Goal: Information Seeking & Learning: Check status

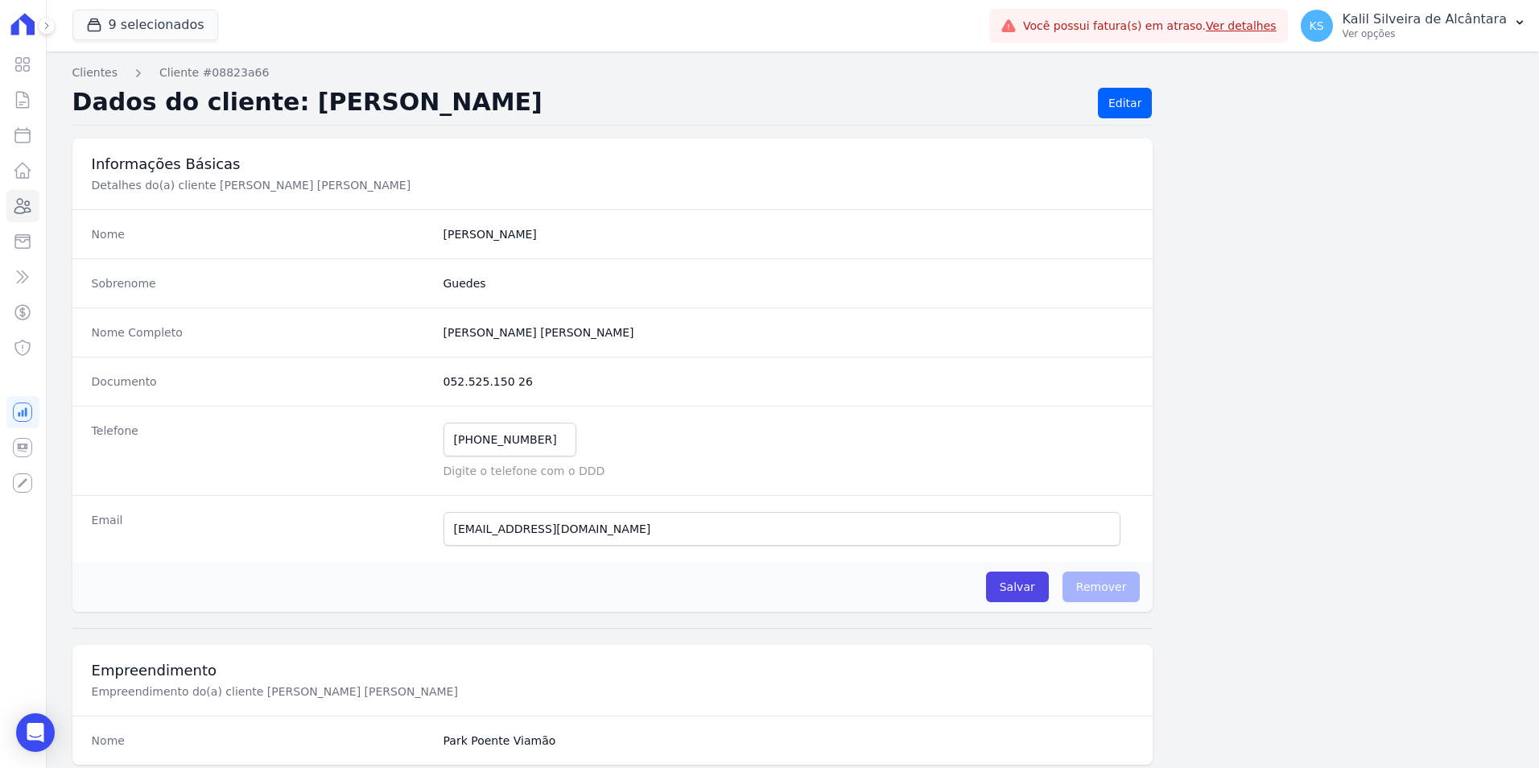
click at [39, 193] on div "Visão Geral Contratos [GEOGRAPHIC_DATA] Lotes Clientes Minha Carteira Transferê…" at bounding box center [23, 384] width 46 height 768
click at [30, 197] on icon at bounding box center [22, 205] width 19 height 19
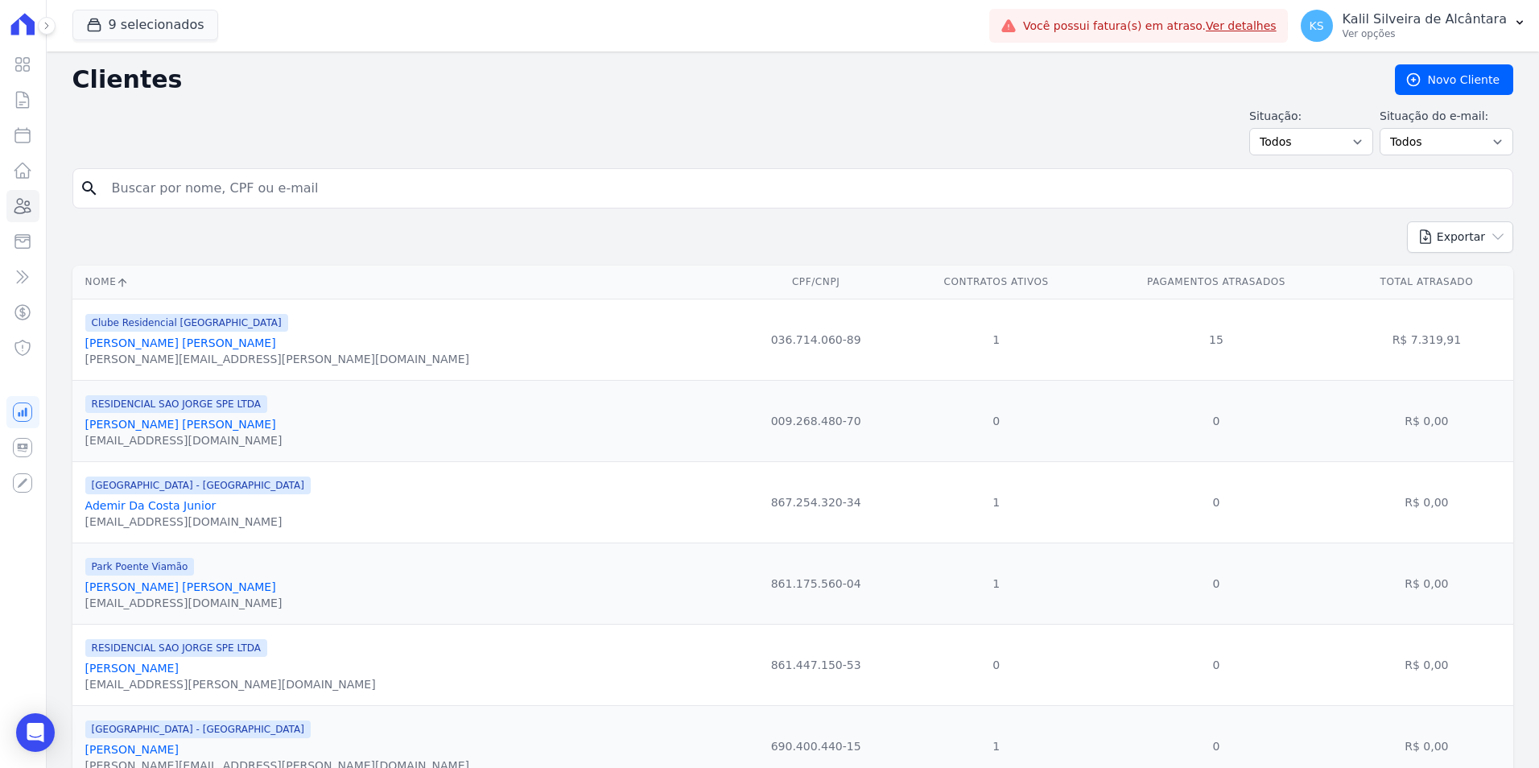
click at [223, 184] on input "search" at bounding box center [804, 188] width 1404 height 32
type input "[PERSON_NAME]"
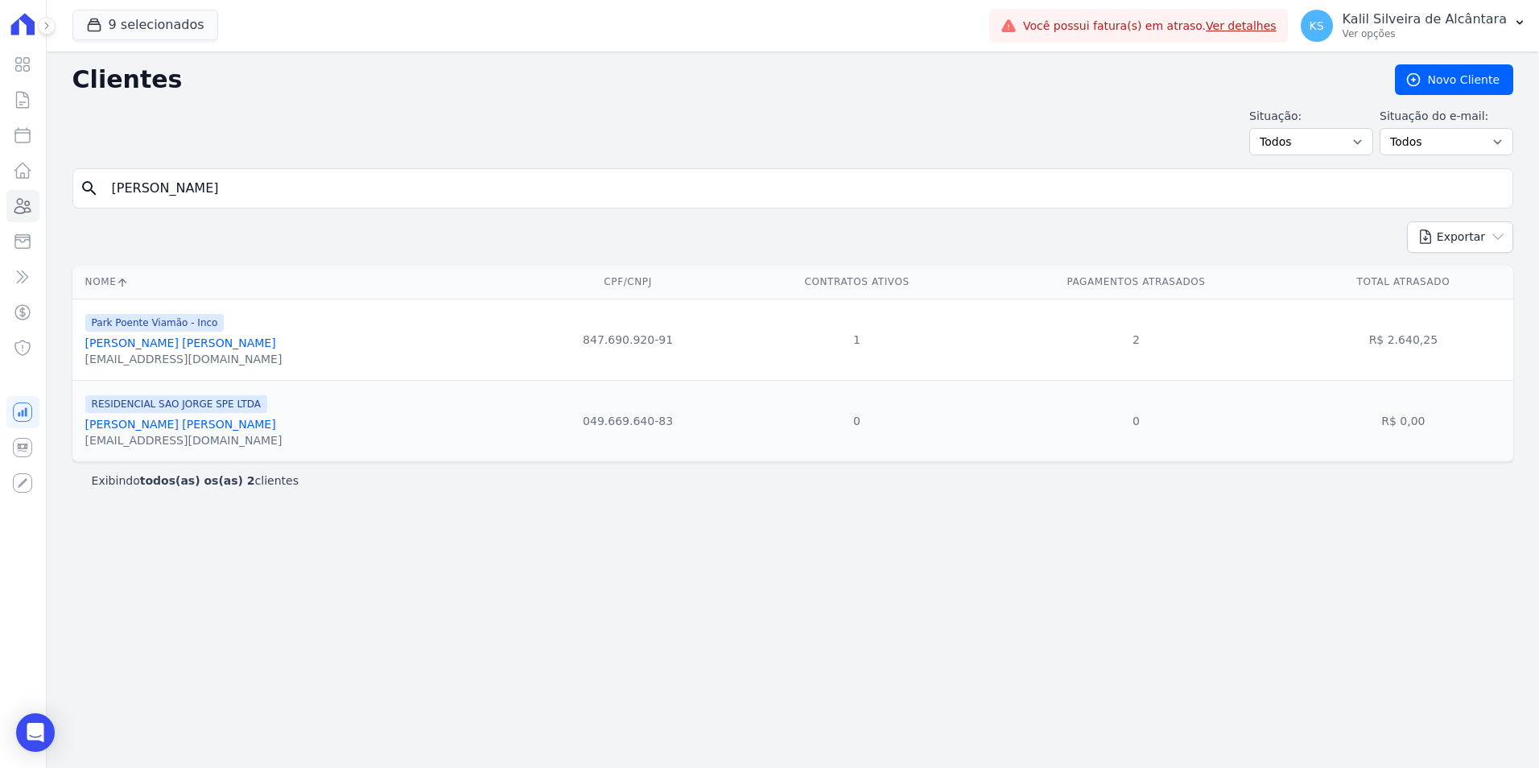
drag, startPoint x: 159, startPoint y: 189, endPoint x: 69, endPoint y: 196, distance: 90.4
click at [60, 188] on div "Clientes [GEOGRAPHIC_DATA] Situação: Todos Adimplentes Inadimplentes Situação d…" at bounding box center [793, 410] width 1492 height 716
paste input "[PERSON_NAME]"
click at [283, 194] on input "[PERSON_NAME]" at bounding box center [804, 188] width 1404 height 32
type input "[PERSON_NAME]"
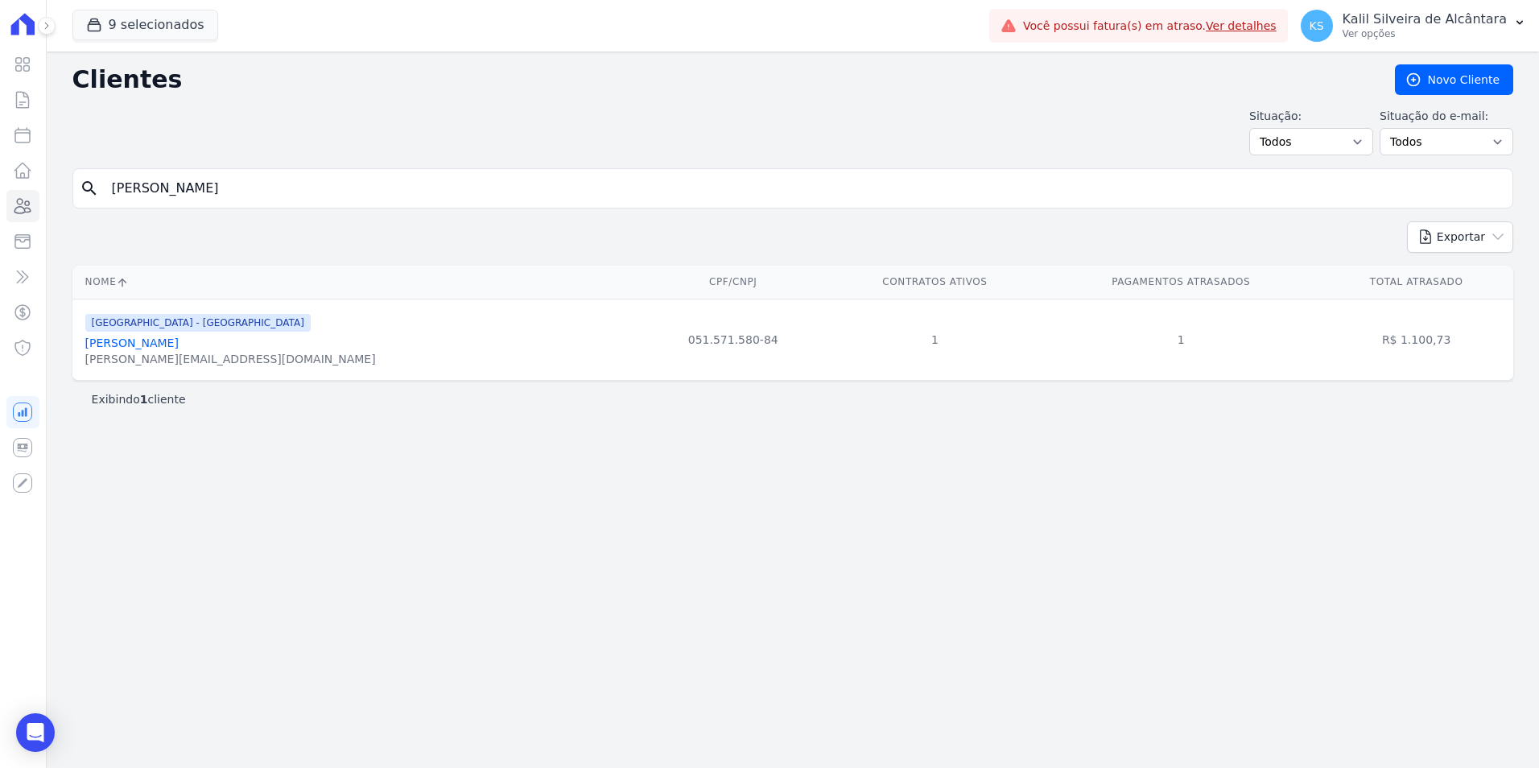
click at [303, 182] on input "[PERSON_NAME]" at bounding box center [804, 188] width 1404 height 32
drag, startPoint x: 303, startPoint y: 182, endPoint x: -54, endPoint y: 188, distance: 356.7
click at [0, 188] on html "Visão Geral Contratos [GEOGRAPHIC_DATA] Lotes Clientes Minha Carteira Transferê…" at bounding box center [769, 384] width 1539 height 768
paste input "Ritiele De Amorim De Azambuja"
type input "Ritiele De Amorim De Azambuja"
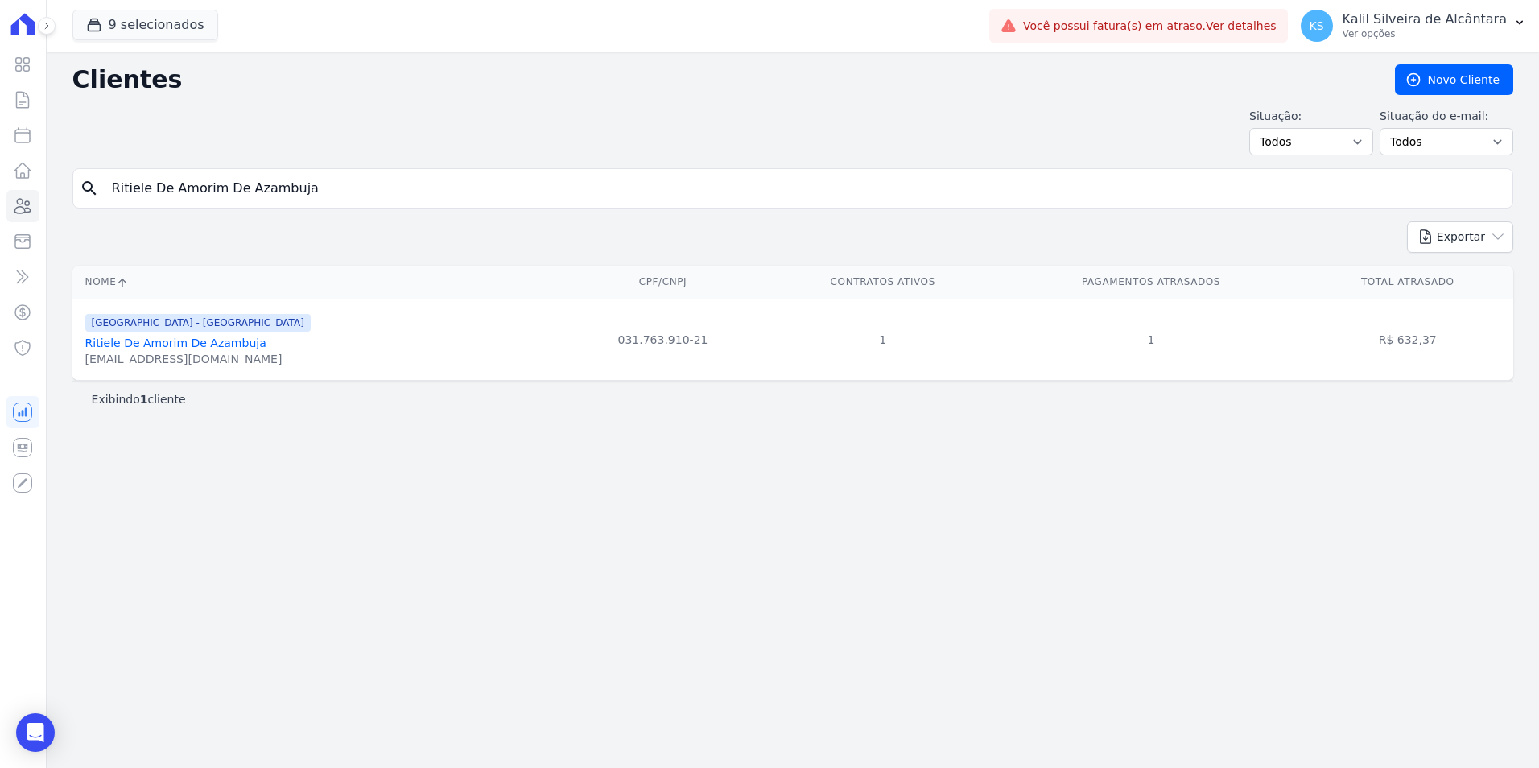
drag, startPoint x: 312, startPoint y: 193, endPoint x: 113, endPoint y: 198, distance: 199.7
click at [113, 198] on input "Ritiele De Amorim De Azambuja" at bounding box center [804, 188] width 1404 height 32
paste input "GEISSON [PERSON_NAME] [PERSON_NAME]"
type input "GEISSON [PERSON_NAME] [PERSON_NAME]"
drag, startPoint x: 367, startPoint y: 188, endPoint x: 118, endPoint y: 236, distance: 253.4
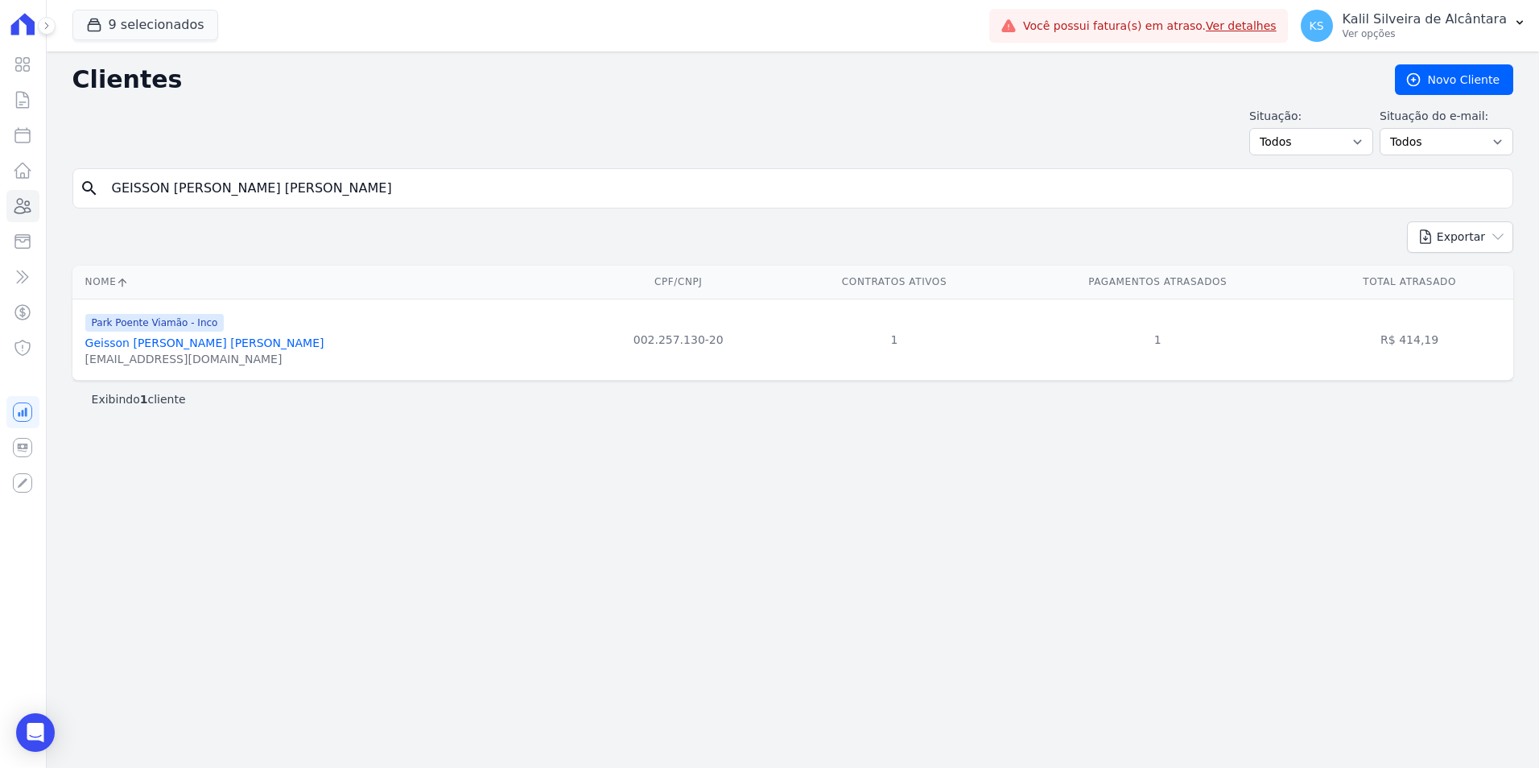
click at [47, 213] on div "Clientes [GEOGRAPHIC_DATA] Situação: Todos Adimplentes Inadimplentes Situação d…" at bounding box center [793, 410] width 1492 height 716
paste input "[PERSON_NAME] [PERSON_NAME]"
type input "[PERSON_NAME] [PERSON_NAME]"
drag, startPoint x: 274, startPoint y: 190, endPoint x: 277, endPoint y: 174, distance: 16.3
click at [274, 177] on input "[PERSON_NAME] [PERSON_NAME]" at bounding box center [804, 188] width 1404 height 32
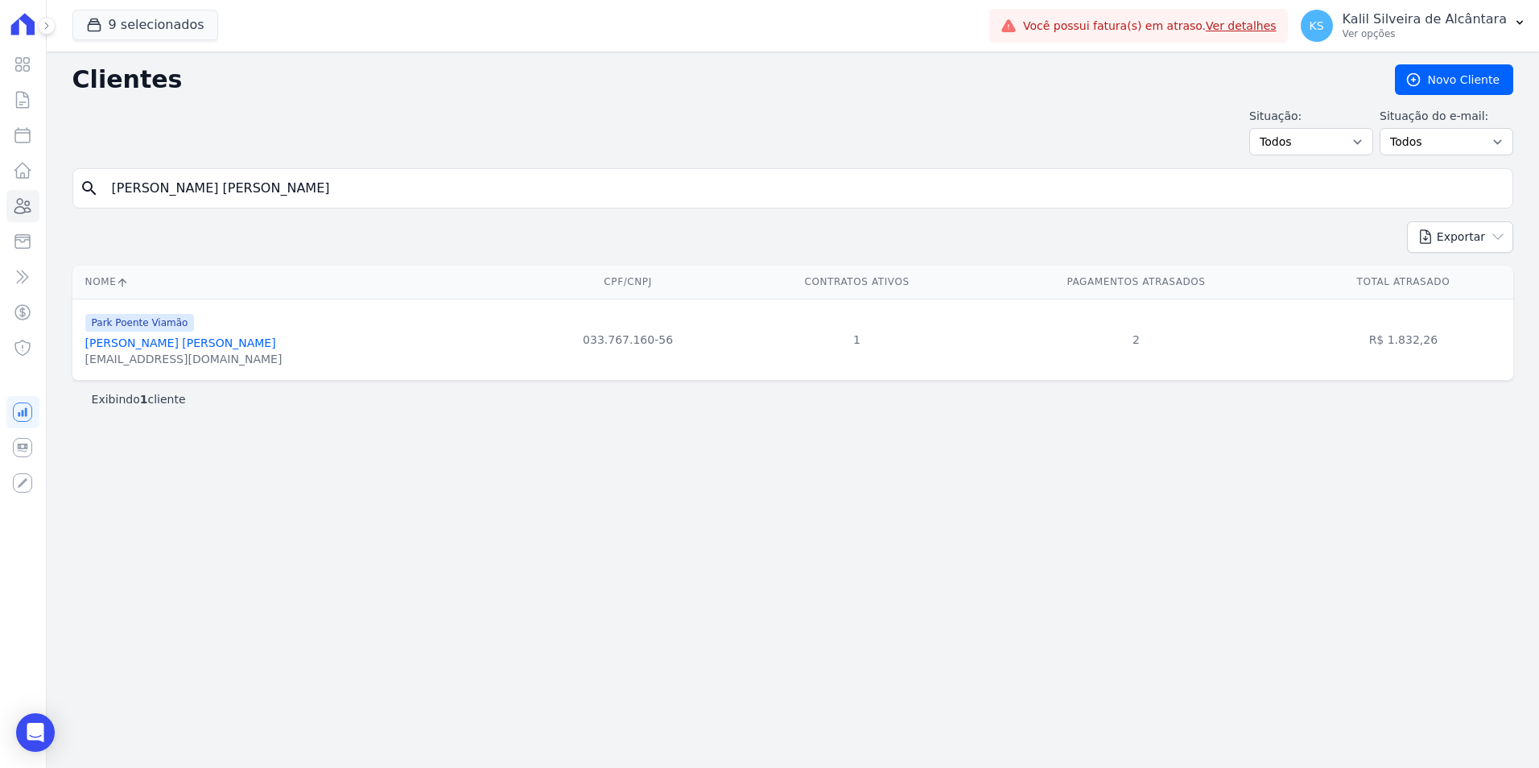
drag, startPoint x: 279, startPoint y: 175, endPoint x: 97, endPoint y: 185, distance: 183.0
click at [97, 185] on div "search [PERSON_NAME] [PERSON_NAME]" at bounding box center [792, 188] width 1441 height 40
paste input "[PERSON_NAME]"
type input "[PERSON_NAME]"
drag, startPoint x: 263, startPoint y: 196, endPoint x: -138, endPoint y: 163, distance: 403.0
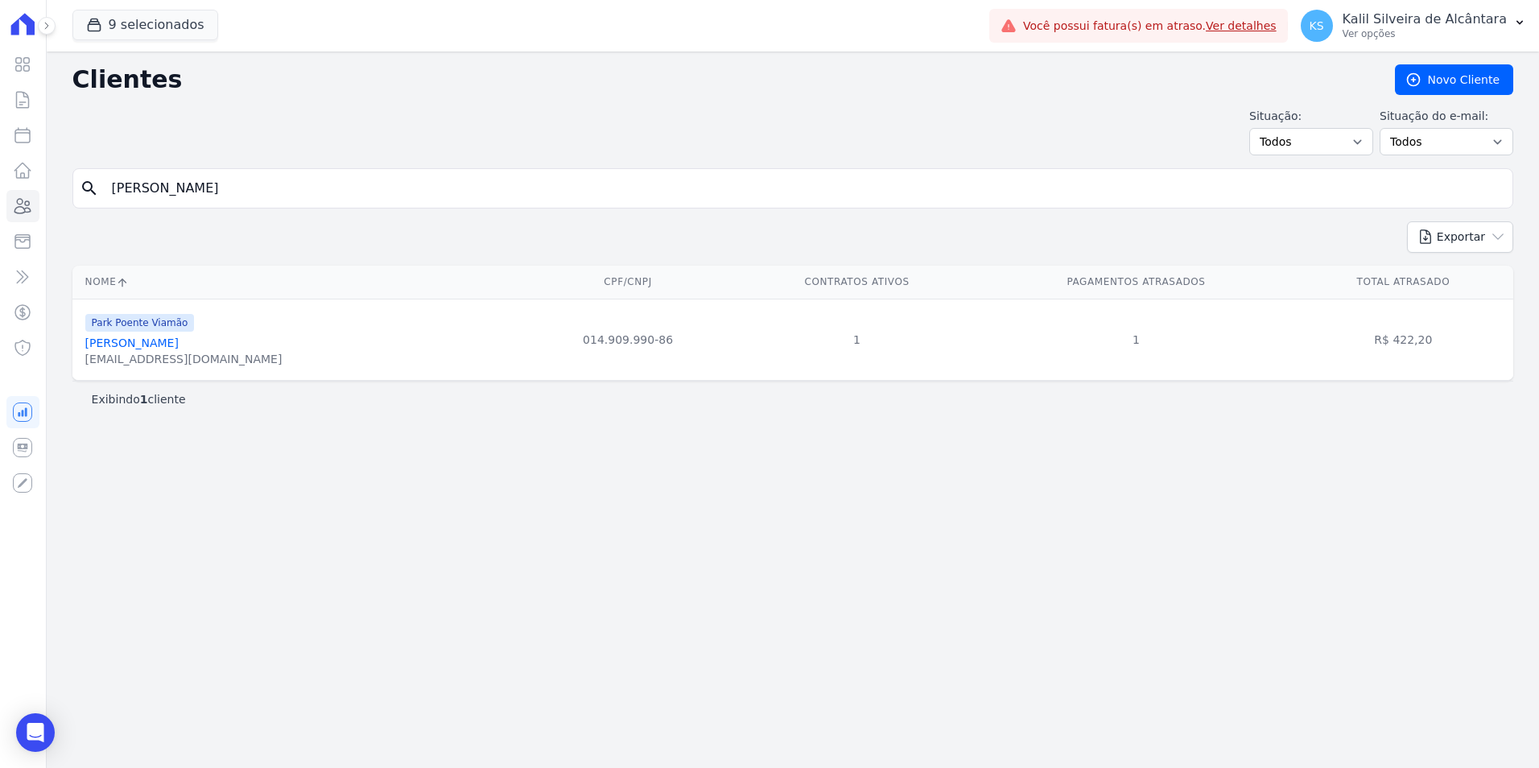
click at [0, 163] on html "Visão Geral Contratos [GEOGRAPHIC_DATA] Lotes Clientes Minha Carteira Transferê…" at bounding box center [769, 384] width 1539 height 768
paste input "[PERSON_NAME]"
type input "[PERSON_NAME]"
click at [35, 200] on link "Clientes" at bounding box center [22, 206] width 33 height 32
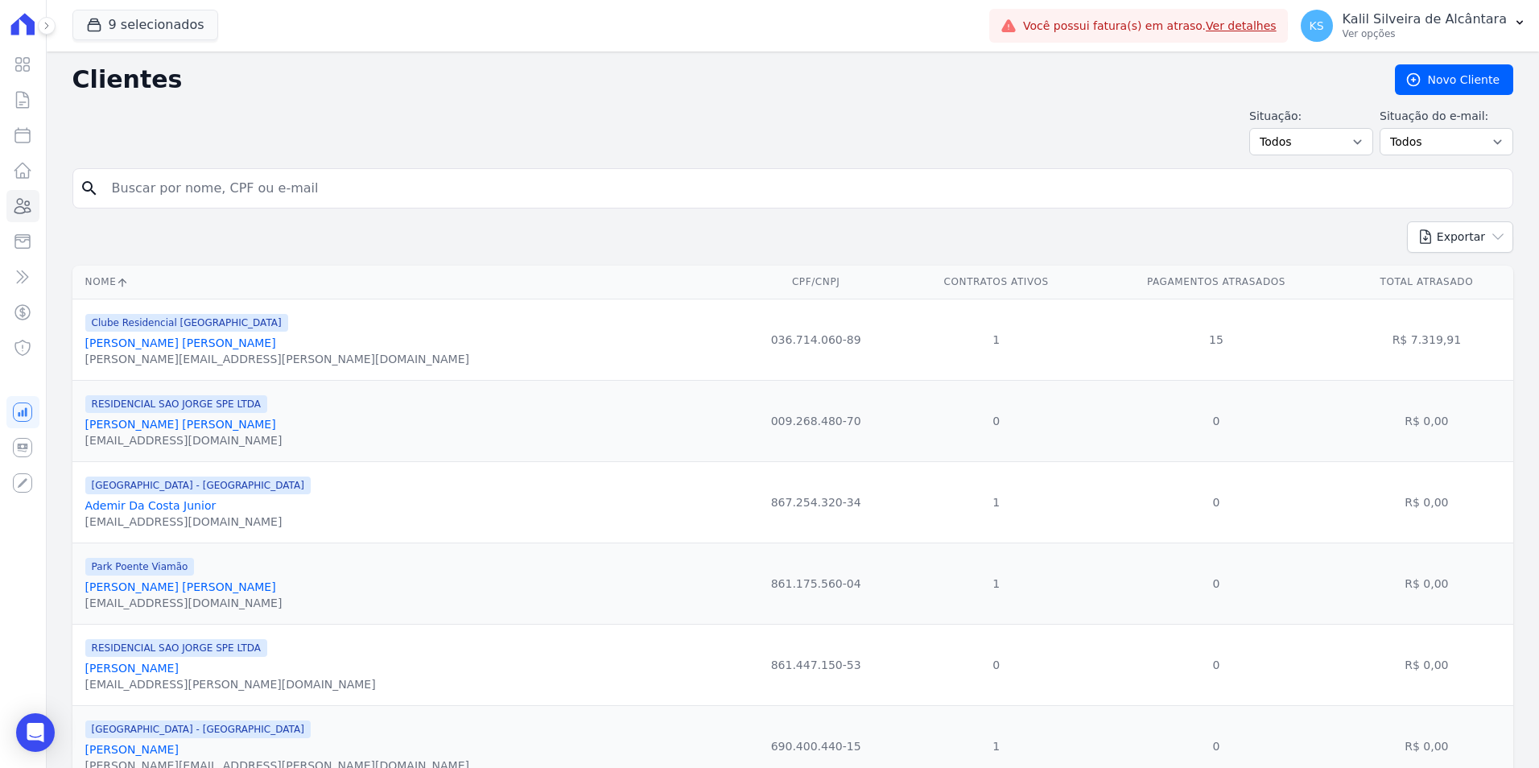
click at [406, 181] on input "search" at bounding box center [804, 188] width 1404 height 32
paste input "[PERSON_NAME] [PERSON_NAME]"
type input "[PERSON_NAME] [PERSON_NAME]"
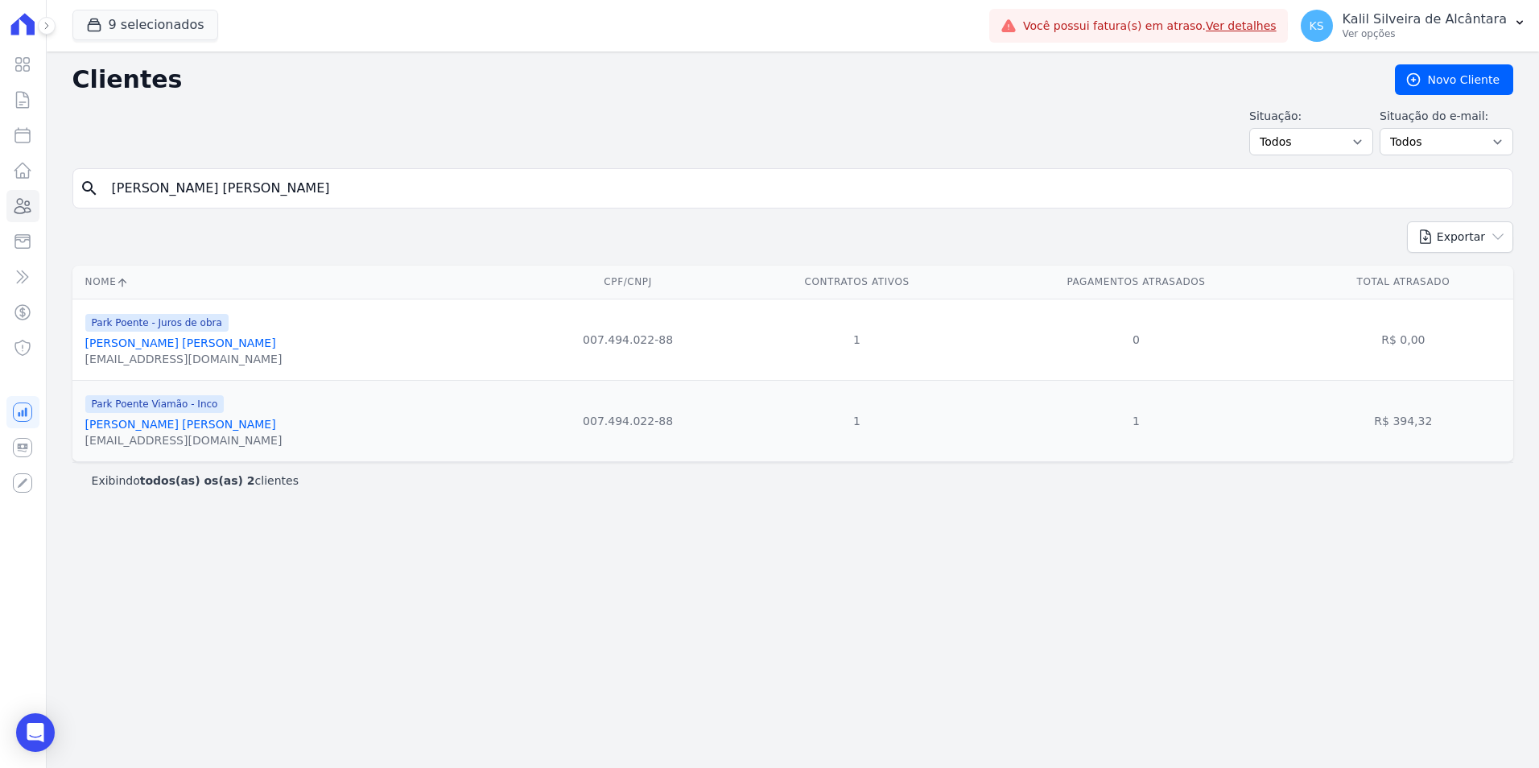
drag, startPoint x: 259, startPoint y: 185, endPoint x: 138, endPoint y: 182, distance: 121.6
click at [162, 182] on form "search [PERSON_NAME] [PERSON_NAME]" at bounding box center [792, 194] width 1441 height 53
click at [325, 189] on input "[PERSON_NAME] [PERSON_NAME]" at bounding box center [804, 188] width 1404 height 32
drag, startPoint x: 325, startPoint y: 189, endPoint x: -39, endPoint y: 211, distance: 364.5
click at [0, 211] on html "Visão Geral Contratos [GEOGRAPHIC_DATA] Lotes Clientes Minha Carteira Transferê…" at bounding box center [769, 384] width 1539 height 768
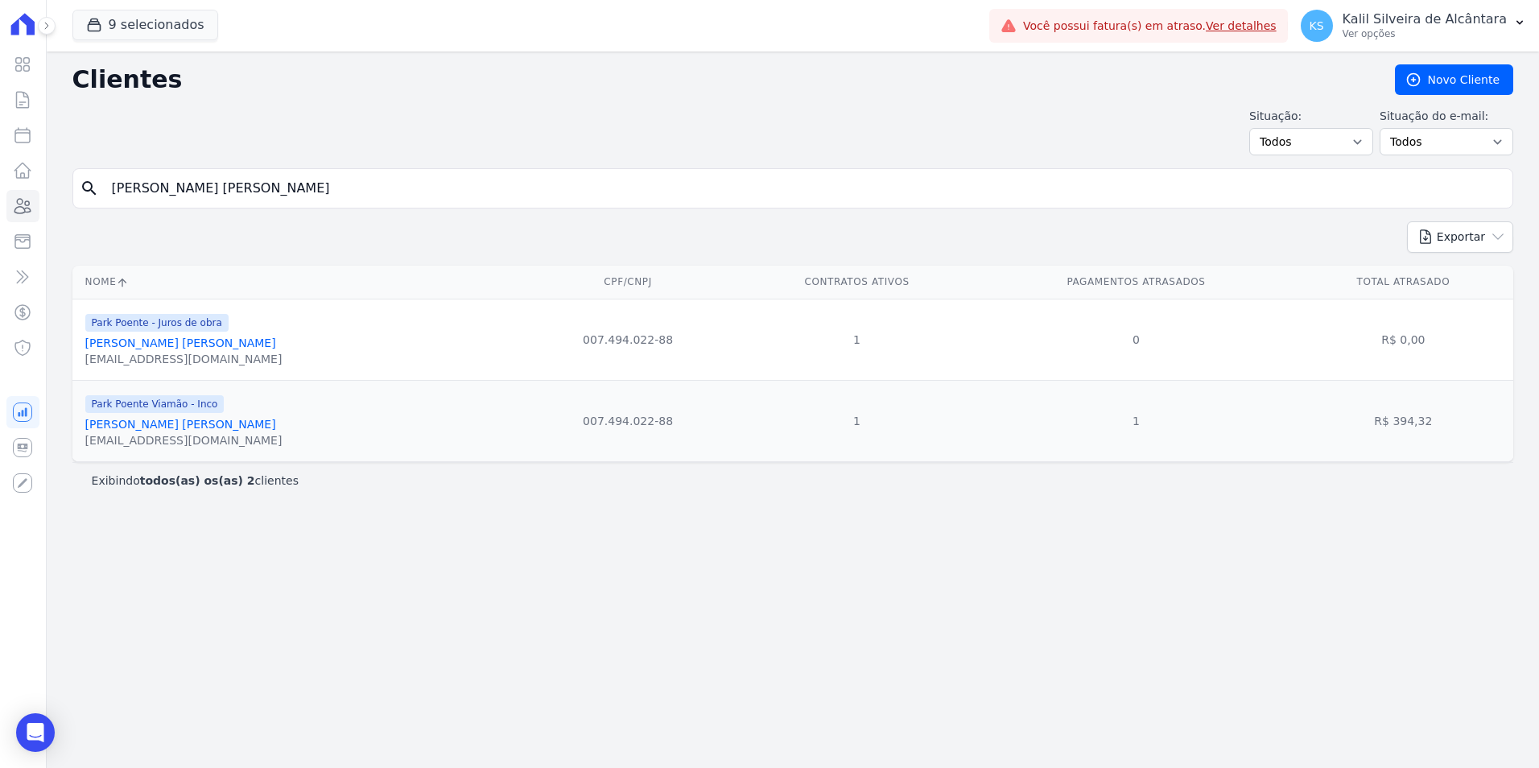
paste input "[PERSON_NAME] [DEMOGRAPHIC_DATA]"
type input "[PERSON_NAME] [PERSON_NAME]"
click at [308, 169] on div "search [PERSON_NAME] [PERSON_NAME]" at bounding box center [792, 188] width 1441 height 40
drag, startPoint x: 312, startPoint y: 181, endPoint x: -169, endPoint y: 162, distance: 481.0
click at [0, 162] on html "Visão Geral Contratos [GEOGRAPHIC_DATA] Lotes Clientes Minha Carteira Transferê…" at bounding box center [769, 384] width 1539 height 768
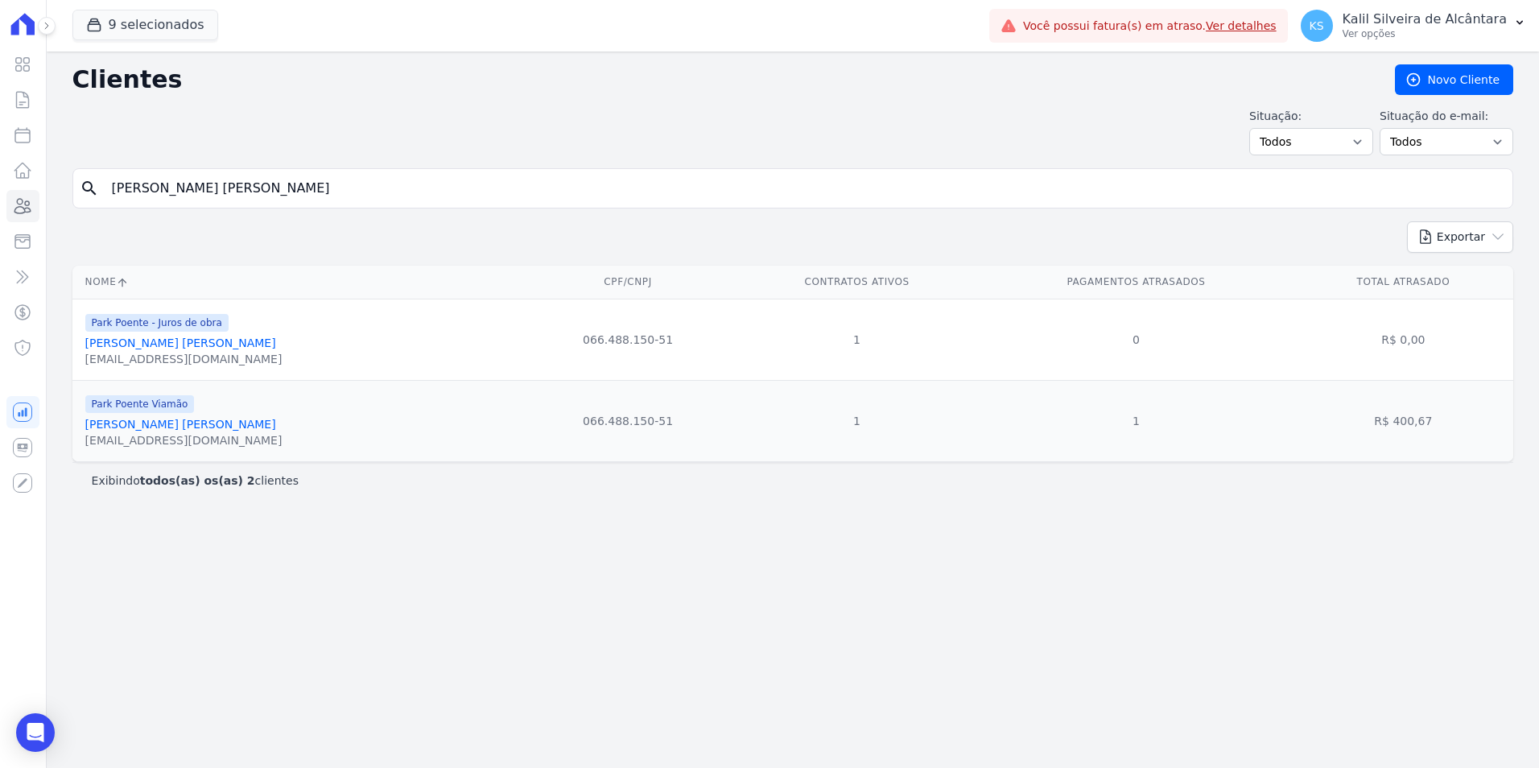
paste input "[PERSON_NAME]"
type input "[PERSON_NAME]"
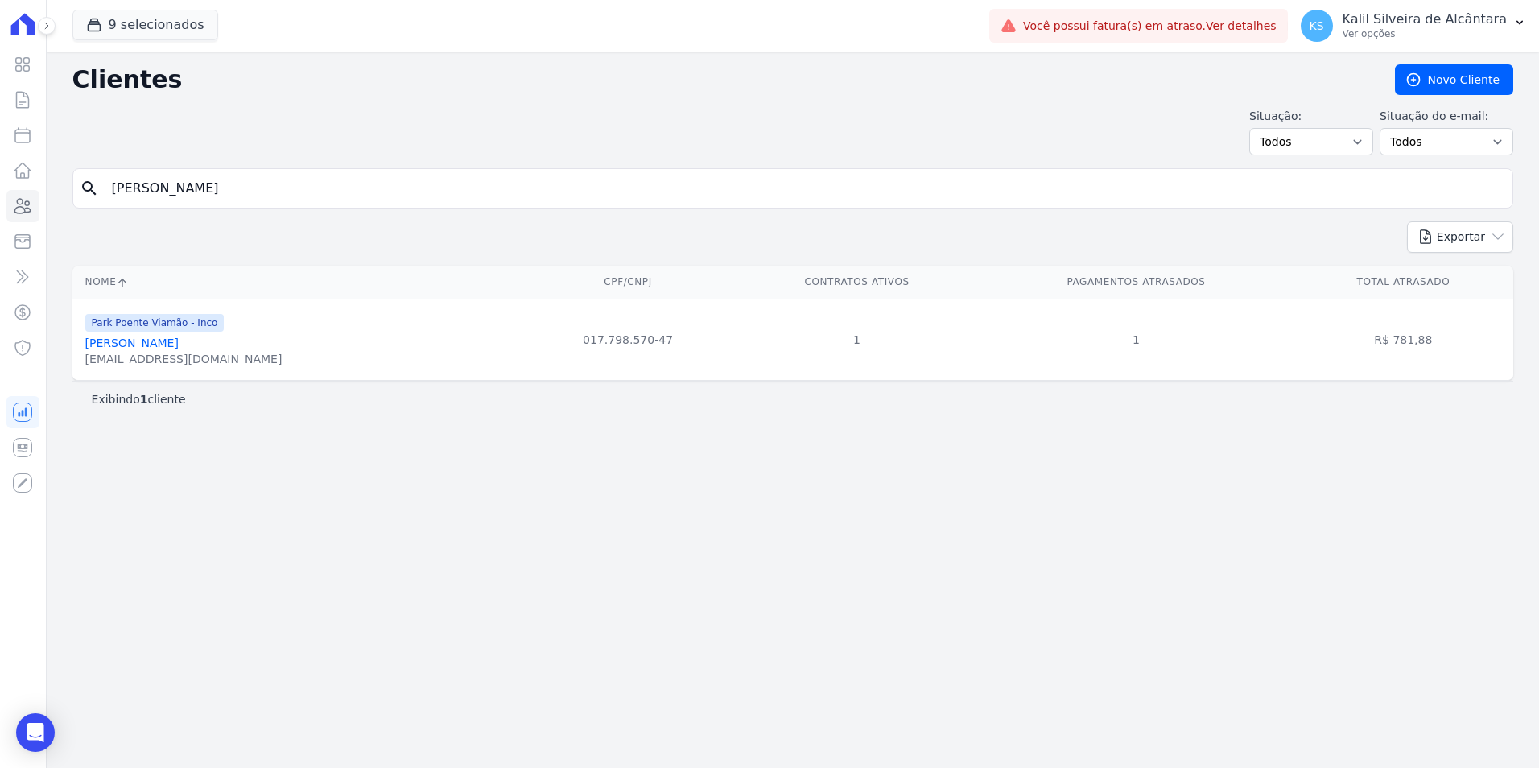
drag, startPoint x: 346, startPoint y: 178, endPoint x: -225, endPoint y: 203, distance: 572.1
click at [0, 203] on html "Visão Geral Contratos [GEOGRAPHIC_DATA] Lotes Clientes Minha Carteira Transferê…" at bounding box center [769, 384] width 1539 height 768
paste input "[PERSON_NAME] Dos [PERSON_NAME]"
type input "[PERSON_NAME] Dos [PERSON_NAME]"
drag, startPoint x: 308, startPoint y: 192, endPoint x: 69, endPoint y: 188, distance: 238.3
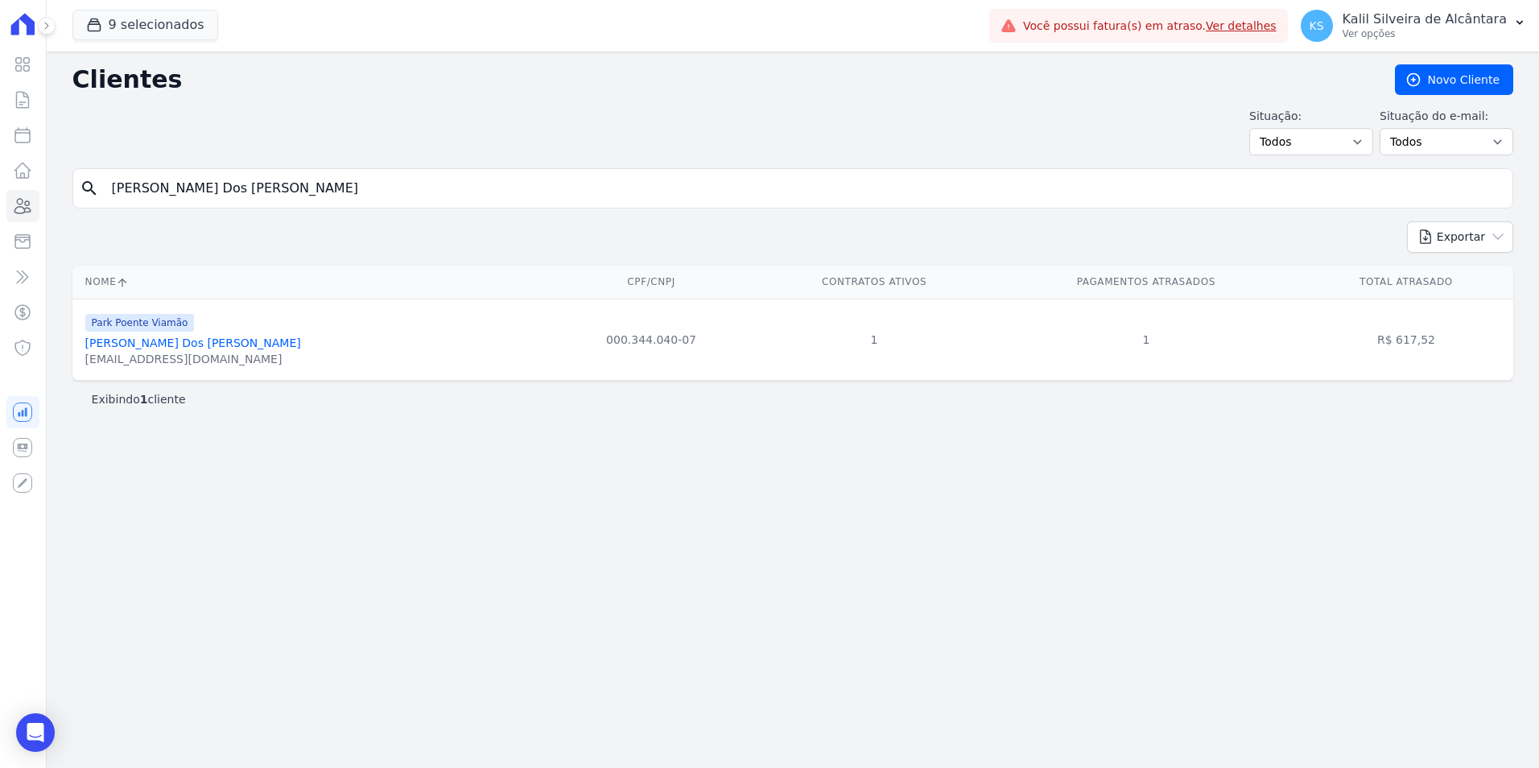
click at [70, 188] on div "Clientes [GEOGRAPHIC_DATA] Situação: Todos Adimplentes Inadimplentes Situação d…" at bounding box center [793, 410] width 1492 height 716
paste input "[PERSON_NAME] [PERSON_NAME]"
type input "[PERSON_NAME] [PERSON_NAME]"
click at [211, 345] on link "[PERSON_NAME] [PERSON_NAME]" at bounding box center [180, 342] width 191 height 13
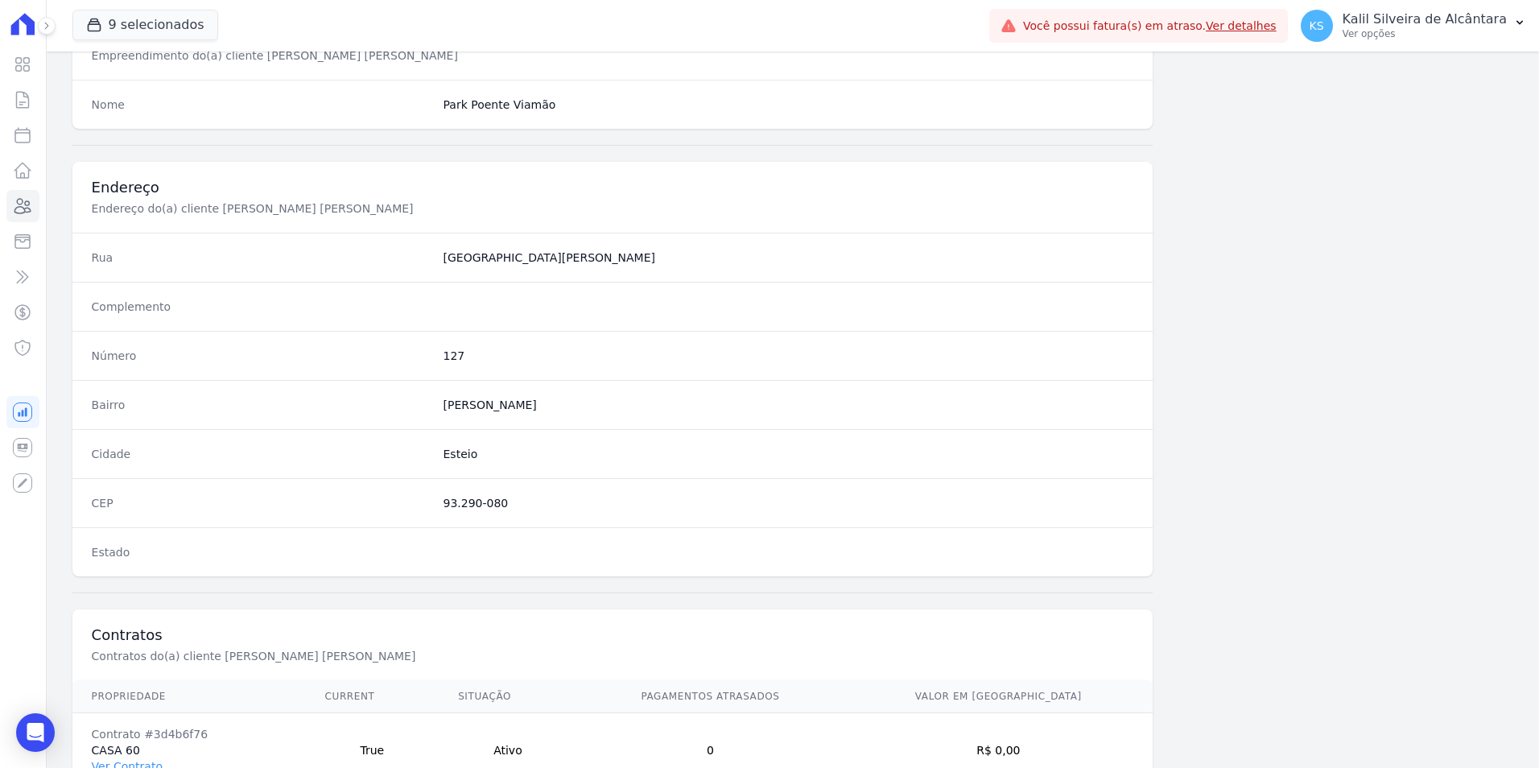
scroll to position [738, 0]
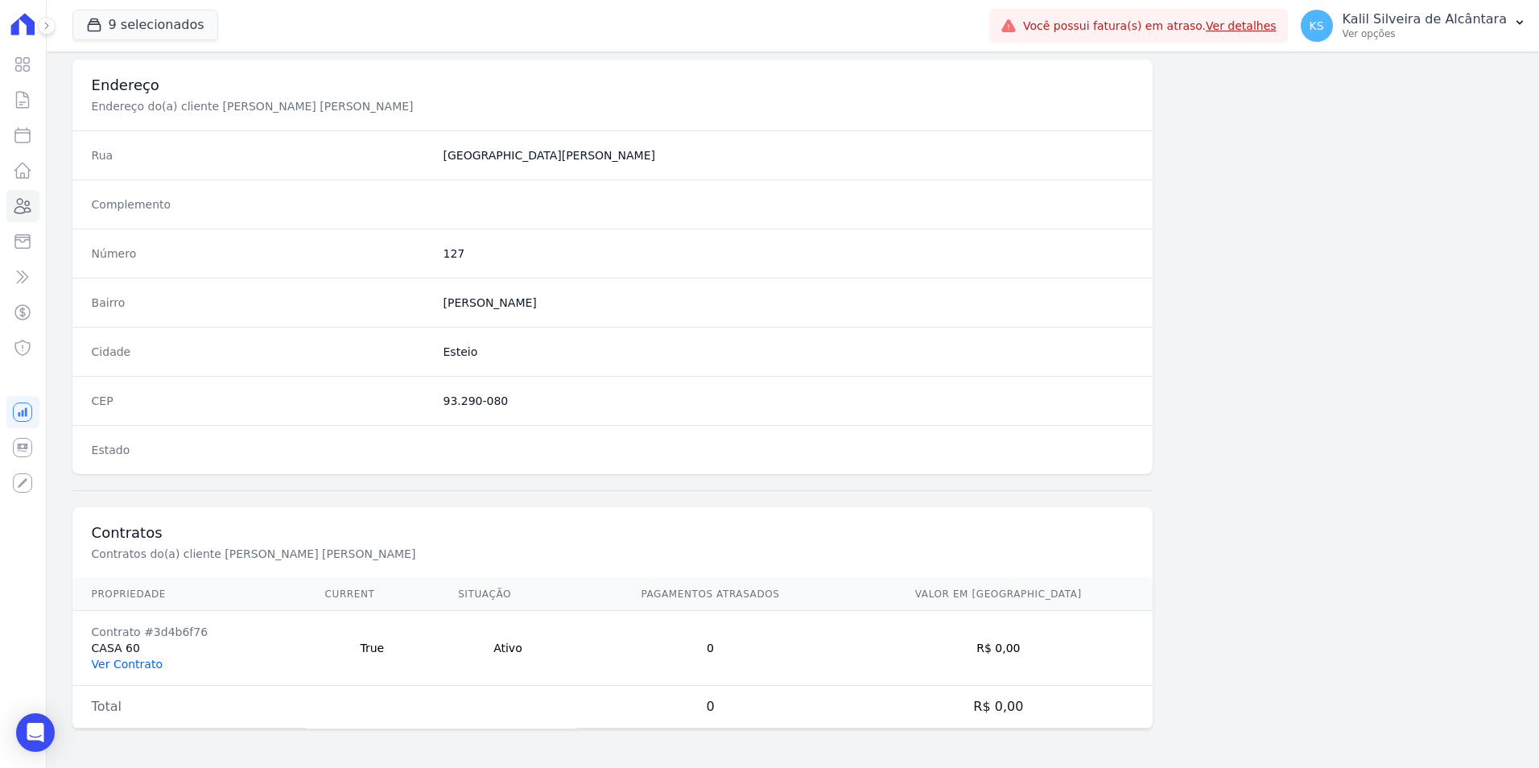
click at [142, 658] on link "Ver Contrato" at bounding box center [127, 664] width 71 height 13
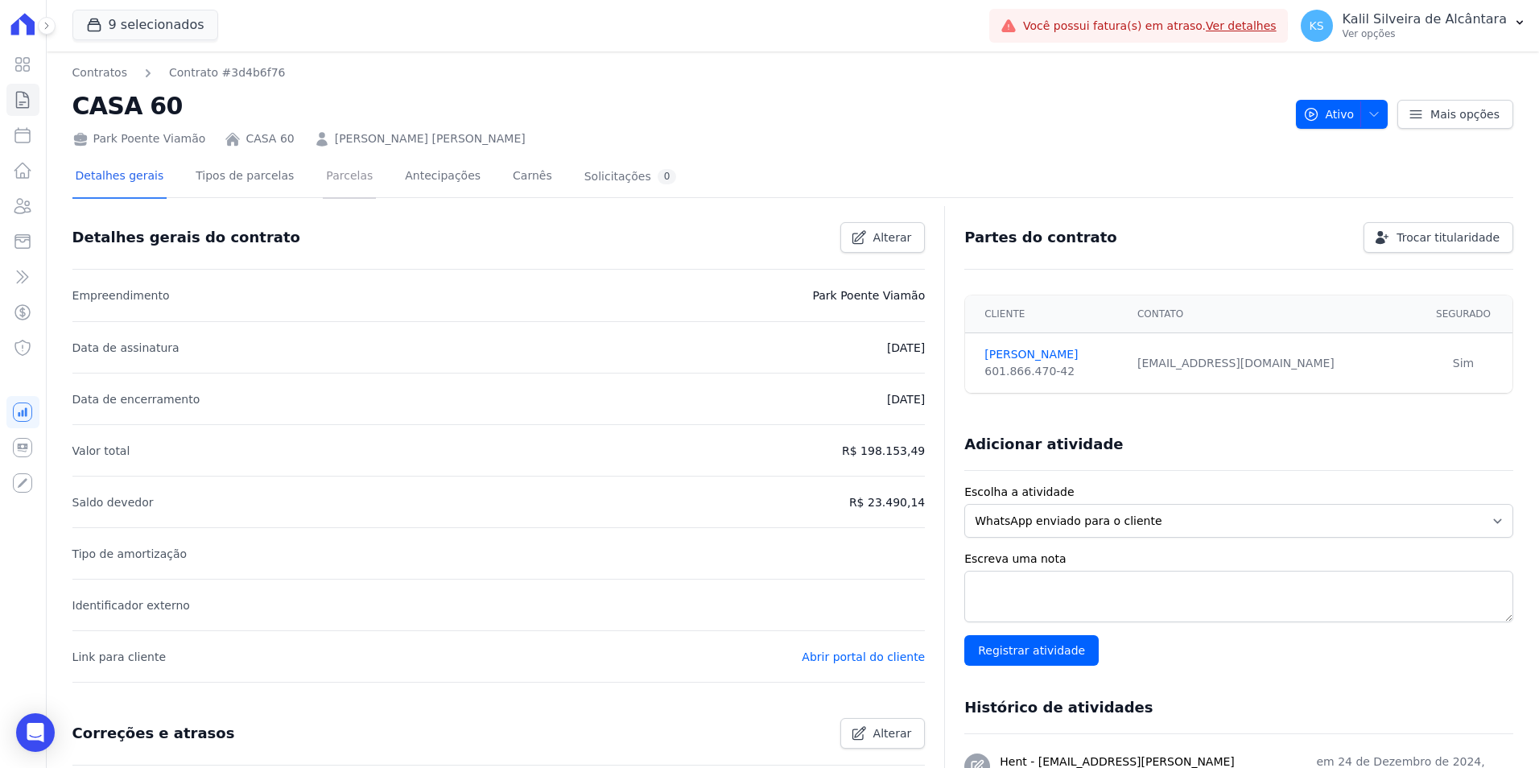
click at [323, 187] on link "Parcelas" at bounding box center [349, 177] width 53 height 43
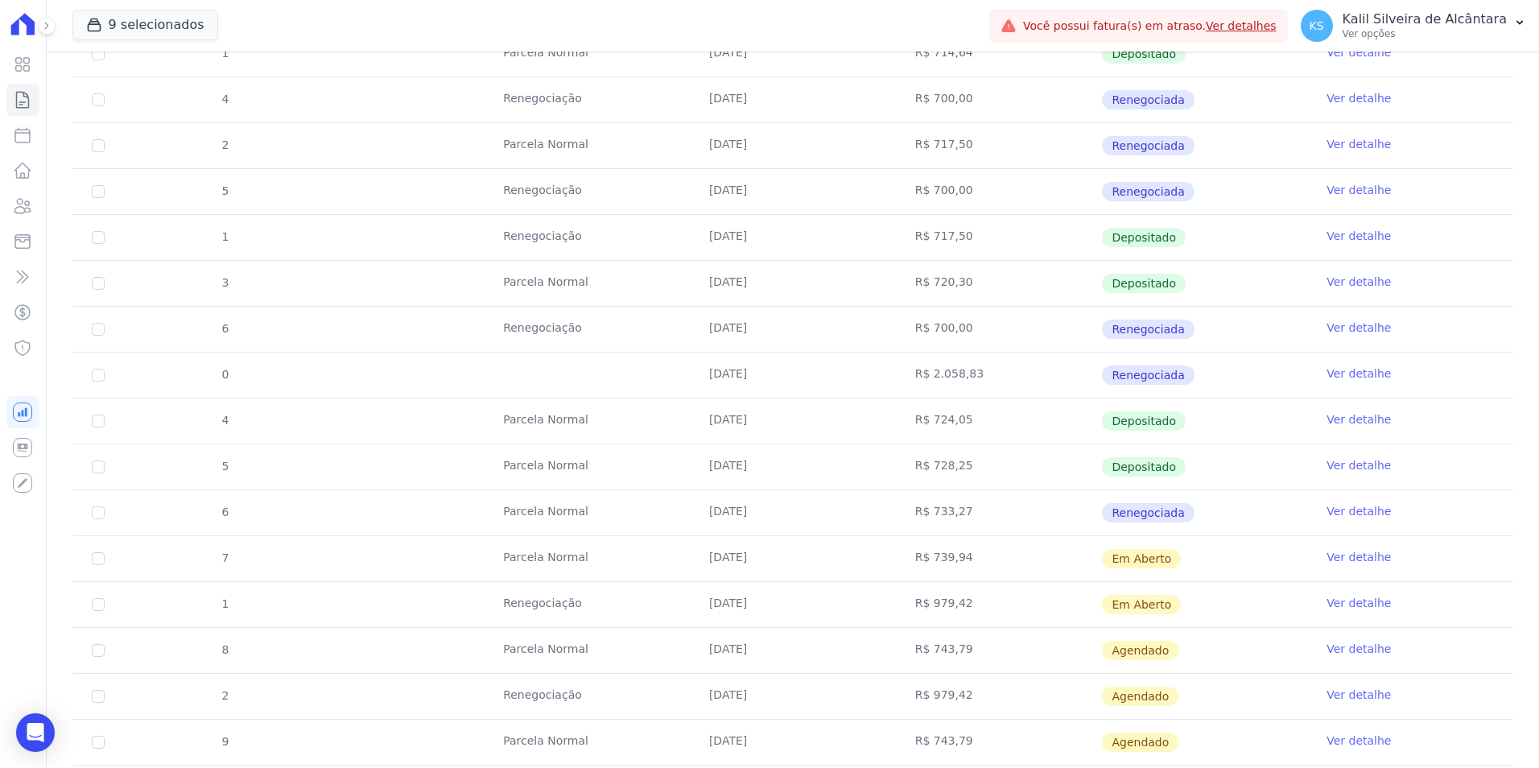
scroll to position [644, 0]
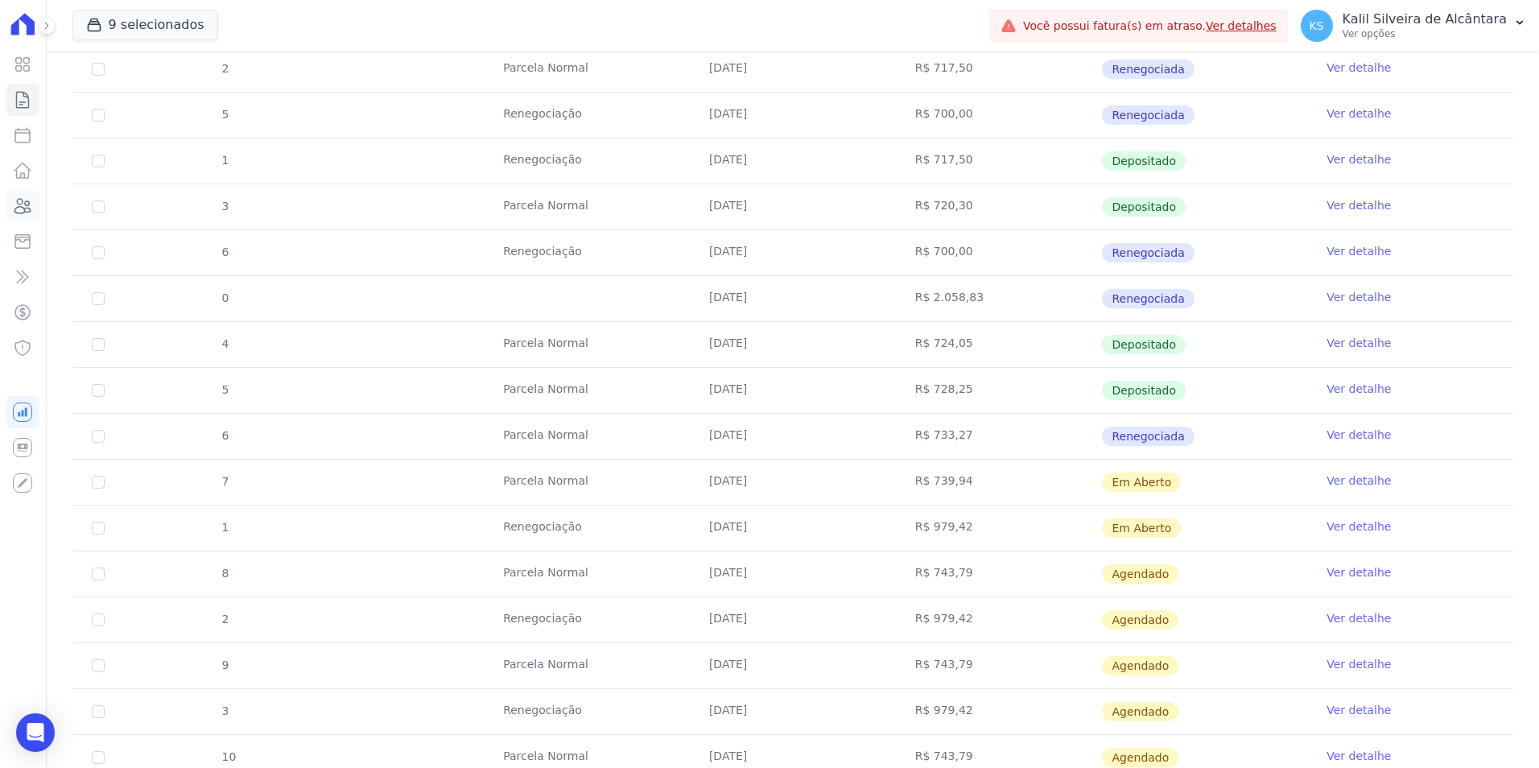
click at [28, 205] on icon at bounding box center [23, 206] width 16 height 14
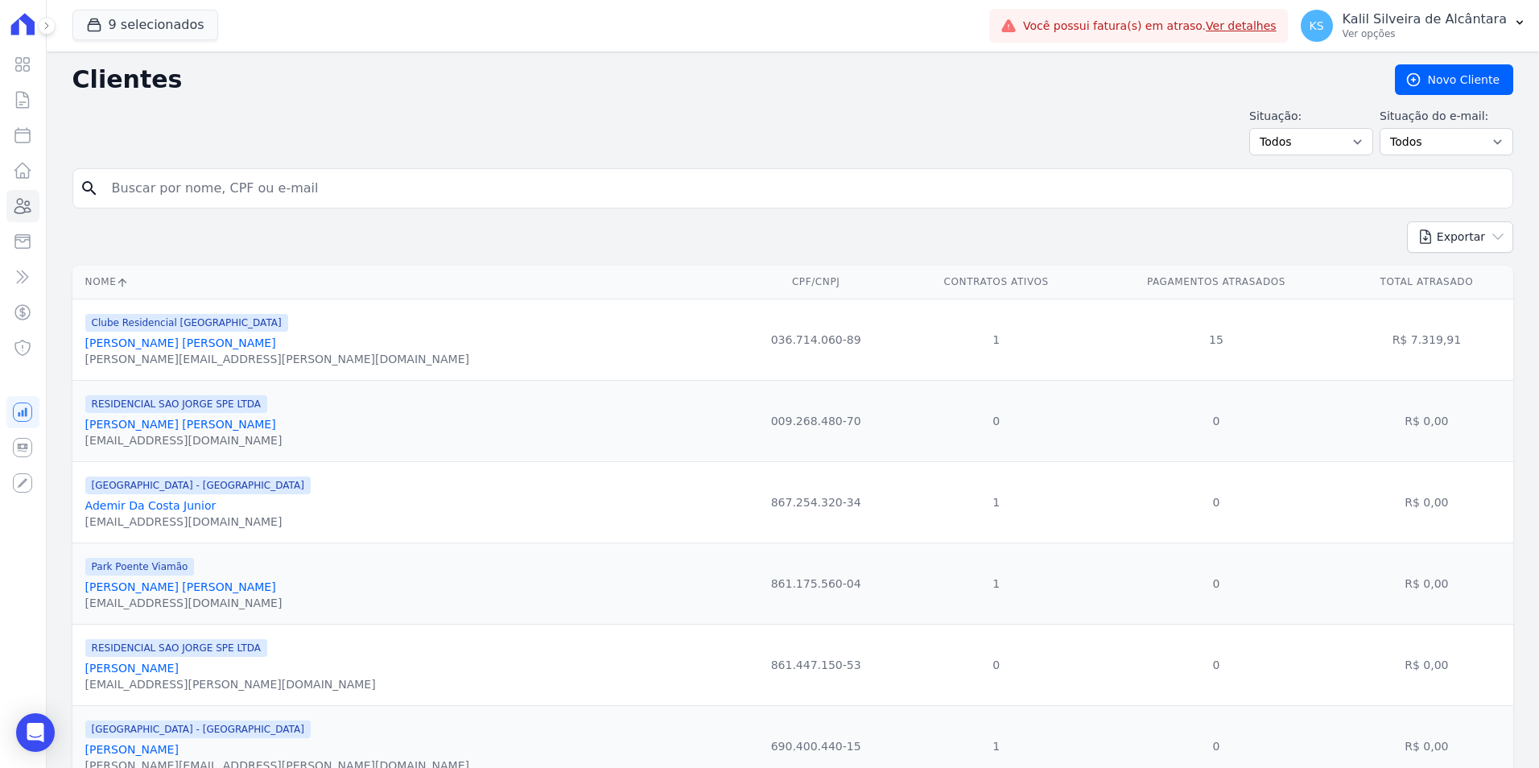
click at [152, 197] on input "search" at bounding box center [804, 188] width 1404 height 32
paste input "Rochelly Euclides Velasques"
type input "Rochelly Euclides Velasques"
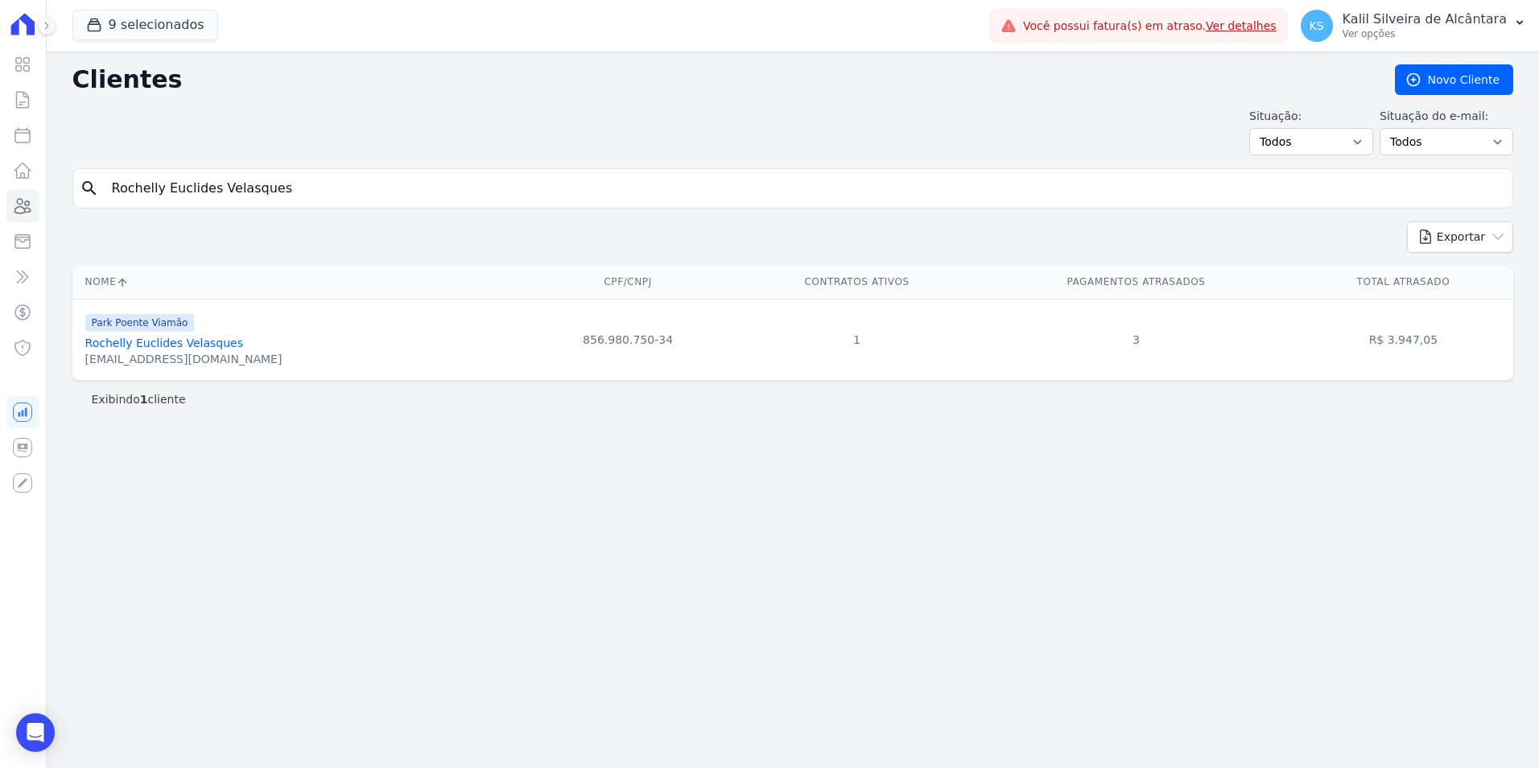
drag, startPoint x: 259, startPoint y: 188, endPoint x: -39, endPoint y: 183, distance: 298.7
click at [0, 183] on html "Visão Geral Contratos [GEOGRAPHIC_DATA] Lotes Clientes Minha Carteira Transferê…" at bounding box center [769, 384] width 1539 height 768
paste input "[PERSON_NAME]"
type input "[PERSON_NAME]"
drag, startPoint x: 287, startPoint y: 195, endPoint x: -104, endPoint y: 206, distance: 391.4
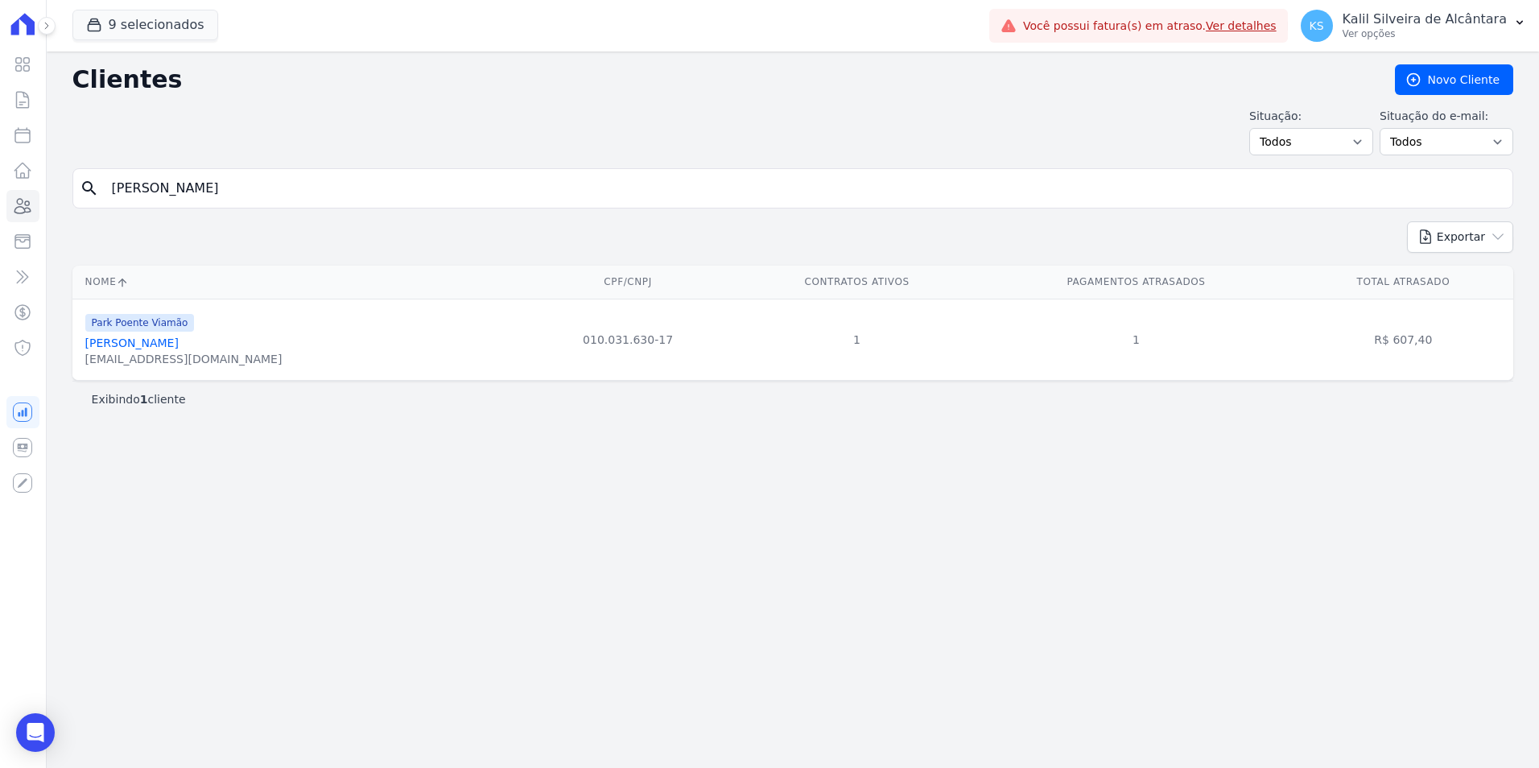
click at [0, 206] on html "Visão Geral Contratos [GEOGRAPHIC_DATA] Lotes Clientes Minha Carteira Transferê…" at bounding box center [769, 384] width 1539 height 768
paste input "[PERSON_NAME]"
type input "Prisciele [PERSON_NAME] [PERSON_NAME]"
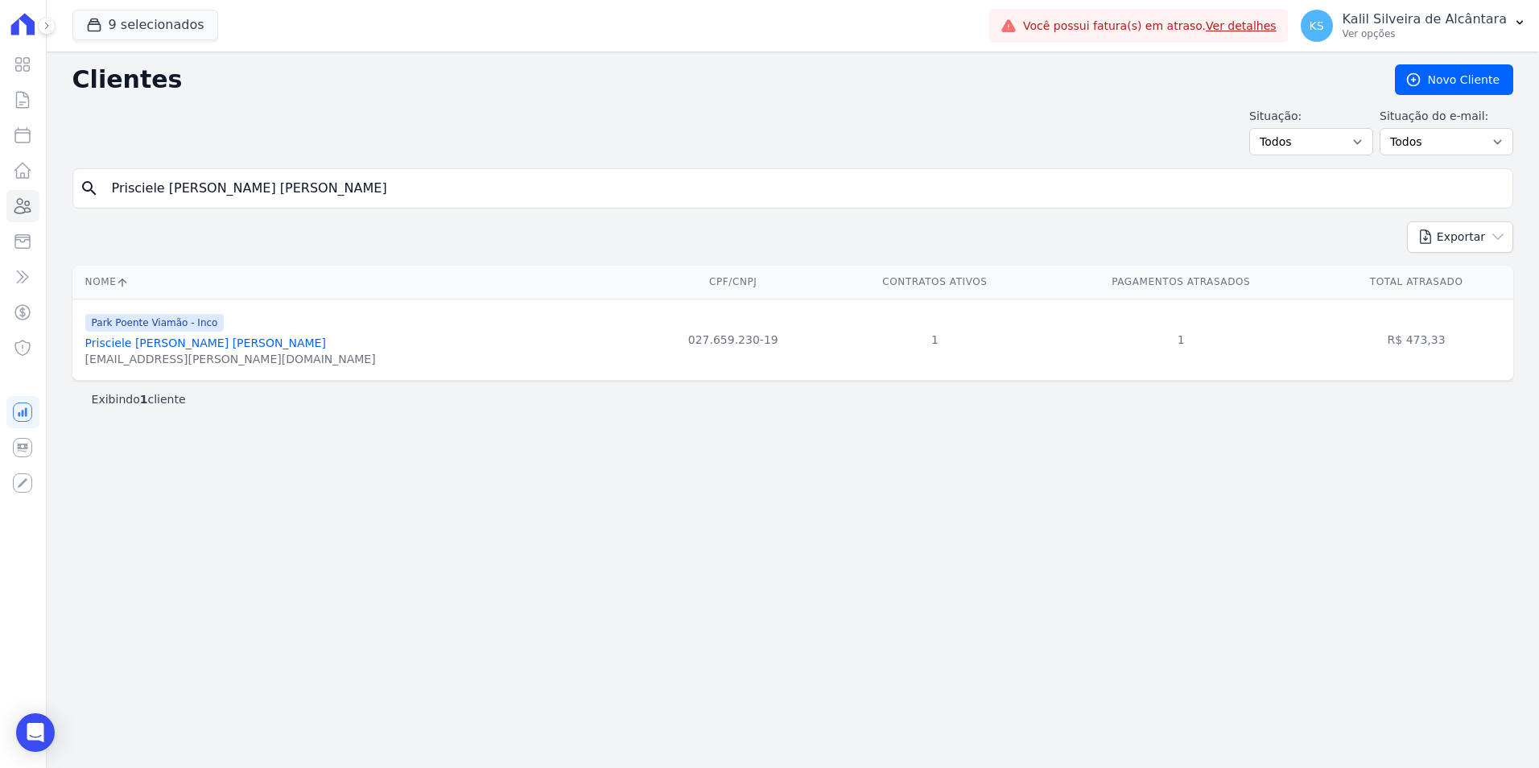
click at [356, 459] on div "Clientes [GEOGRAPHIC_DATA] Situação: Todos Adimplentes Inadimplentes Situação d…" at bounding box center [793, 410] width 1492 height 716
drag, startPoint x: 311, startPoint y: 184, endPoint x: 14, endPoint y: 218, distance: 298.2
click at [14, 218] on div "Visão Geral Contratos [GEOGRAPHIC_DATA] Lotes Clientes Minha Carteira Transferê…" at bounding box center [769, 384] width 1539 height 768
paste input "[PERSON_NAME]"
type input "[PERSON_NAME]"
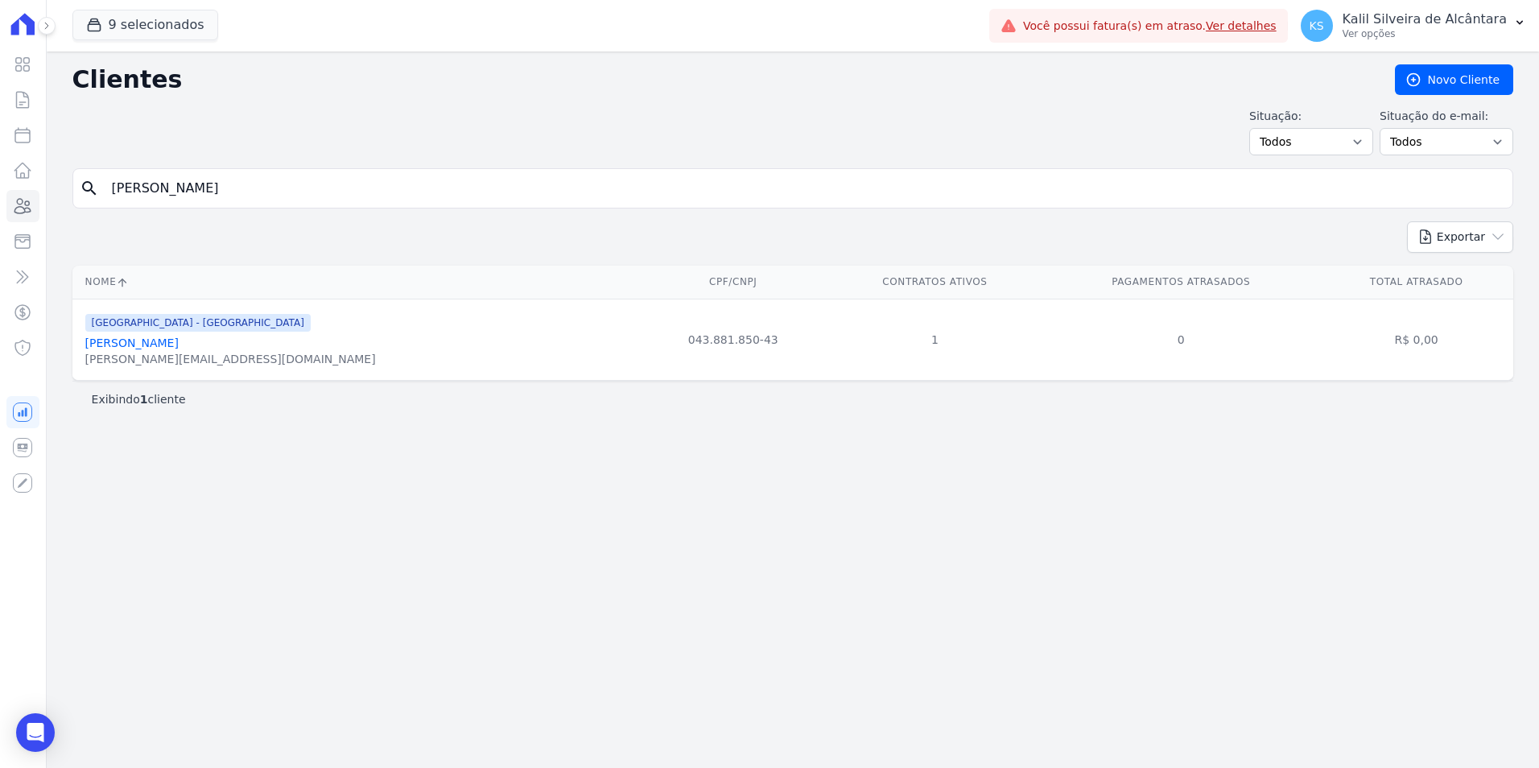
click at [178, 353] on div "[PERSON_NAME][EMAIL_ADDRESS][DOMAIN_NAME]" at bounding box center [230, 359] width 291 height 16
click at [178, 349] on link "[PERSON_NAME]" at bounding box center [131, 342] width 93 height 13
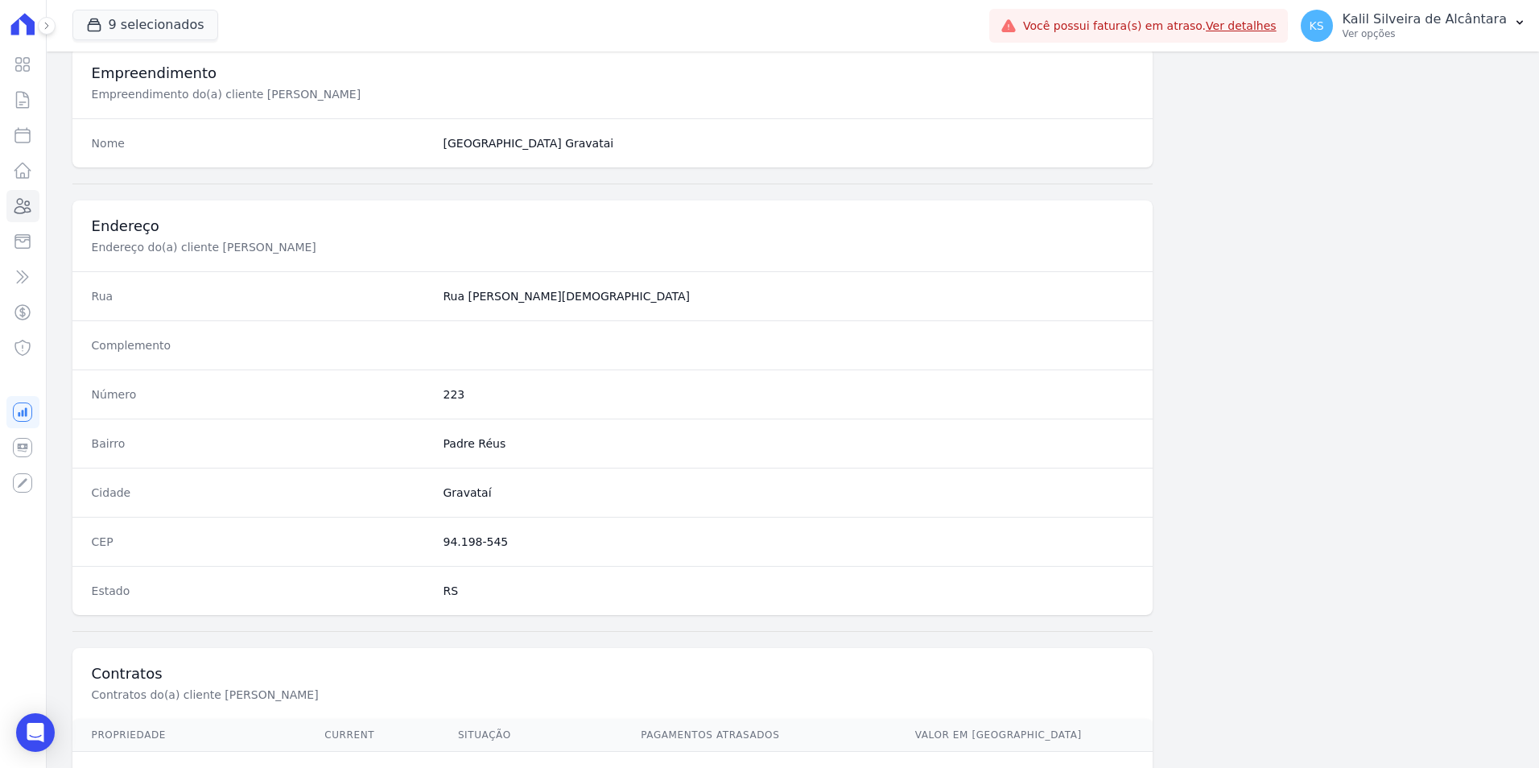
scroll to position [738, 0]
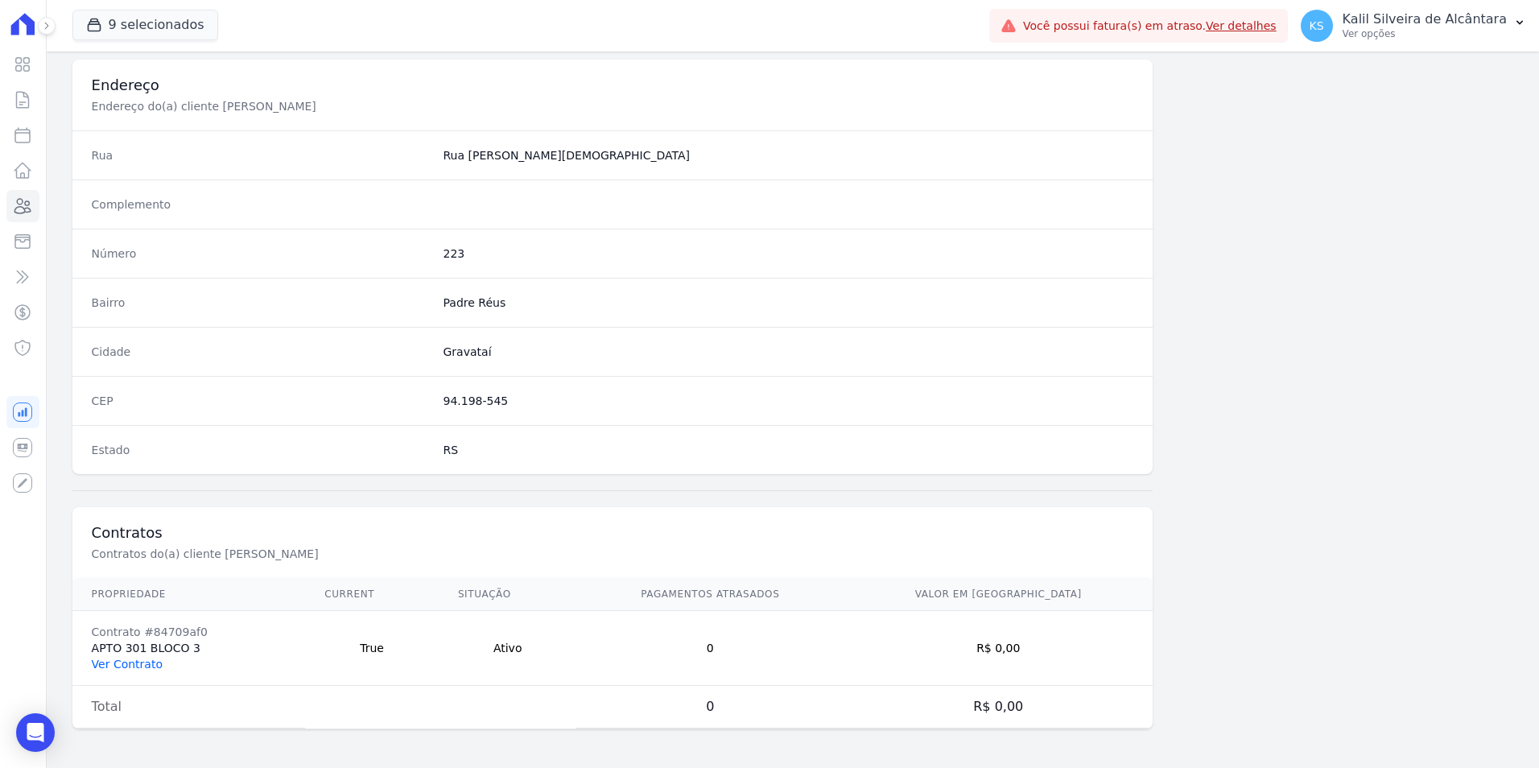
click at [109, 658] on link "Ver Contrato" at bounding box center [127, 664] width 71 height 13
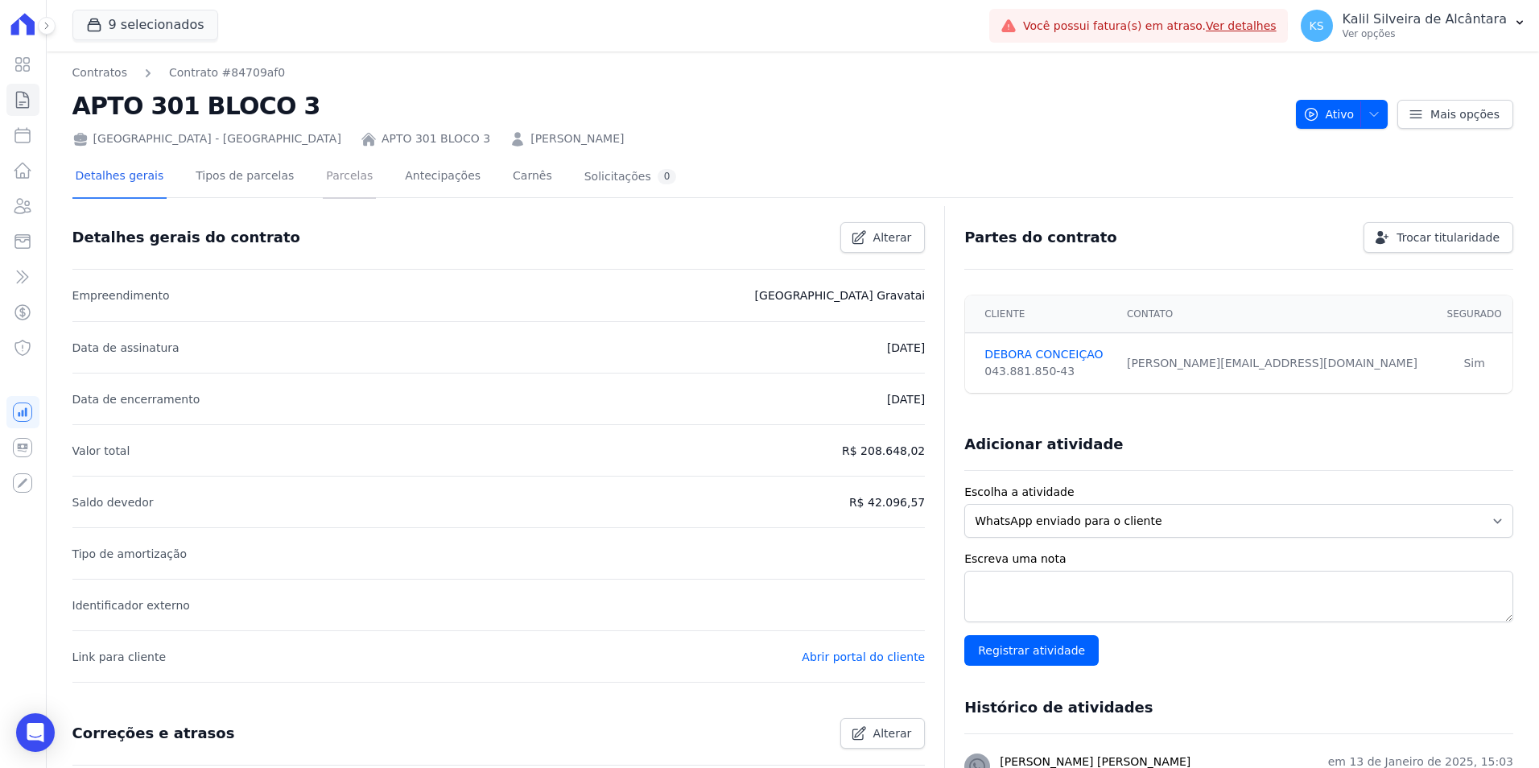
click at [324, 188] on link "Parcelas" at bounding box center [349, 177] width 53 height 43
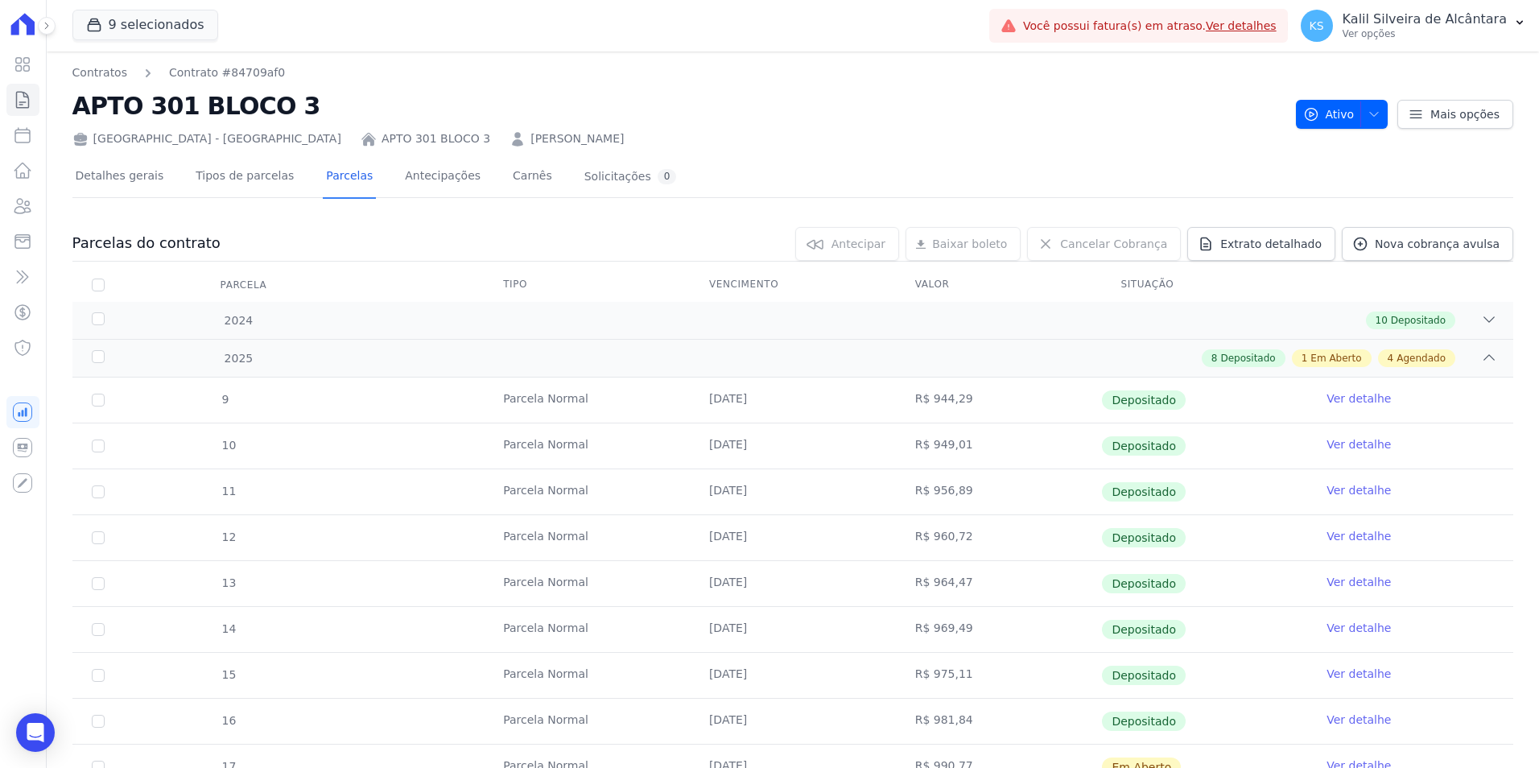
drag, startPoint x: 448, startPoint y: 123, endPoint x: 452, endPoint y: 147, distance: 24.5
click at [447, 123] on h2 "APTO 301 BLOCO 3" at bounding box center [677, 106] width 1211 height 36
click at [452, 147] on div "Detalhes gerais Tipos de parcelas [GEOGRAPHIC_DATA] Antecipações [PERSON_NAME] …" at bounding box center [792, 672] width 1441 height 1050
click at [530, 142] on link "[PERSON_NAME]" at bounding box center [576, 138] width 93 height 17
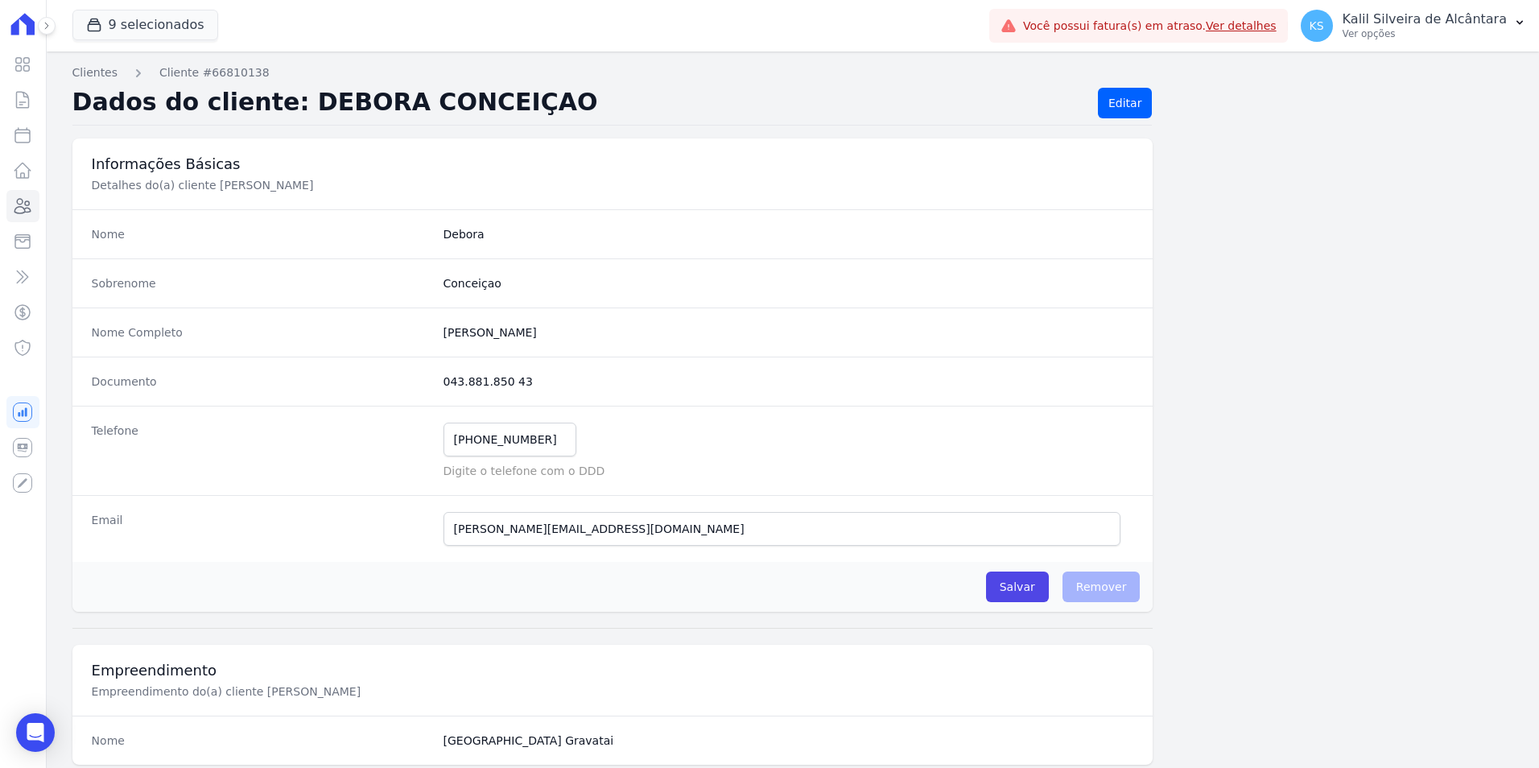
drag, startPoint x: 522, startPoint y: 373, endPoint x: 440, endPoint y: 377, distance: 83.0
click at [440, 377] on div "Documento 043.881.850 43" at bounding box center [612, 381] width 1081 height 49
copy dd "043.881.850 43"
click at [38, 213] on link "Clientes" at bounding box center [22, 206] width 33 height 32
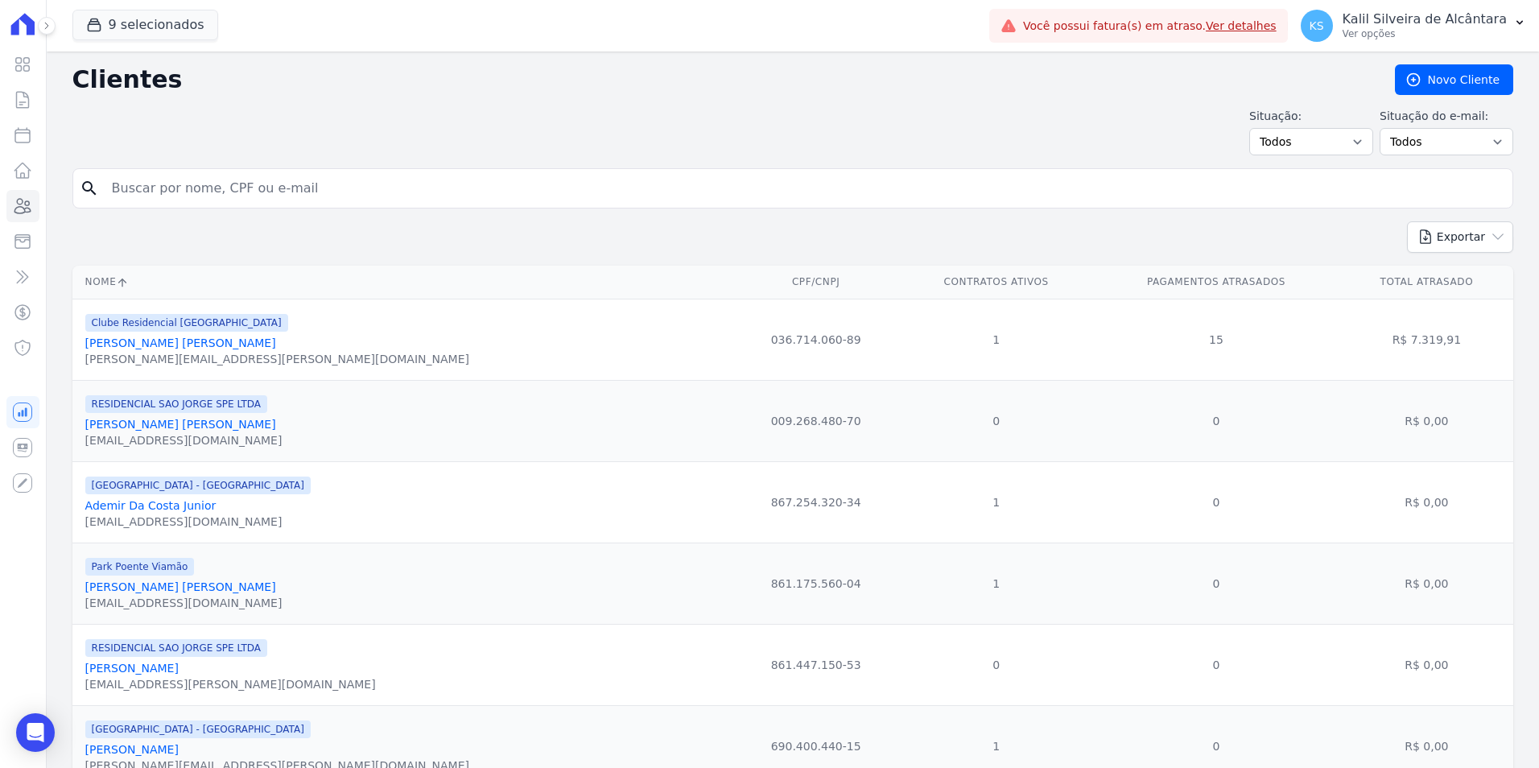
click at [336, 196] on input "search" at bounding box center [804, 188] width 1404 height 32
paste input "[PERSON_NAME]"
type input "[PERSON_NAME]"
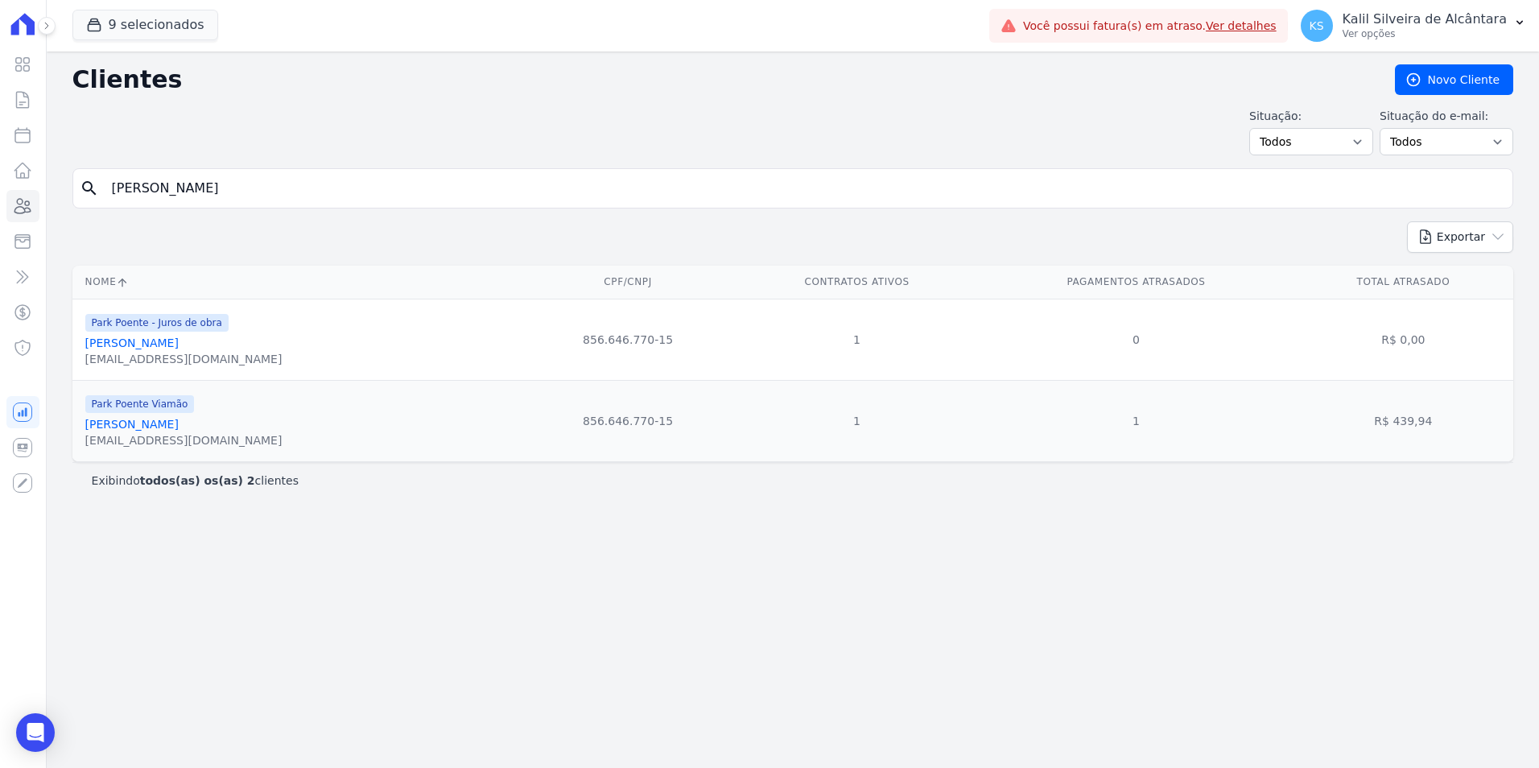
drag, startPoint x: 287, startPoint y: 202, endPoint x: -19, endPoint y: 171, distance: 307.5
click at [0, 171] on html "Visão Geral Contratos [GEOGRAPHIC_DATA] Lotes Clientes Minha Carteira Transferê…" at bounding box center [769, 384] width 1539 height 768
paste input "[PERSON_NAME] Da [PERSON_NAME]"
type input "[PERSON_NAME] Da [PERSON_NAME]"
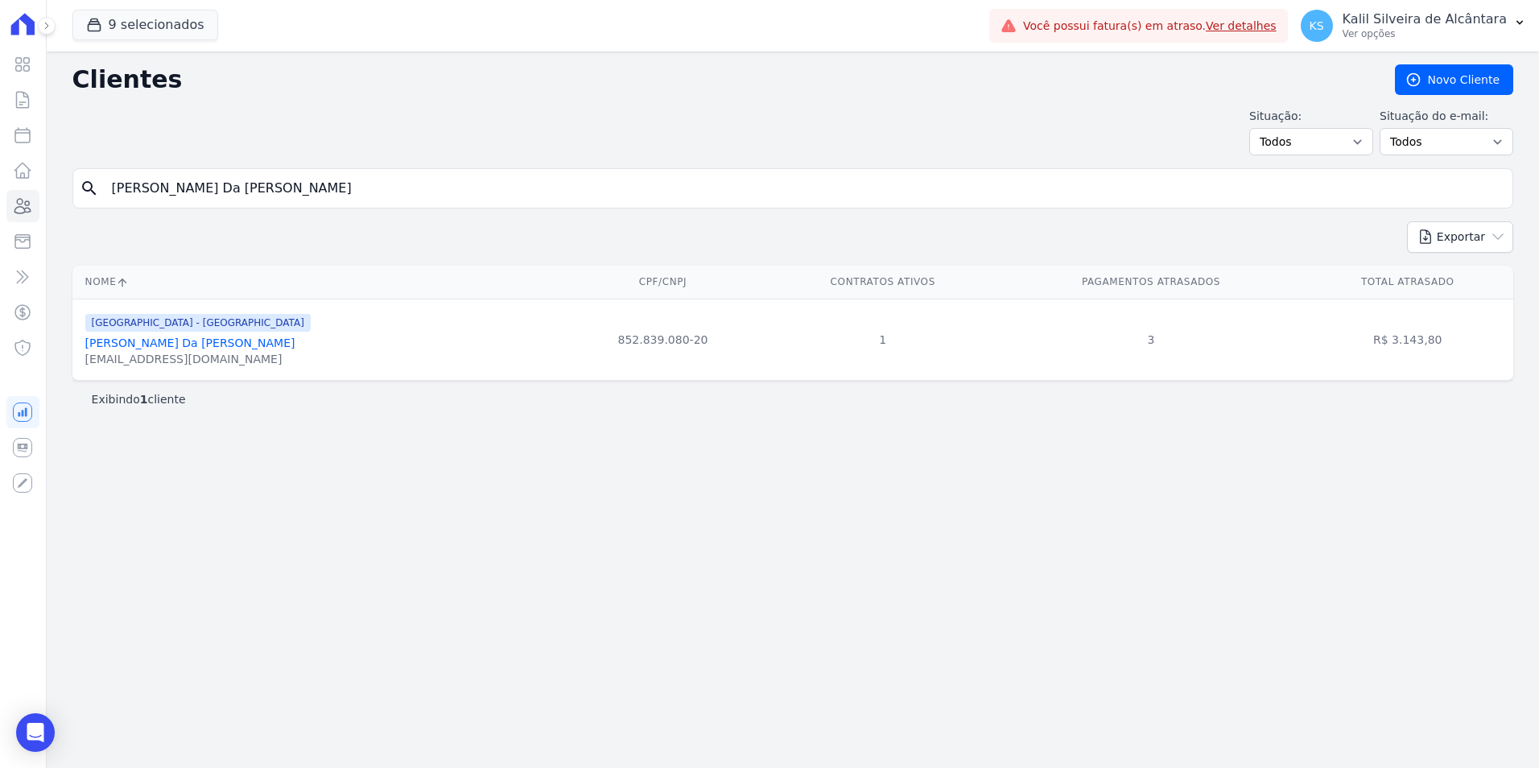
drag, startPoint x: 294, startPoint y: 202, endPoint x: 162, endPoint y: 219, distance: 133.1
click at [163, 218] on form "search [PERSON_NAME] Da [PERSON_NAME]" at bounding box center [792, 194] width 1441 height 53
type input "F"
paste input "[PERSON_NAME] Da [PERSON_NAME]"
type input "[PERSON_NAME] Da [PERSON_NAME]"
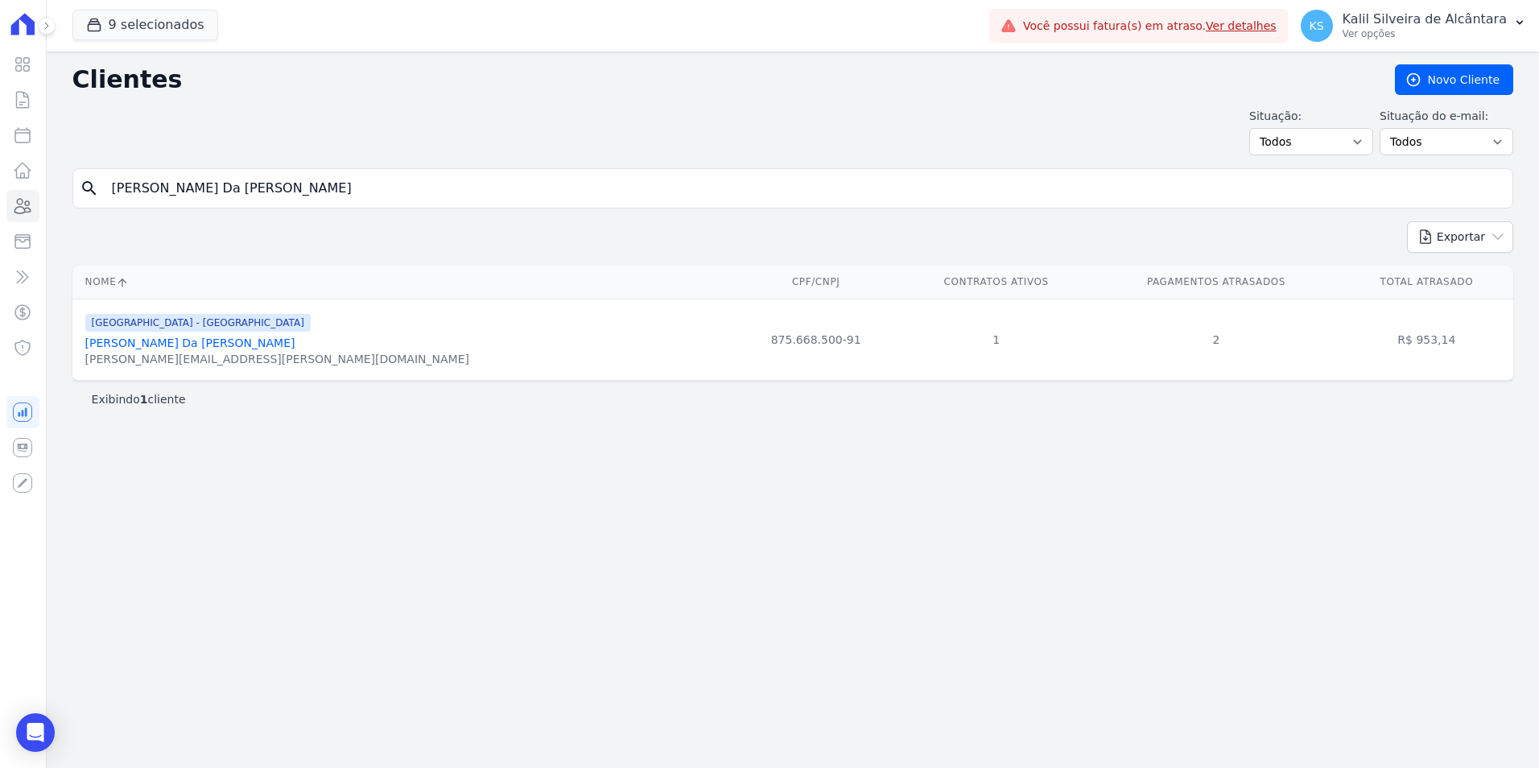
drag, startPoint x: -25, startPoint y: 204, endPoint x: -52, endPoint y: 210, distance: 27.3
click at [0, 210] on html "Visão Geral Contratos [GEOGRAPHIC_DATA] Lotes Clientes Minha Carteira Transferê…" at bounding box center [769, 384] width 1539 height 768
paste input "[PERSON_NAME]"
type input "[PERSON_NAME]]"
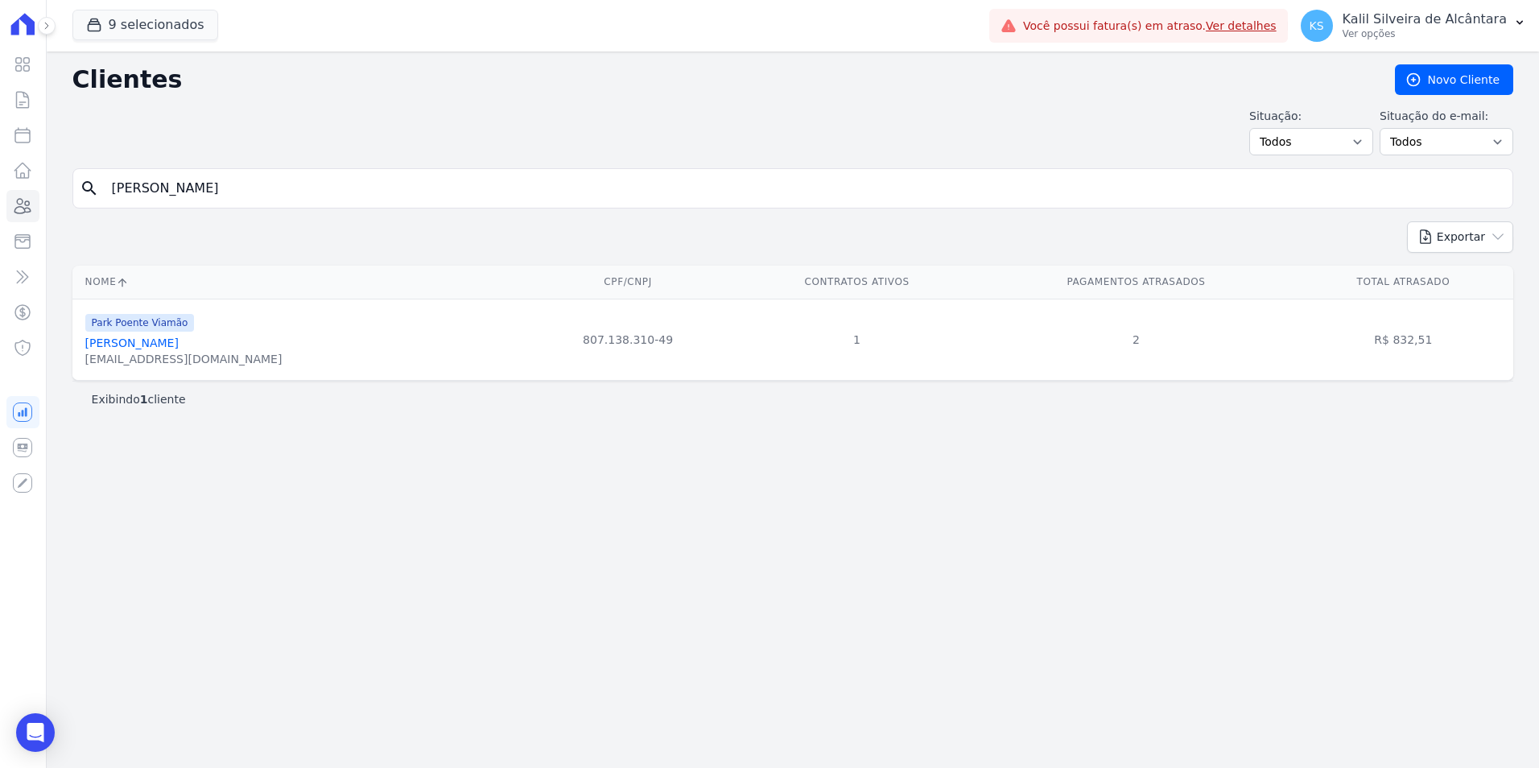
drag, startPoint x: 310, startPoint y: 191, endPoint x: -26, endPoint y: 208, distance: 336.1
click at [0, 208] on html "Visão Geral Contratos [GEOGRAPHIC_DATA] Lotes Clientes Minha Carteira Transferê…" at bounding box center [769, 384] width 1539 height 768
paste input "[PERSON_NAME]"
type input "[PERSON_NAME]"
drag, startPoint x: 311, startPoint y: 197, endPoint x: -24, endPoint y: 205, distance: 335.0
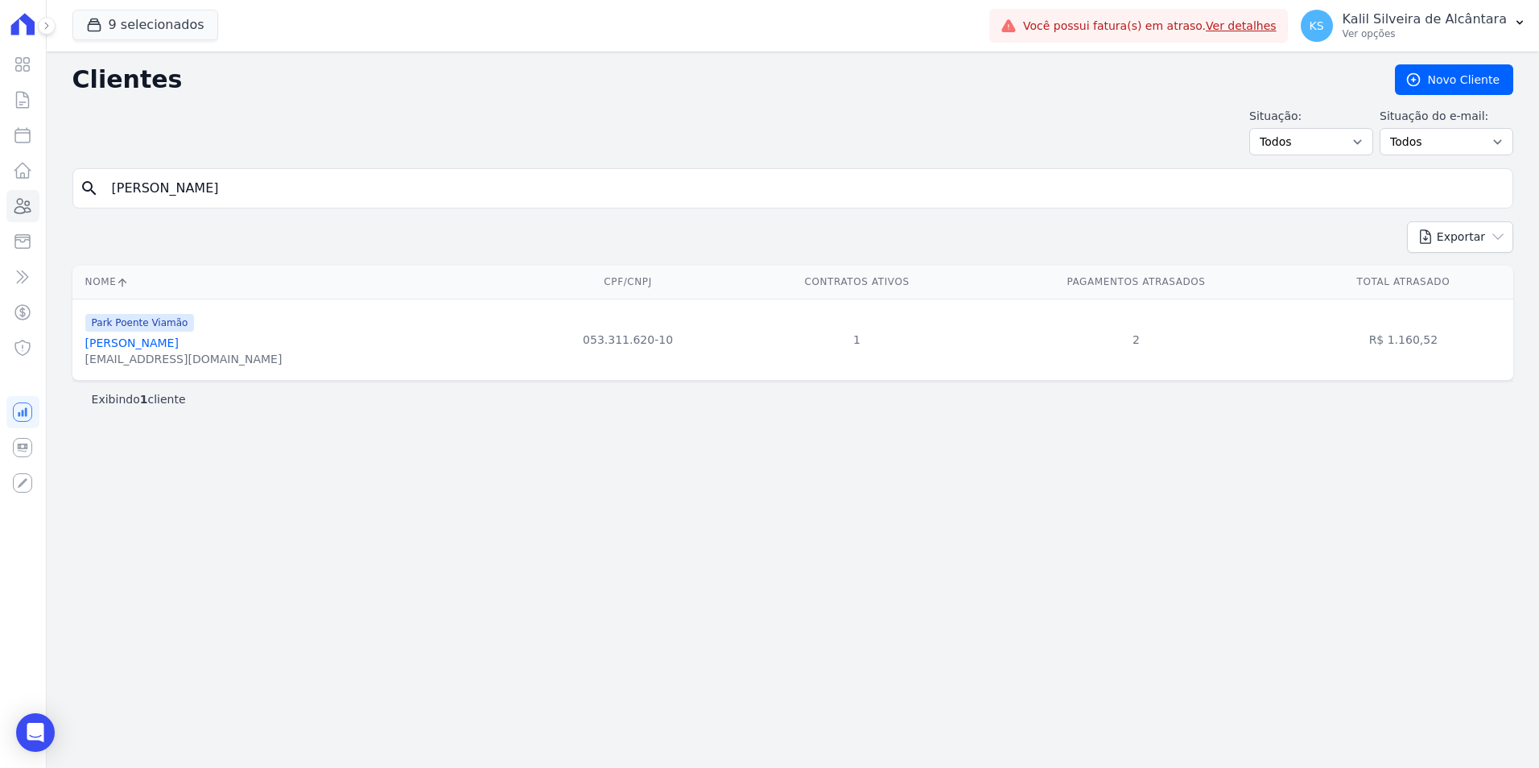
click at [0, 205] on html "Visão Geral Contratos [GEOGRAPHIC_DATA] Lotes Clientes Minha Carteira Transferê…" at bounding box center [769, 384] width 1539 height 768
paste input "[PERSON_NAME]"
type input "[PERSON_NAME] [PERSON_NAME]"
click at [182, 341] on link "[PERSON_NAME] [PERSON_NAME]" at bounding box center [180, 342] width 191 height 13
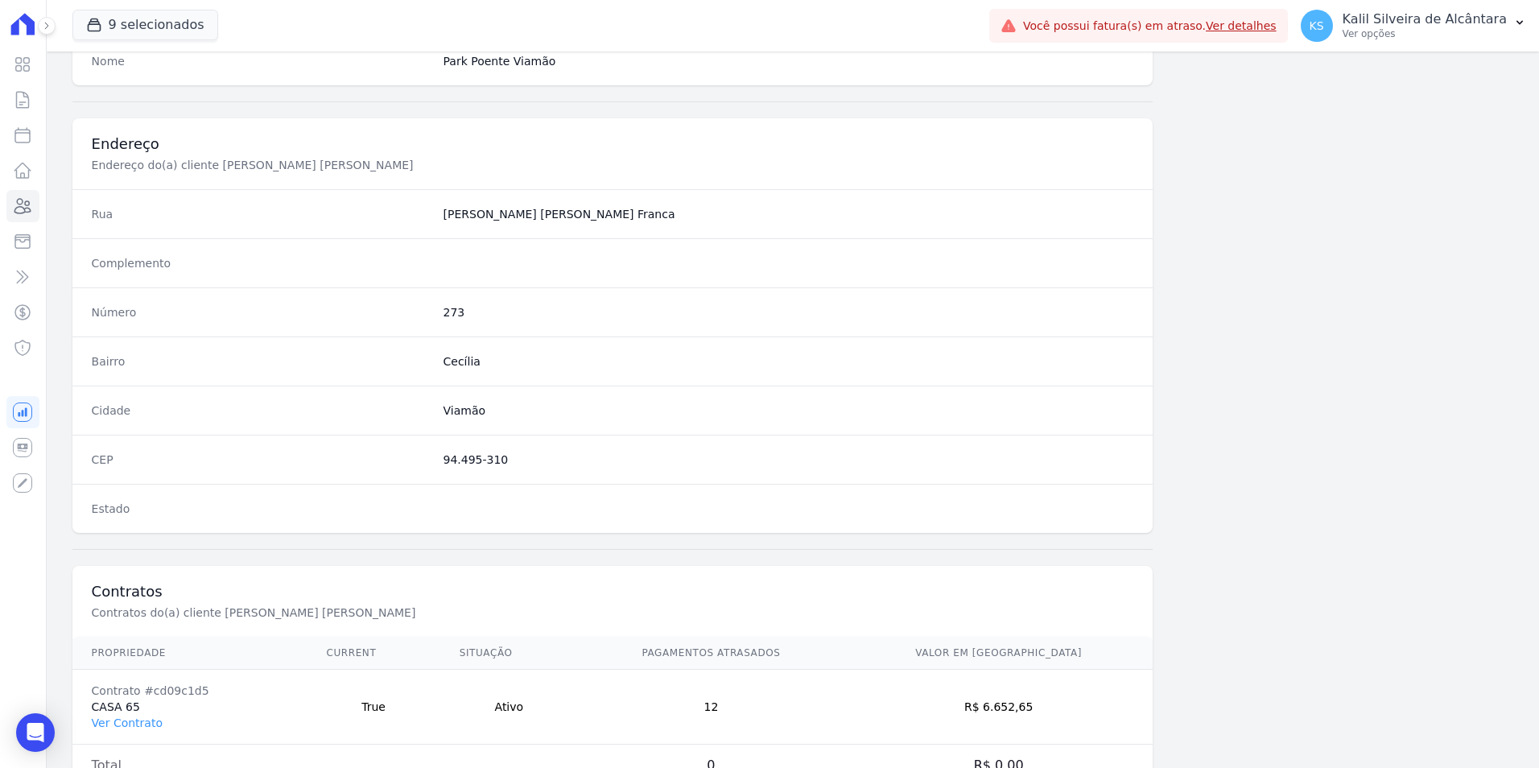
scroll to position [738, 0]
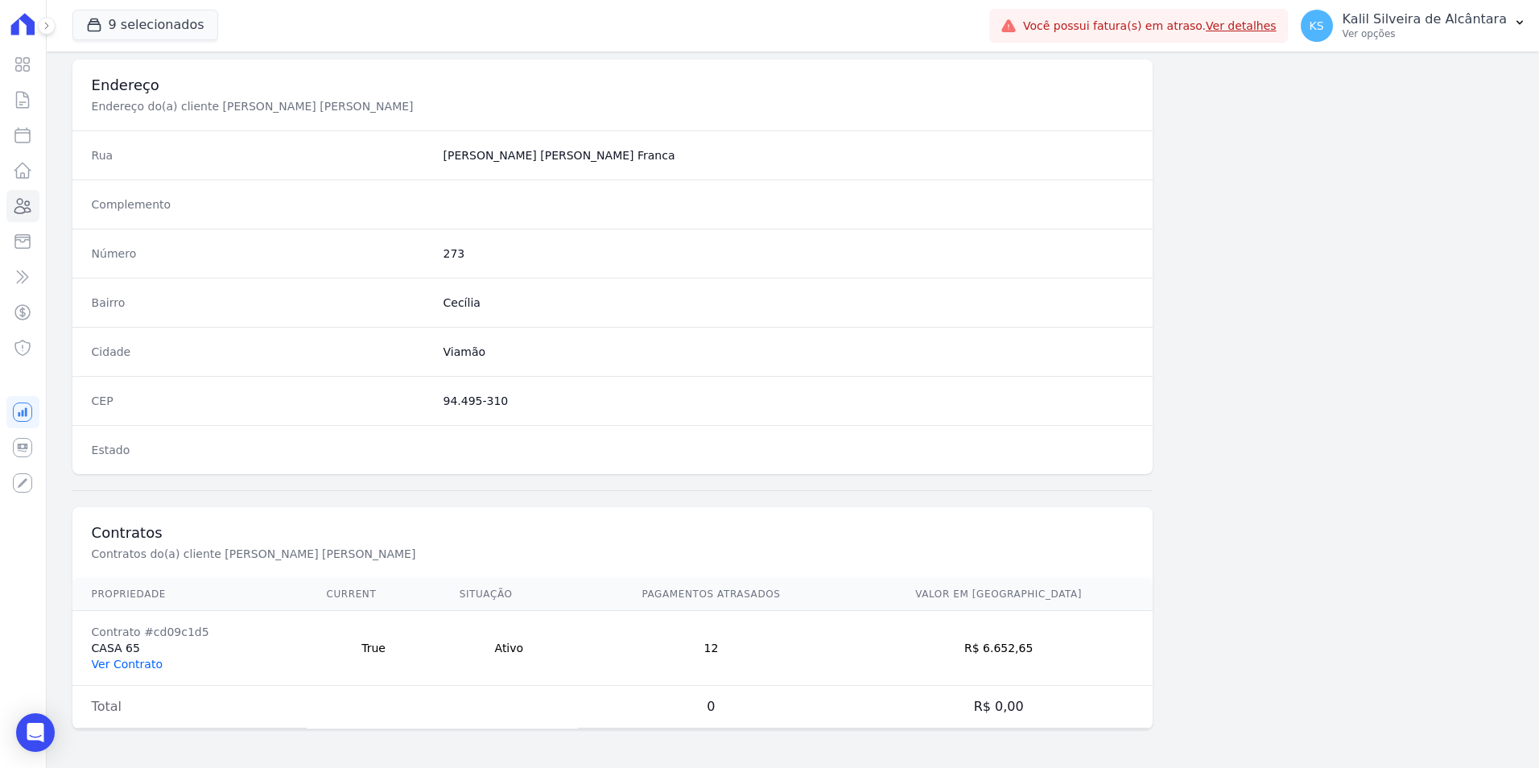
click at [142, 662] on link "Ver Contrato" at bounding box center [127, 664] width 71 height 13
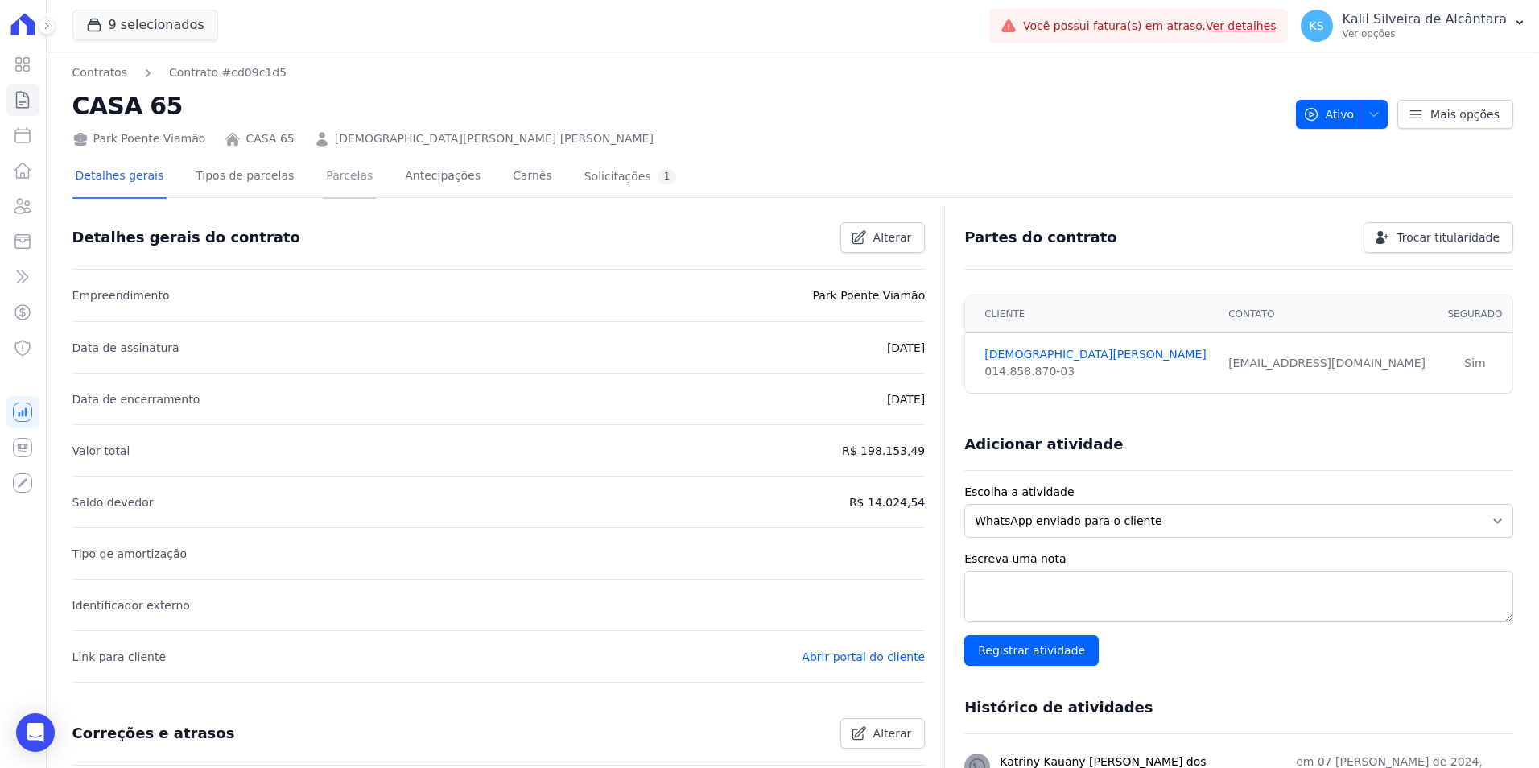
click at [332, 193] on link "Parcelas" at bounding box center [349, 177] width 53 height 43
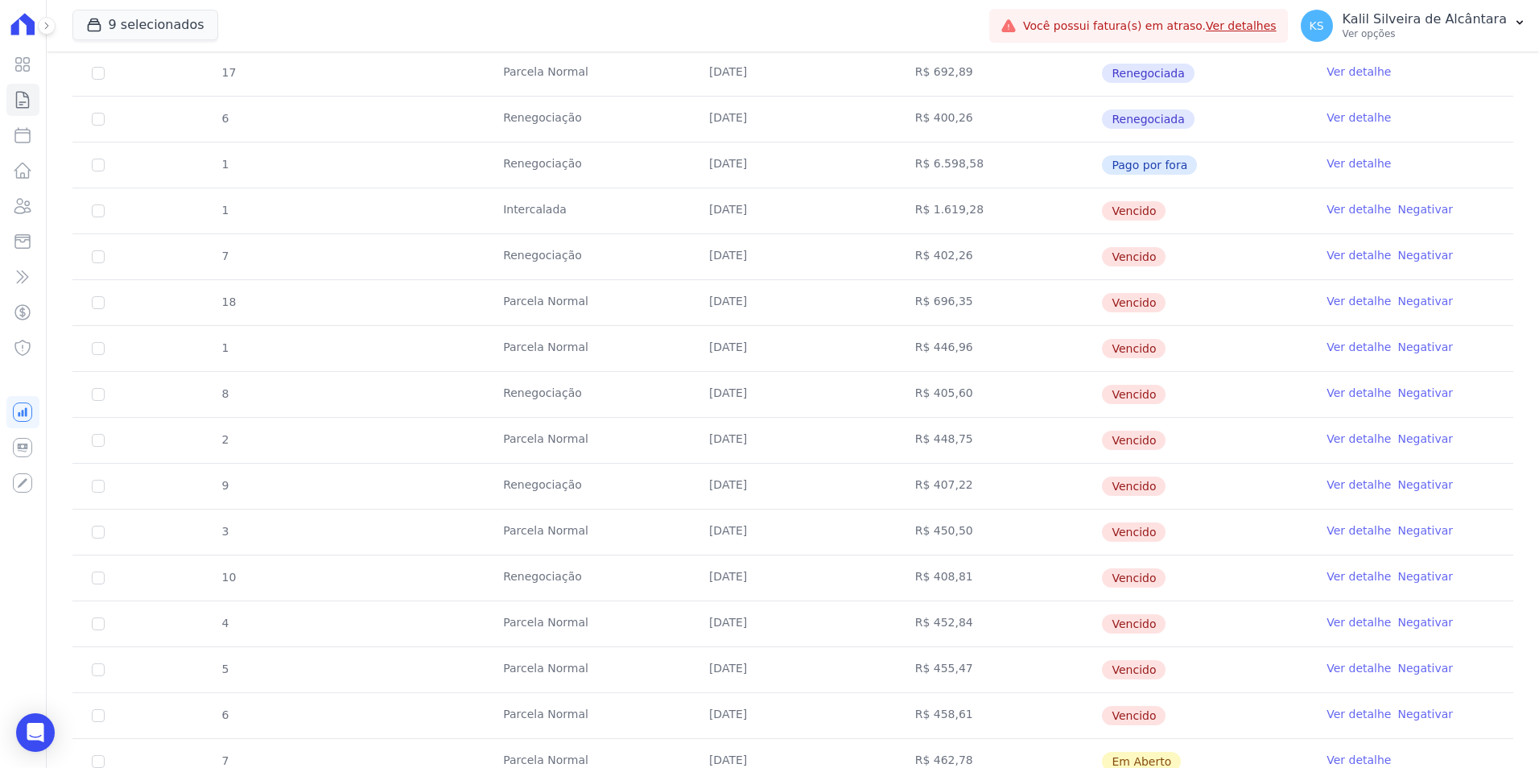
scroll to position [483, 0]
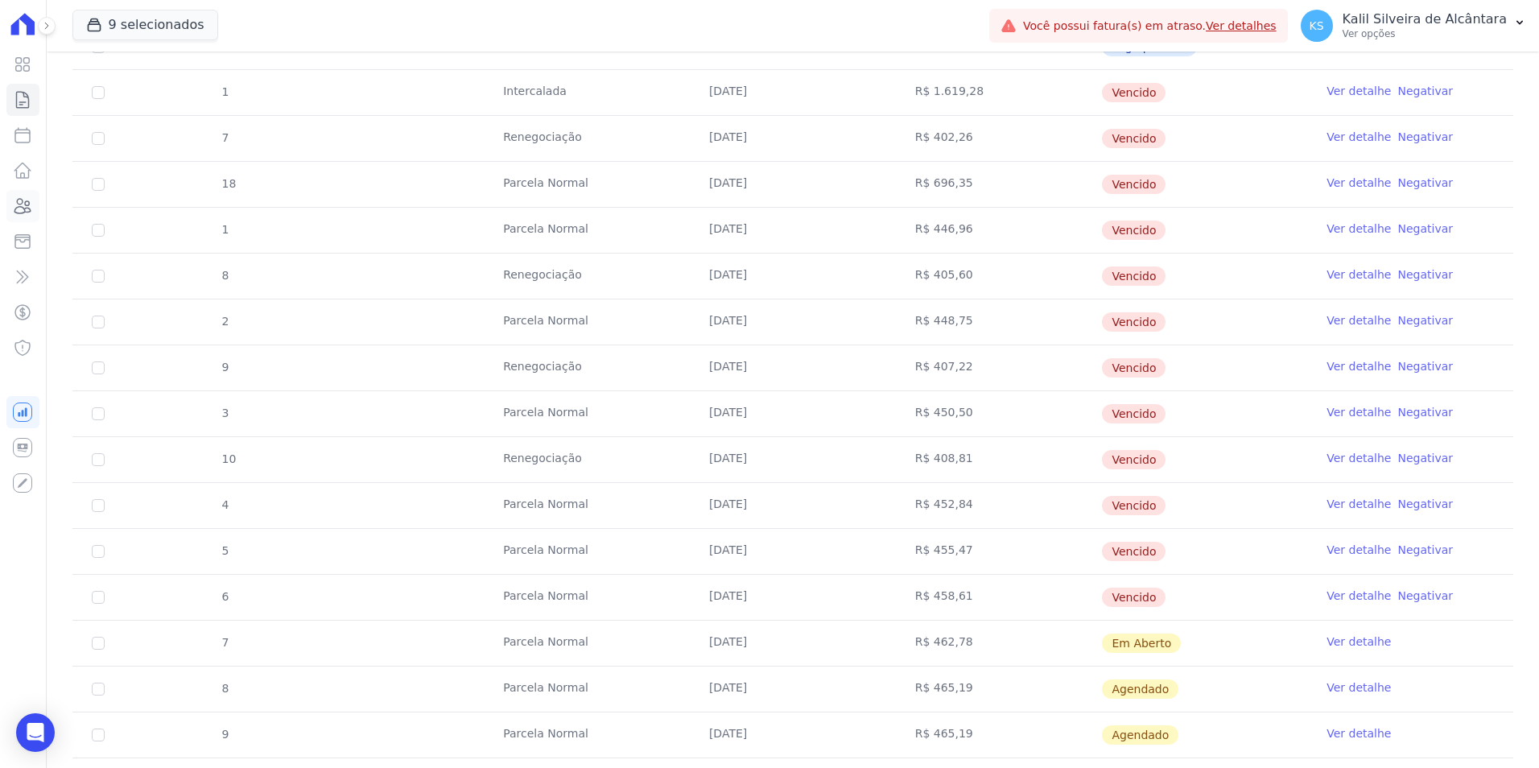
click at [21, 200] on icon at bounding box center [22, 205] width 19 height 19
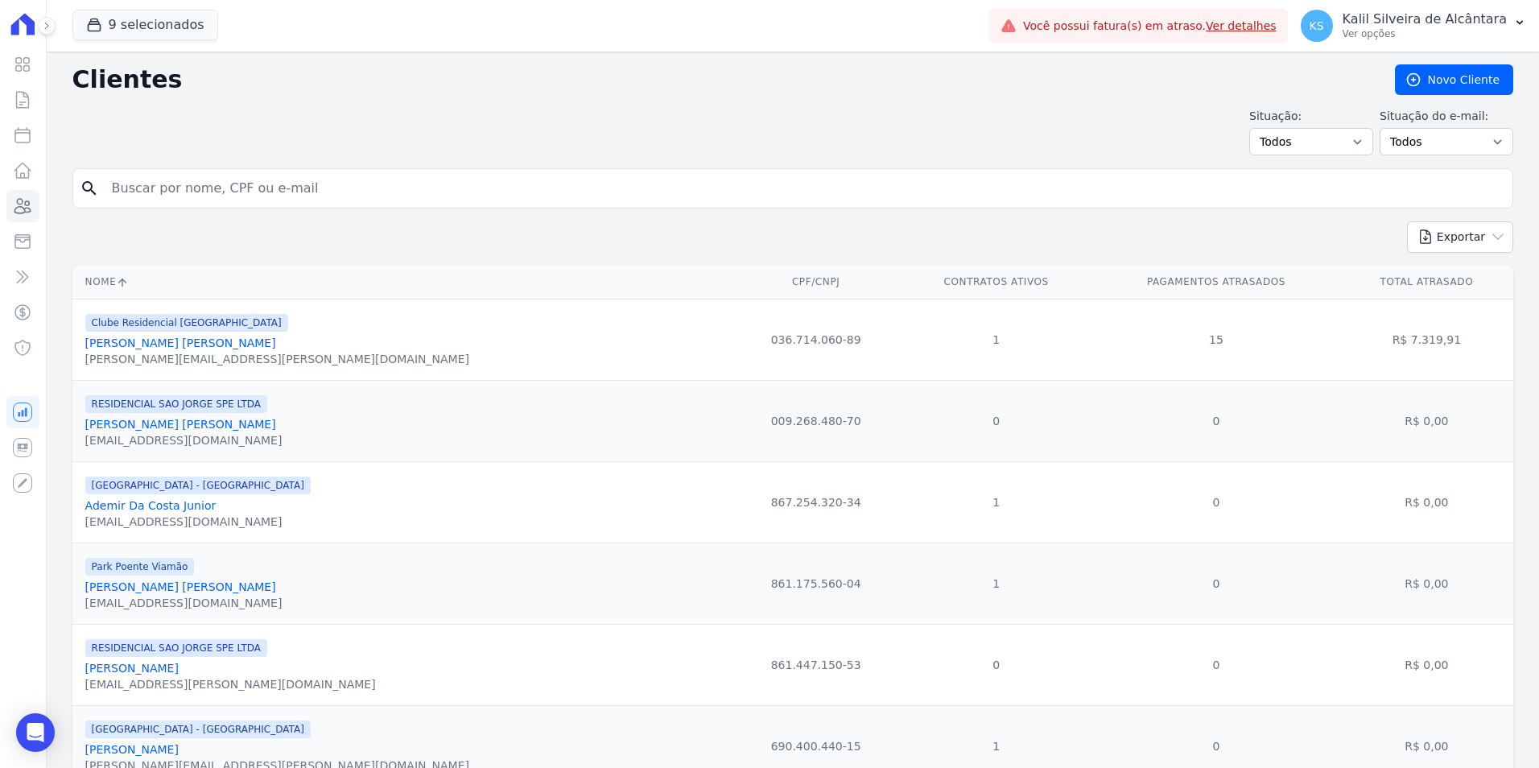
drag, startPoint x: 290, startPoint y: 182, endPoint x: 262, endPoint y: 182, distance: 28.2
click at [262, 182] on input "search" at bounding box center [804, 188] width 1404 height 32
paste input "[PERSON_NAME]"
type input "[PERSON_NAME]"
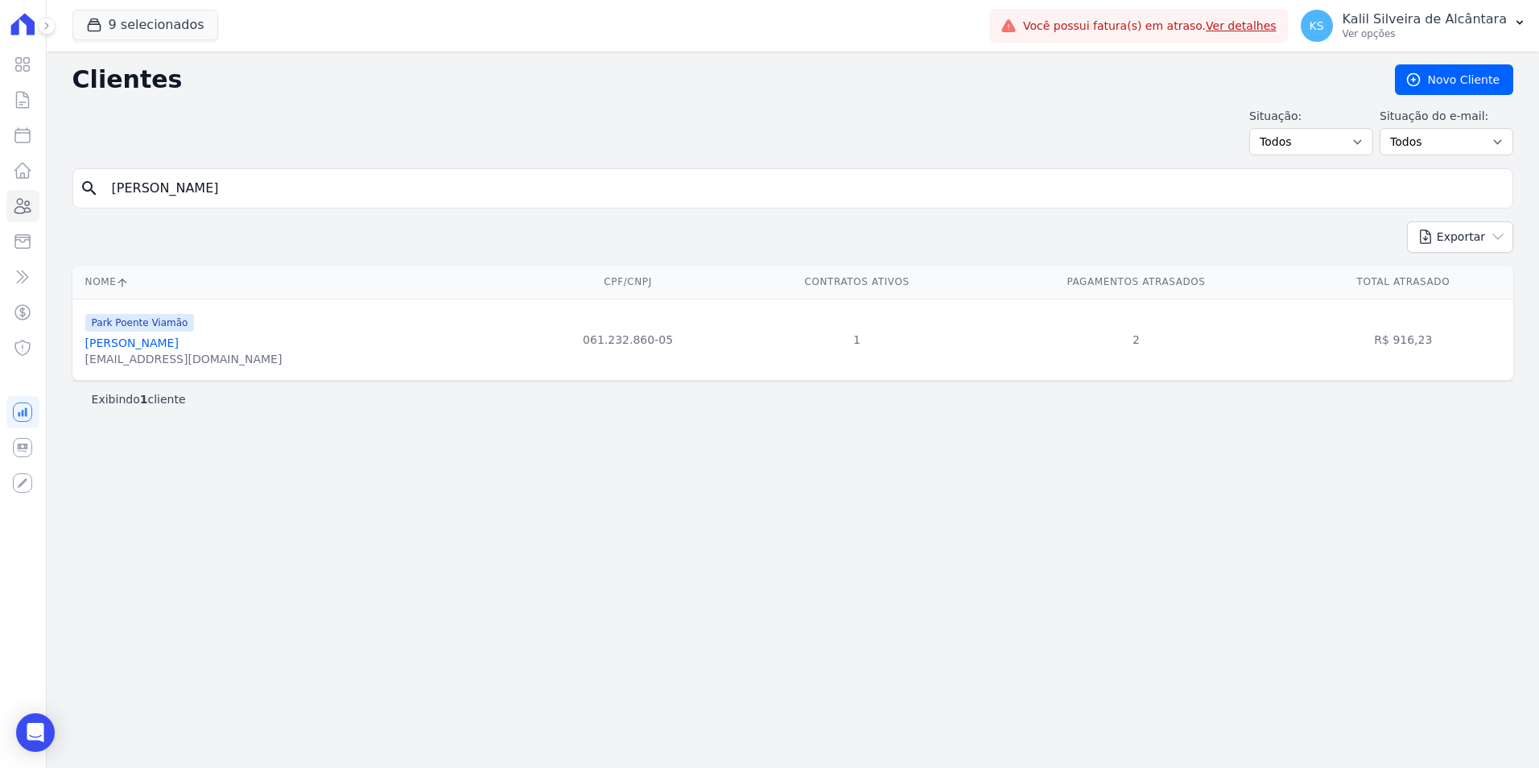
drag, startPoint x: 269, startPoint y: 198, endPoint x: 12, endPoint y: 188, distance: 257.0
click at [32, 183] on div "Visão Geral Contratos [GEOGRAPHIC_DATA] Lotes Clientes Minha Carteira Transferê…" at bounding box center [769, 384] width 1539 height 768
paste input "Rochelly Euclides Velasques"
type input "Rochelly Euclides Velasques"
drag, startPoint x: 323, startPoint y: 190, endPoint x: 132, endPoint y: 208, distance: 191.7
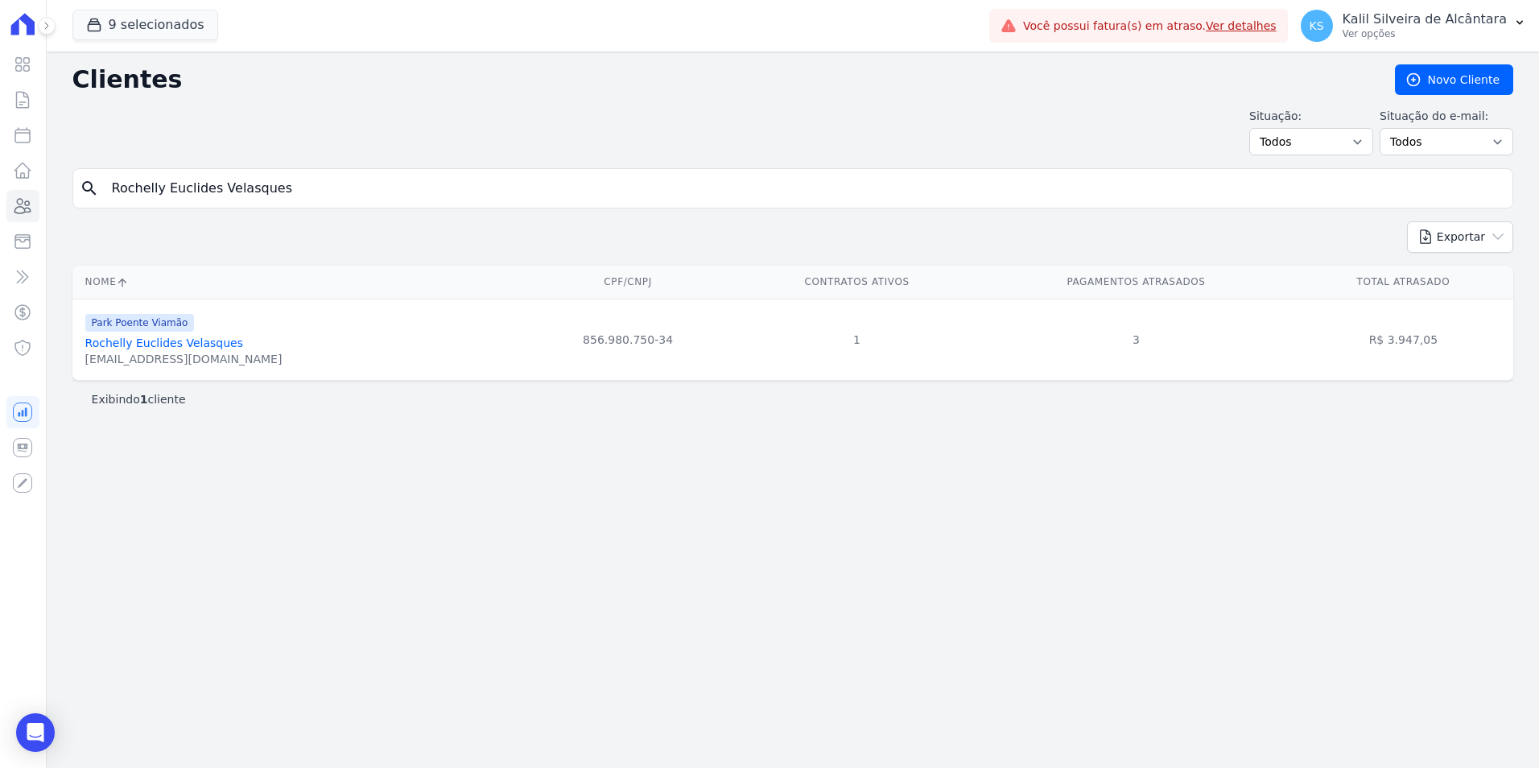
click at [150, 204] on input "Rochelly Euclides Velasques" at bounding box center [804, 188] width 1404 height 32
click at [316, 192] on input "Rochelly Euclides Velasques" at bounding box center [804, 188] width 1404 height 32
click at [0, 191] on html "Visão Geral Contratos [GEOGRAPHIC_DATA] Lotes Clientes Minha Carteira Transferê…" at bounding box center [769, 384] width 1539 height 768
paste input "Deise [PERSON_NAME]"
type input "Deise [PERSON_NAME]"
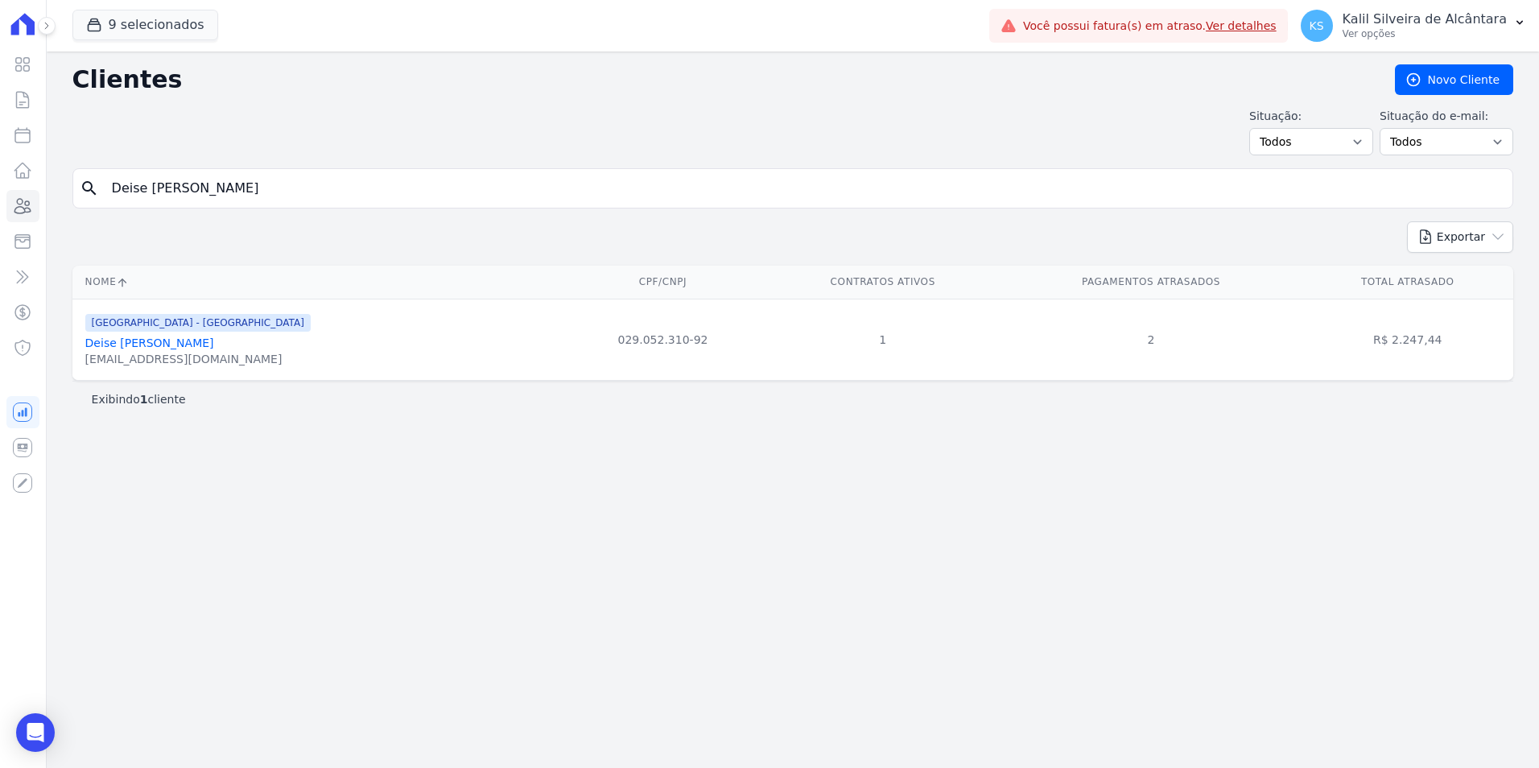
drag, startPoint x: 277, startPoint y: 208, endPoint x: 188, endPoint y: 186, distance: 92.0
click at [188, 186] on div "search Deise [PERSON_NAME]" at bounding box center [792, 188] width 1441 height 40
click at [240, 180] on input "Deise [PERSON_NAME]" at bounding box center [804, 188] width 1404 height 32
drag, startPoint x: 222, startPoint y: 182, endPoint x: 43, endPoint y: 175, distance: 178.9
click at [93, 185] on div "search Deise [PERSON_NAME]" at bounding box center [792, 188] width 1441 height 40
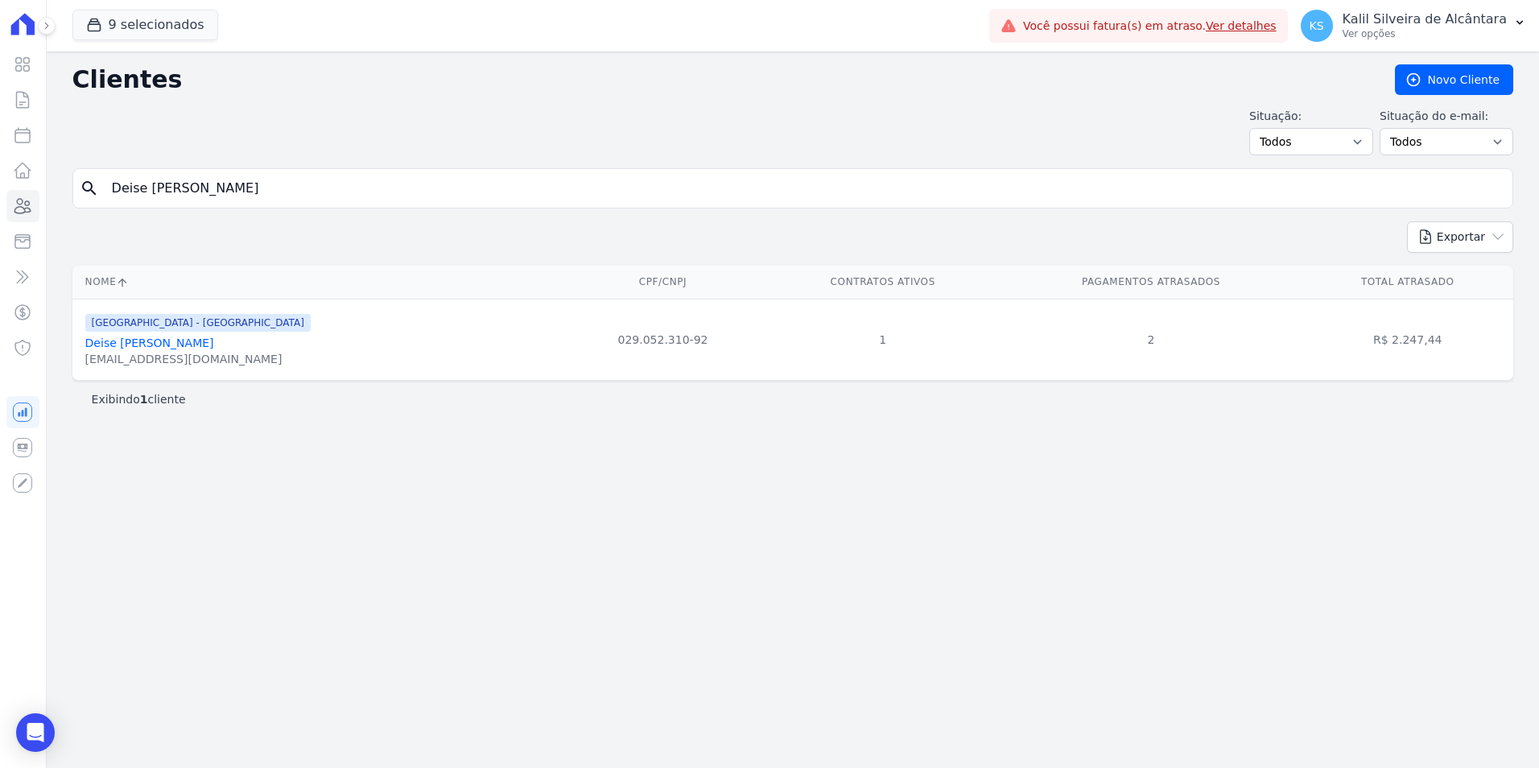
paste input "[MEDICAL_DATA] [PERSON_NAME] [PERSON_NAME]"
type input "[MEDICAL_DATA][PERSON_NAME]"
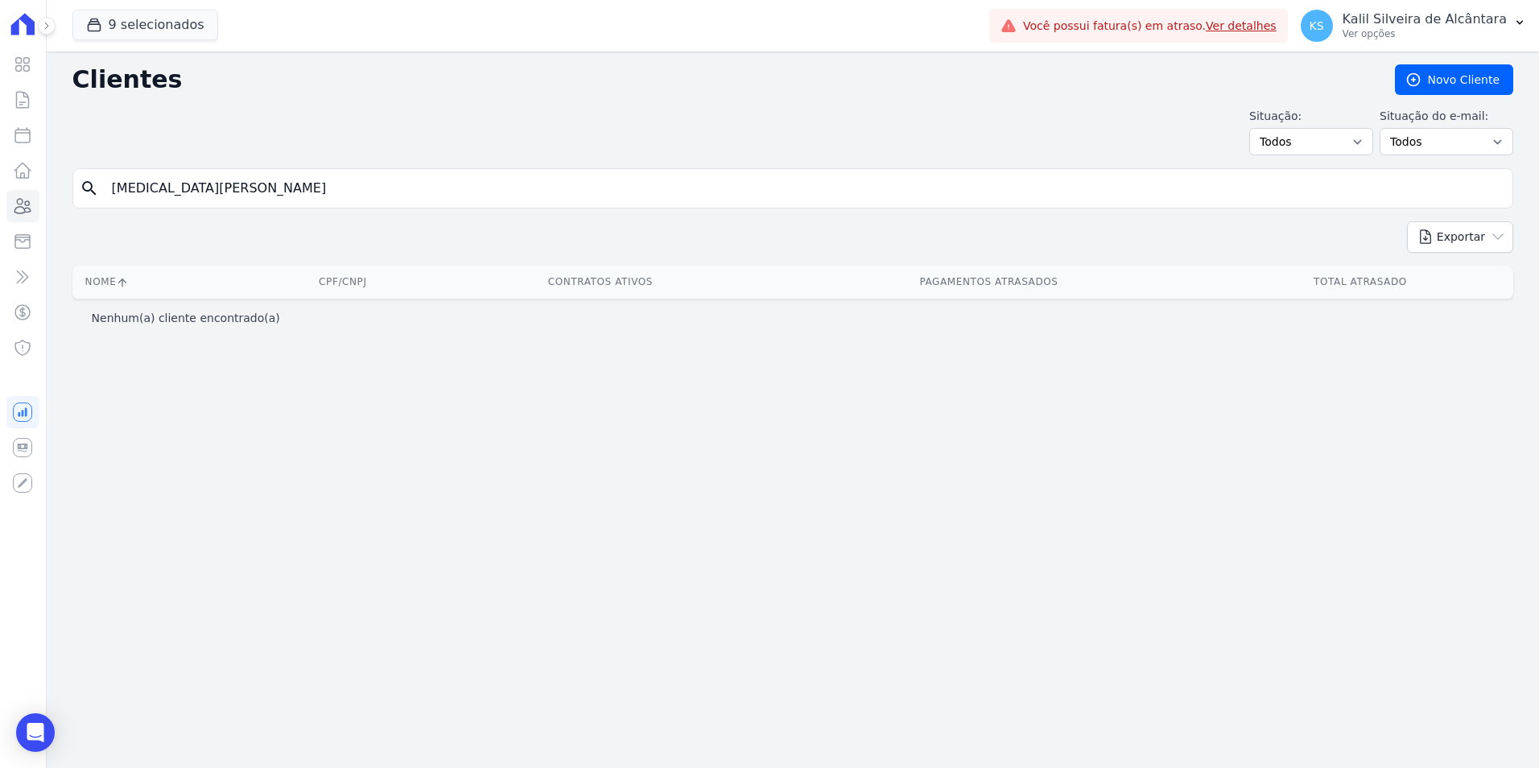
drag, startPoint x: 320, startPoint y: 196, endPoint x: 0, endPoint y: 181, distance: 320.7
click at [15, 187] on div "Visão Geral Contratos [GEOGRAPHIC_DATA] Lotes Clientes Minha Carteira Transferê…" at bounding box center [769, 384] width 1539 height 768
paste input "search"
type input "[MEDICAL_DATA] [PERSON_NAME] [PERSON_NAME]"
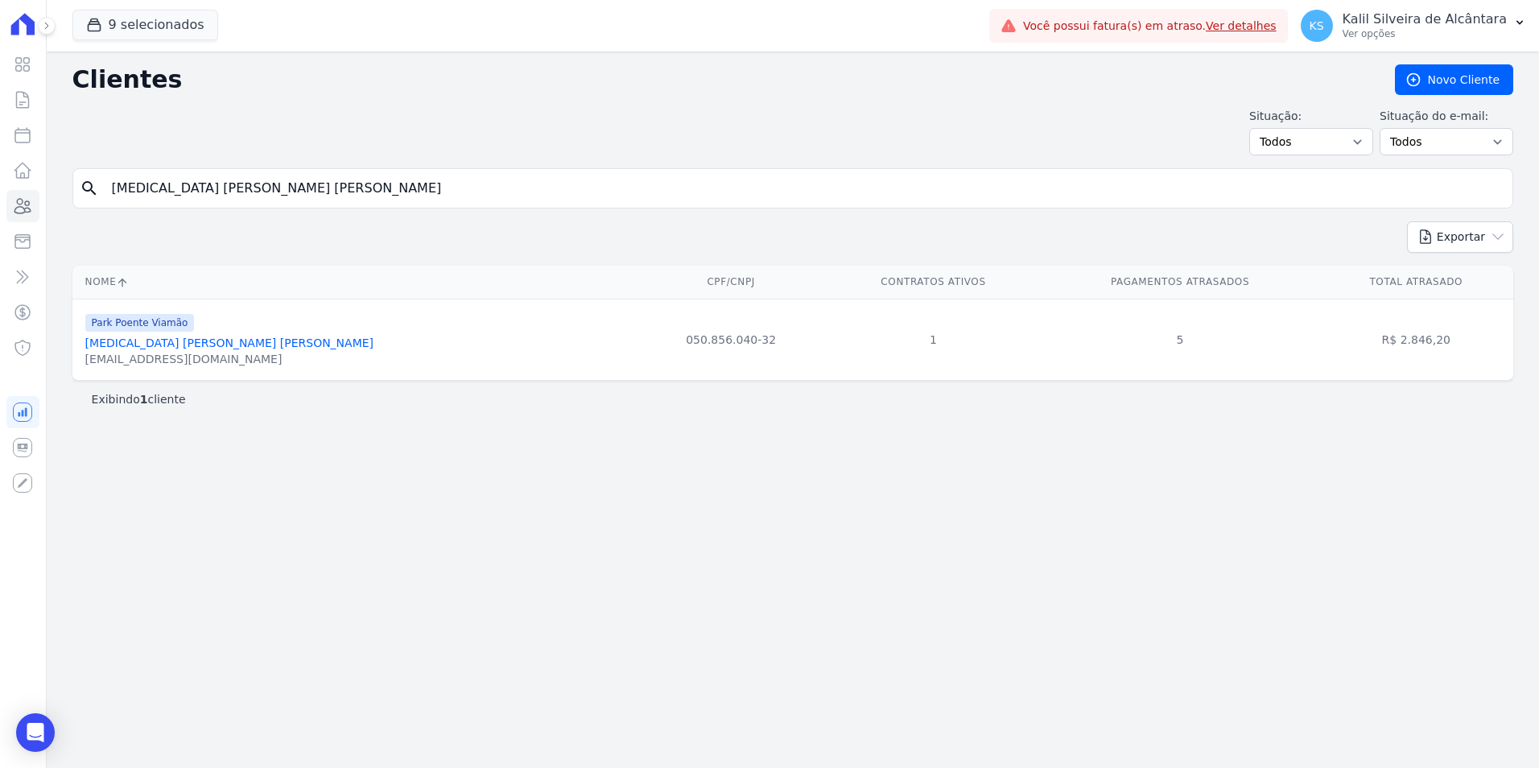
click at [270, 499] on div "Clientes [GEOGRAPHIC_DATA] Situação: Todos Adimplentes Inadimplentes Situação d…" at bounding box center [793, 410] width 1492 height 716
click at [18, 213] on icon at bounding box center [22, 205] width 19 height 19
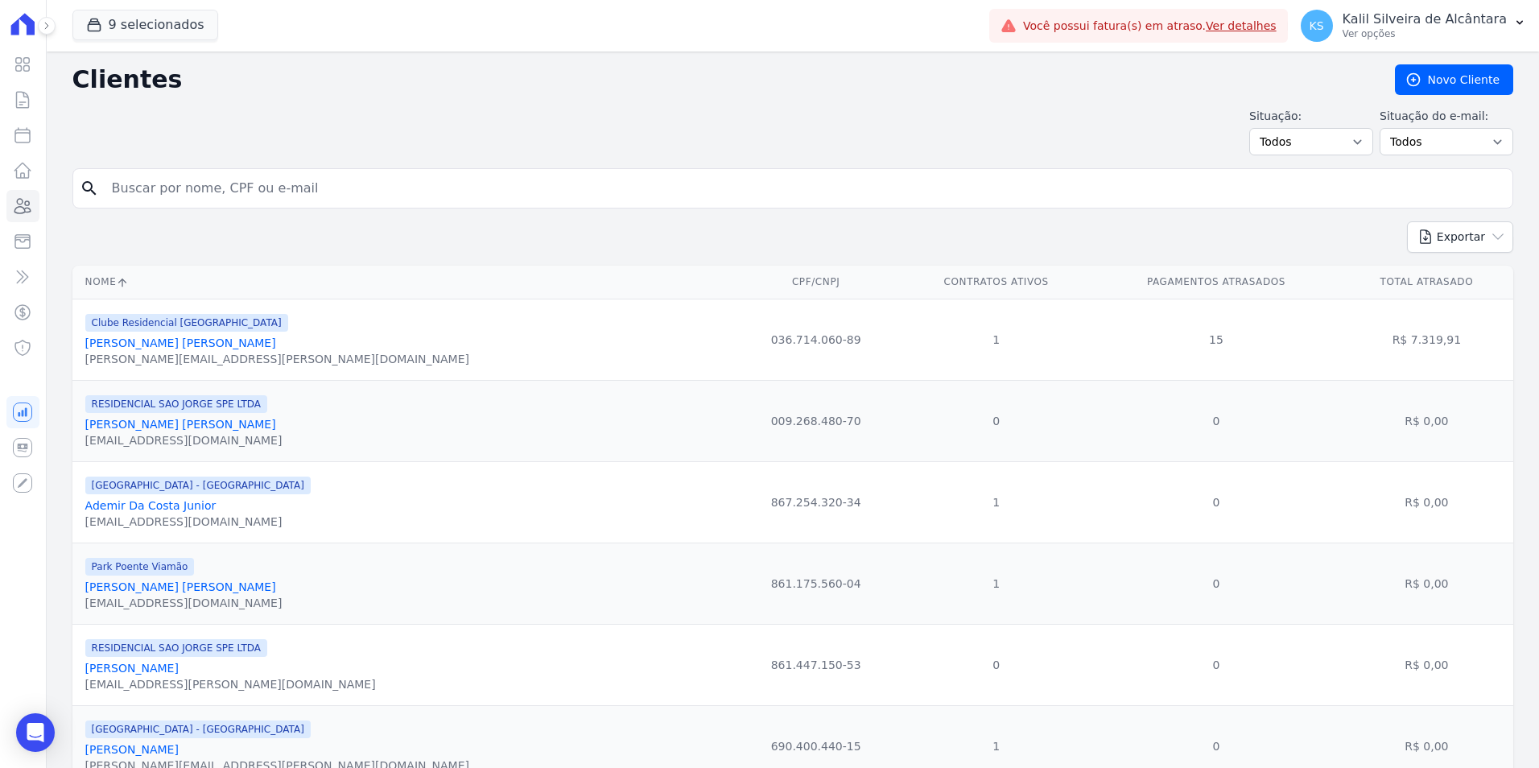
click at [559, 197] on input "search" at bounding box center [804, 188] width 1404 height 32
paste input "[PERSON_NAME]"
type input "[PERSON_NAME]"
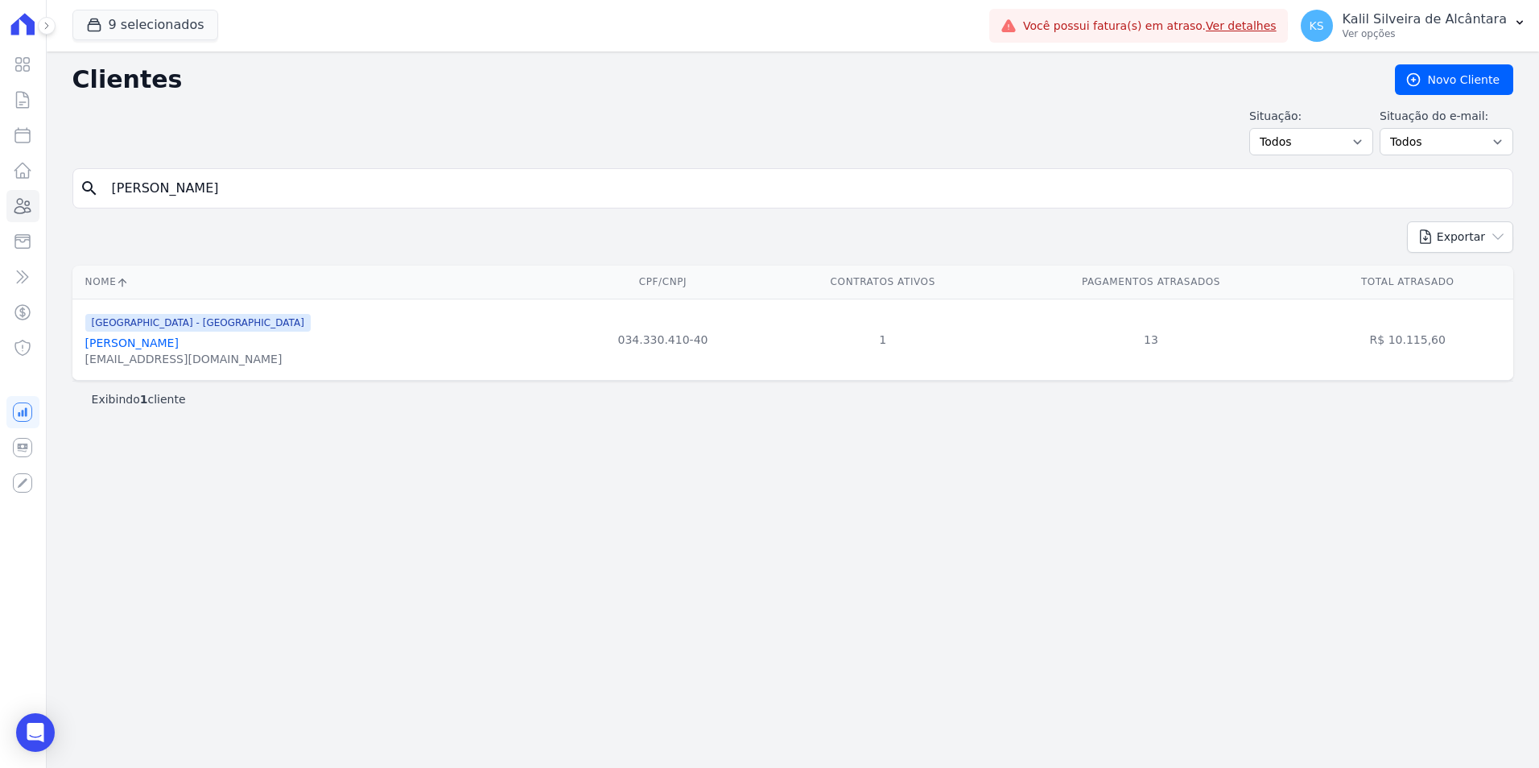
drag, startPoint x: 198, startPoint y: 175, endPoint x: -144, endPoint y: 208, distance: 343.6
click at [0, 208] on html "Visão Geral Contratos [GEOGRAPHIC_DATA] Lotes Clientes Minha Carteira Transferê…" at bounding box center [769, 384] width 1539 height 768
paste input "[PERSON_NAME]"
type input "[PERSON_NAME] Dos [PERSON_NAME]"
click at [289, 194] on input "[PERSON_NAME] Dos [PERSON_NAME]" at bounding box center [804, 188] width 1404 height 32
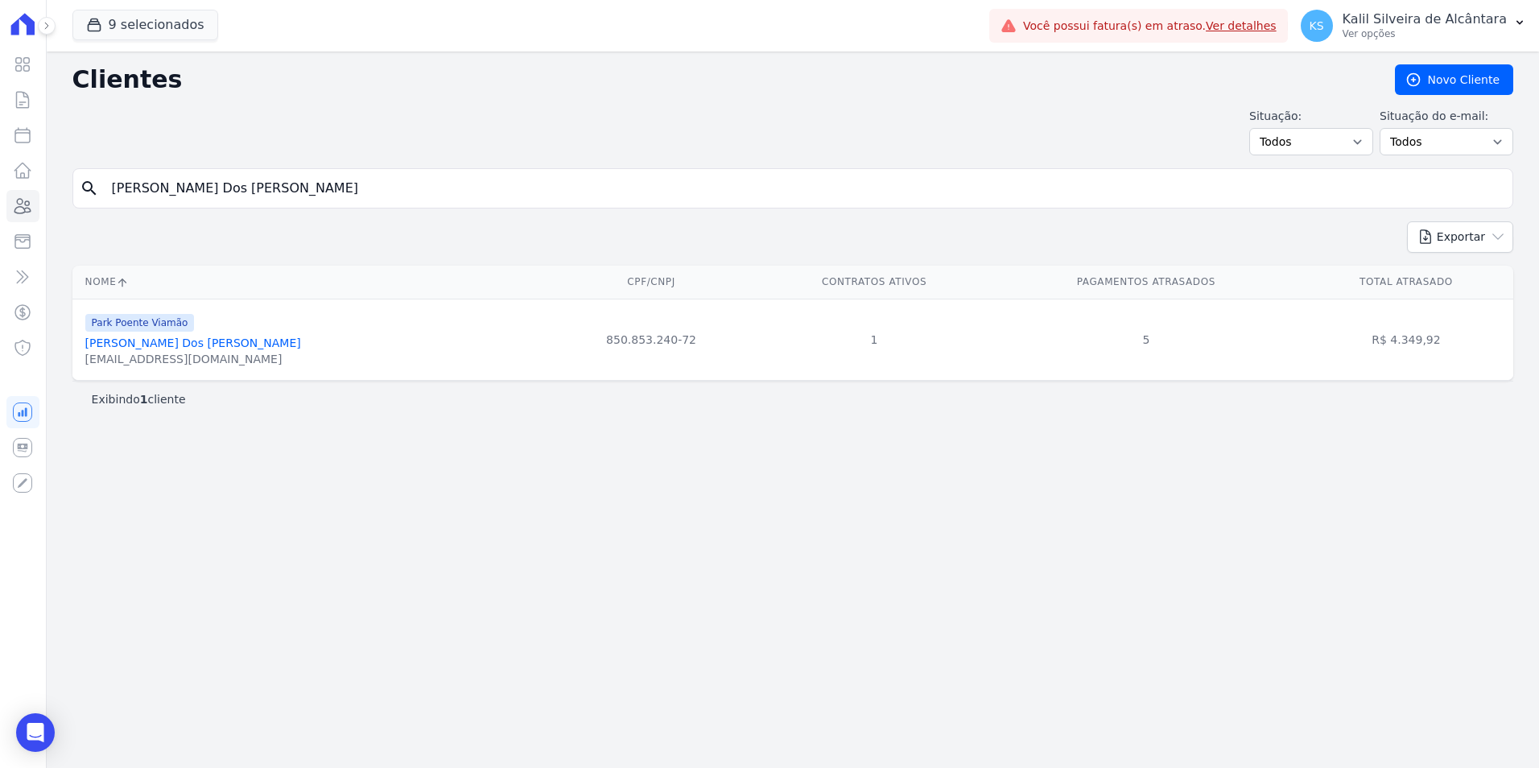
drag, startPoint x: 347, startPoint y: 186, endPoint x: 39, endPoint y: 184, distance: 307.5
click at [60, 186] on div "Clientes [GEOGRAPHIC_DATA] Situação: Todos Adimplentes Inadimplentes Situação d…" at bounding box center [793, 410] width 1492 height 716
paste input "[PERSON_NAME] [PERSON_NAME]"
type input "[PERSON_NAME] [PERSON_NAME]"
click at [298, 204] on input "[PERSON_NAME] [PERSON_NAME]" at bounding box center [804, 188] width 1404 height 32
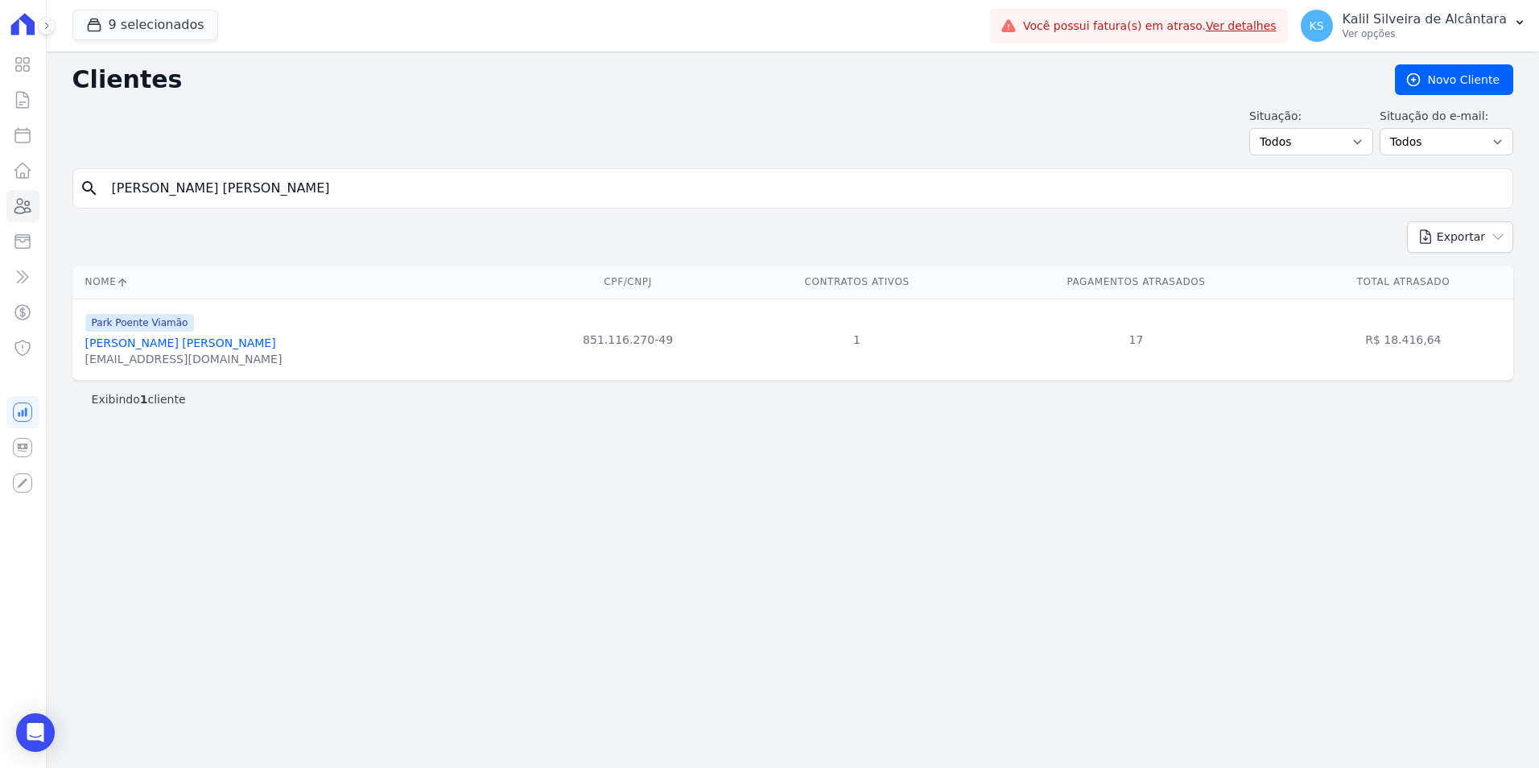
drag, startPoint x: 277, startPoint y: 196, endPoint x: 138, endPoint y: 200, distance: 138.5
click at [138, 200] on input "[PERSON_NAME] [PERSON_NAME]" at bounding box center [804, 188] width 1404 height 32
click at [274, 192] on input "[PERSON_NAME] [PERSON_NAME]" at bounding box center [804, 188] width 1404 height 32
drag, startPoint x: 266, startPoint y: 192, endPoint x: -140, endPoint y: 214, distance: 407.1
click at [0, 214] on html "Visão Geral Contratos [GEOGRAPHIC_DATA] Lotes Clientes Minha Carteira Transferê…" at bounding box center [769, 384] width 1539 height 768
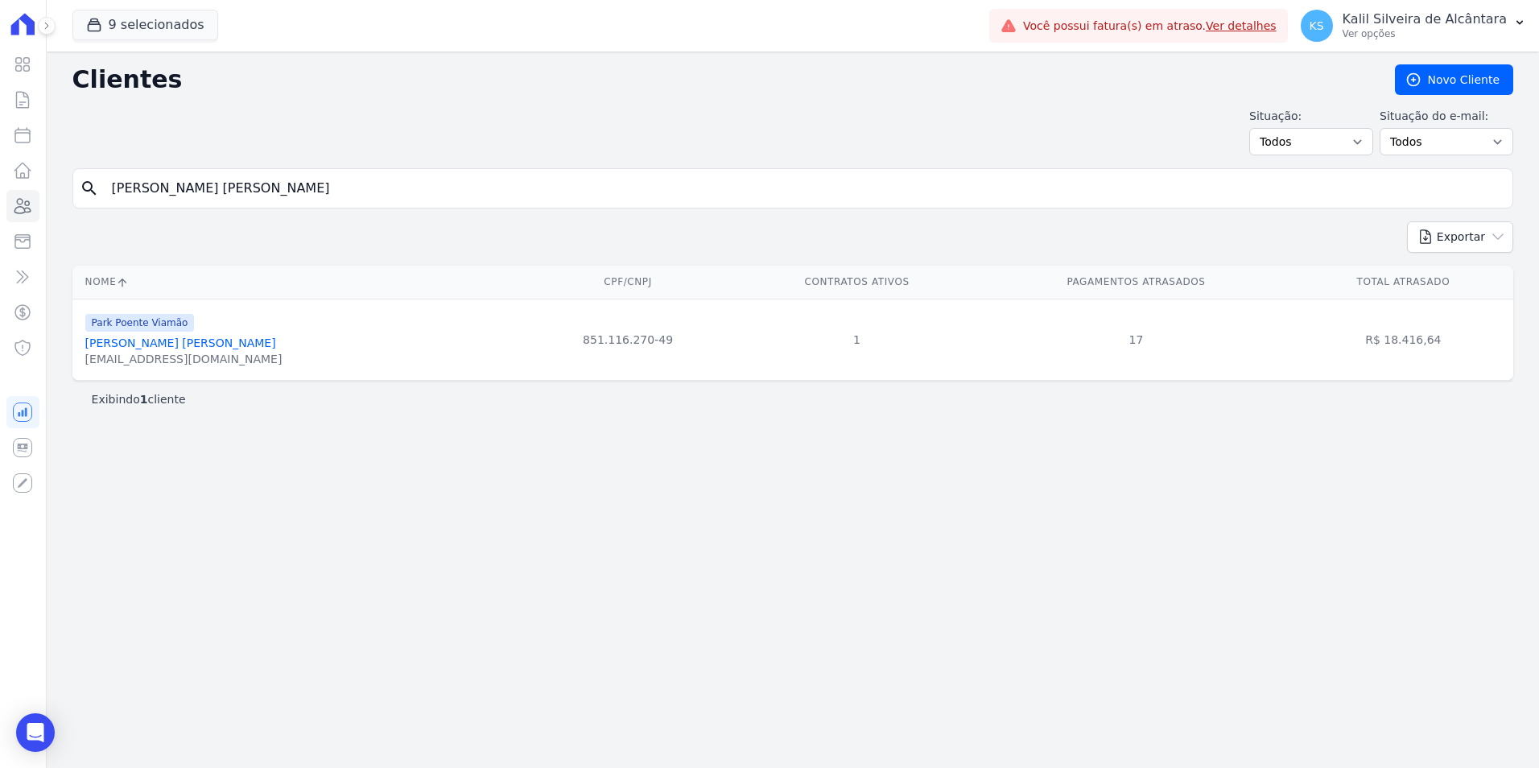
paste input "[PERSON_NAME]"
type input "[PERSON_NAME]"
click at [395, 210] on form "search [PERSON_NAME]" at bounding box center [792, 194] width 1441 height 53
drag, startPoint x: 238, startPoint y: 188, endPoint x: 48, endPoint y: 219, distance: 192.6
click at [99, 209] on form "search [PERSON_NAME]" at bounding box center [792, 194] width 1441 height 53
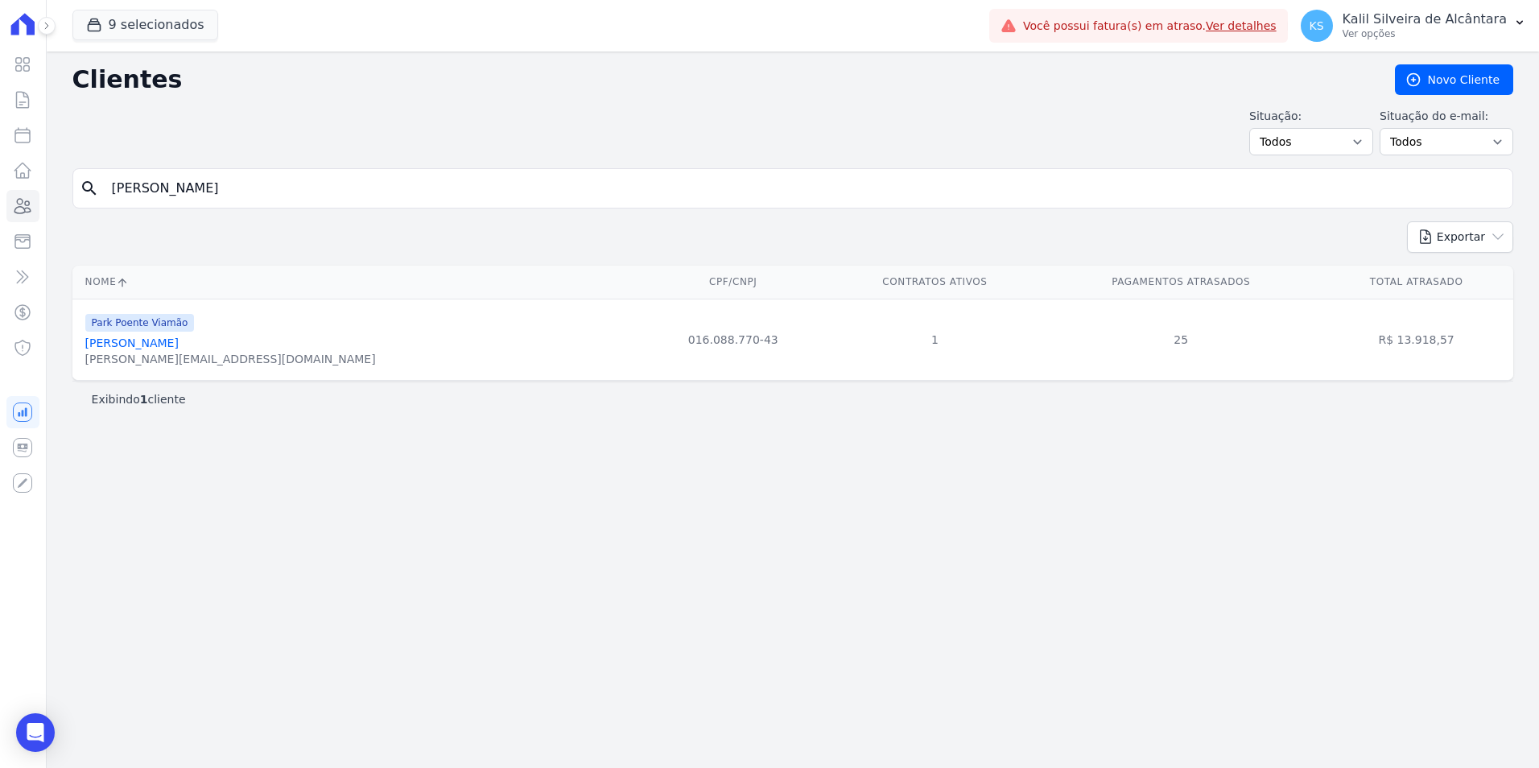
paste input "[PERSON_NAME]"
type input "[PERSON_NAME]"
drag, startPoint x: 248, startPoint y: 179, endPoint x: 51, endPoint y: 195, distance: 197.9
click at [56, 195] on div "Clientes [GEOGRAPHIC_DATA] Situação: Todos Adimplentes Inadimplentes Situação d…" at bounding box center [793, 410] width 1492 height 716
paste input "[PERSON_NAME]"
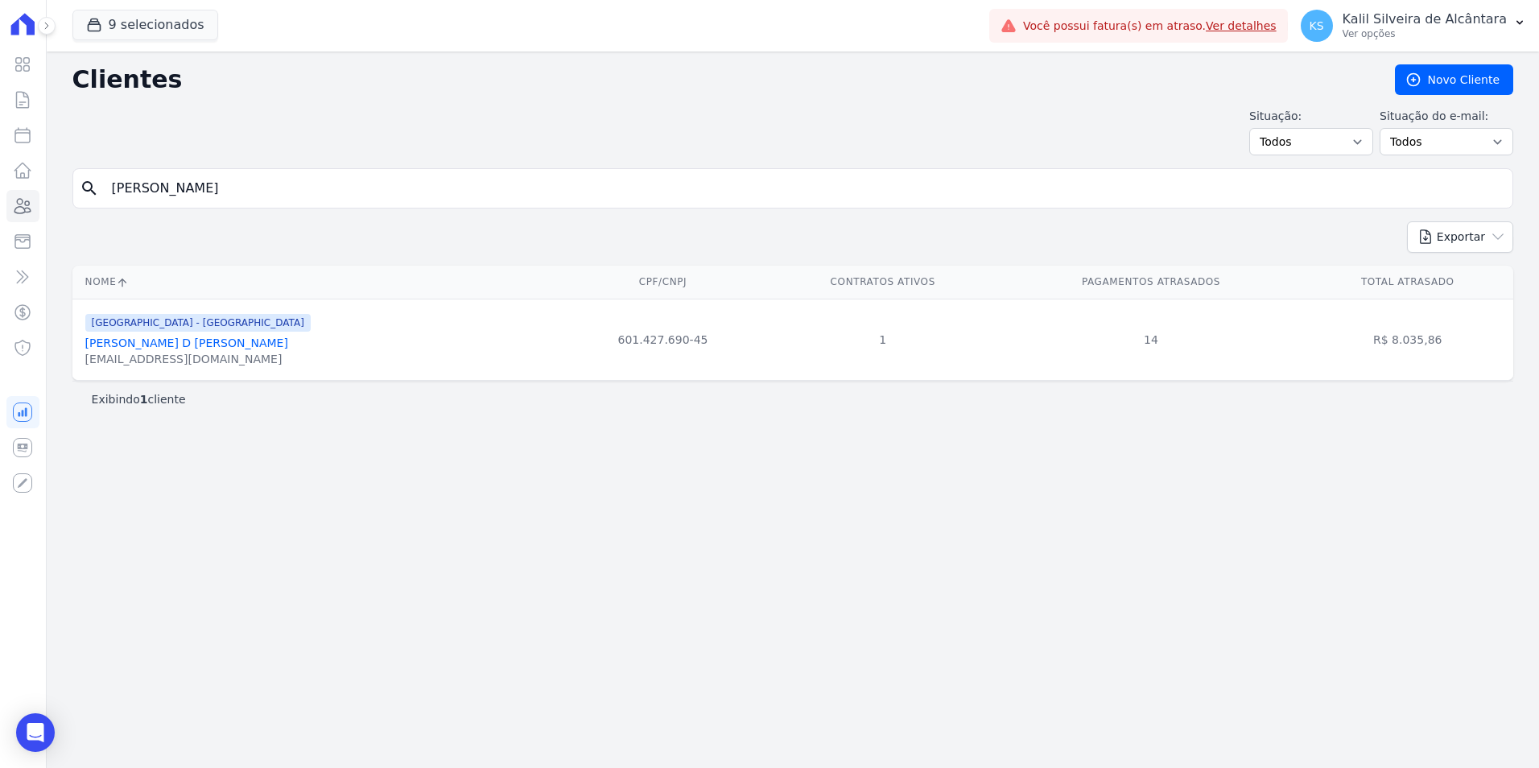
type input "[PERSON_NAME]"
click at [353, 190] on input "[PERSON_NAME]" at bounding box center [804, 188] width 1404 height 32
drag, startPoint x: 353, startPoint y: 185, endPoint x: -142, endPoint y: 175, distance: 495.2
click at [0, 175] on html "Visão Geral Contratos [GEOGRAPHIC_DATA] Lotes Clientes Minha Carteira Transferê…" at bounding box center [769, 384] width 1539 height 768
paste input "[PERSON_NAME]"
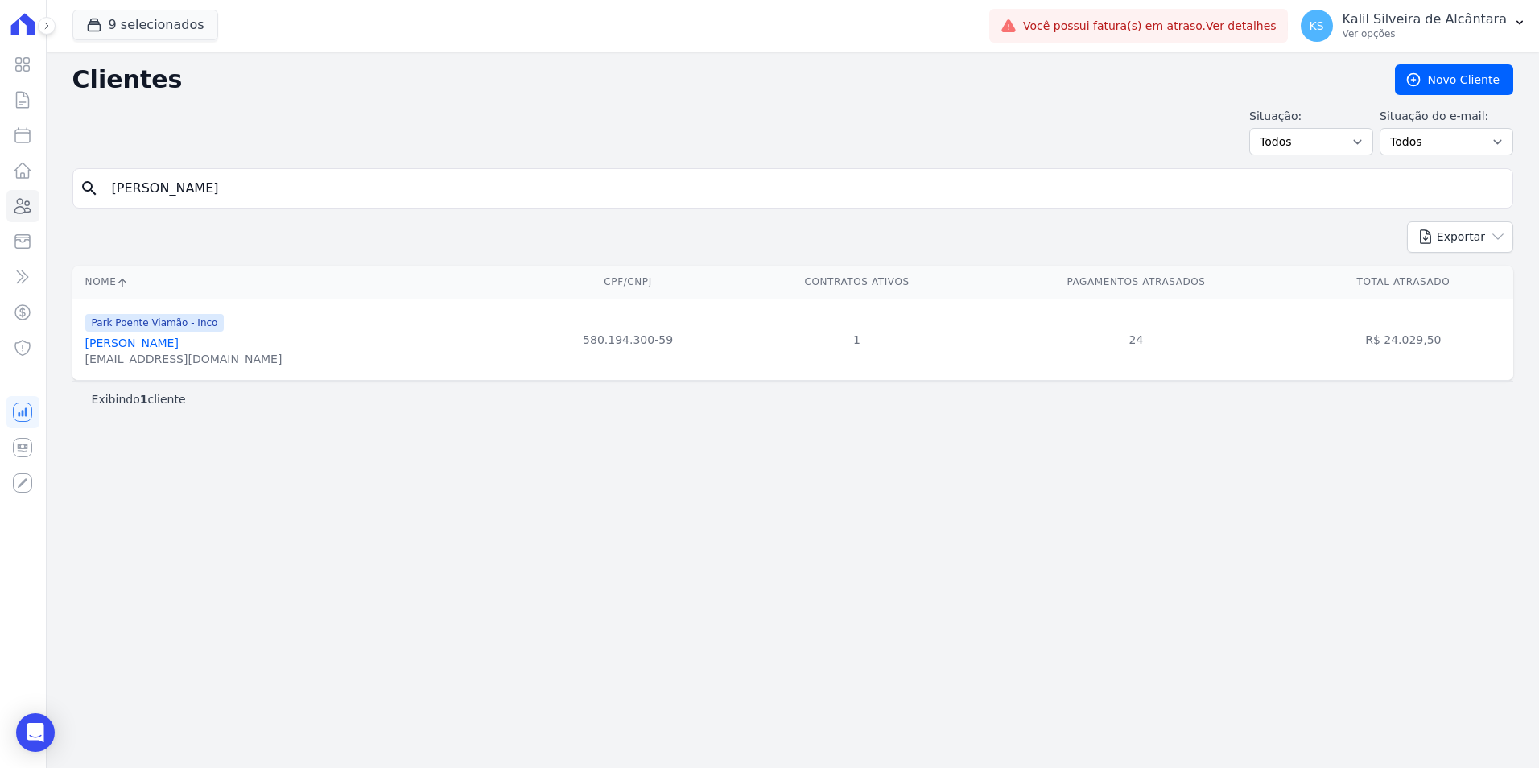
type input "[PERSON_NAME]"
drag, startPoint x: 303, startPoint y: 171, endPoint x: -237, endPoint y: 189, distance: 540.4
click at [0, 189] on html "Visão Geral Contratos [GEOGRAPHIC_DATA] Lotes Clientes Minha Carteira Transferê…" at bounding box center [769, 384] width 1539 height 768
paste input "[PERSON_NAME]"
type input "[PERSON_NAME]"
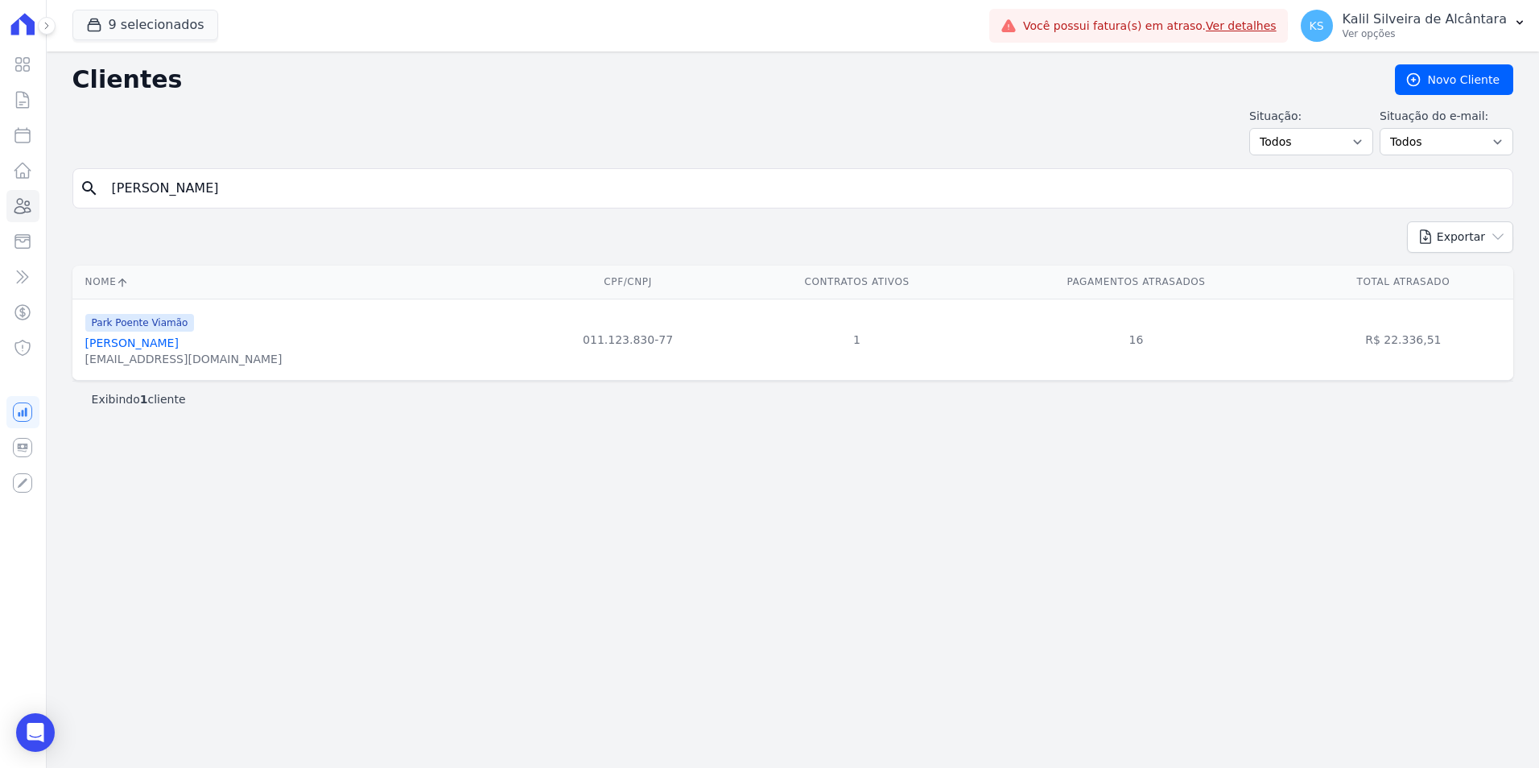
drag, startPoint x: 272, startPoint y: 189, endPoint x: -52, endPoint y: 175, distance: 324.7
click at [0, 175] on html "Visão Geral Contratos [GEOGRAPHIC_DATA] Lotes Clientes Minha Carteira Transferê…" at bounding box center [769, 384] width 1539 height 768
paste input "[PERSON_NAME] Do [PERSON_NAME]"
type input "[PERSON_NAME] Do [PERSON_NAME]"
drag, startPoint x: 156, startPoint y: 184, endPoint x: -12, endPoint y: 197, distance: 168.7
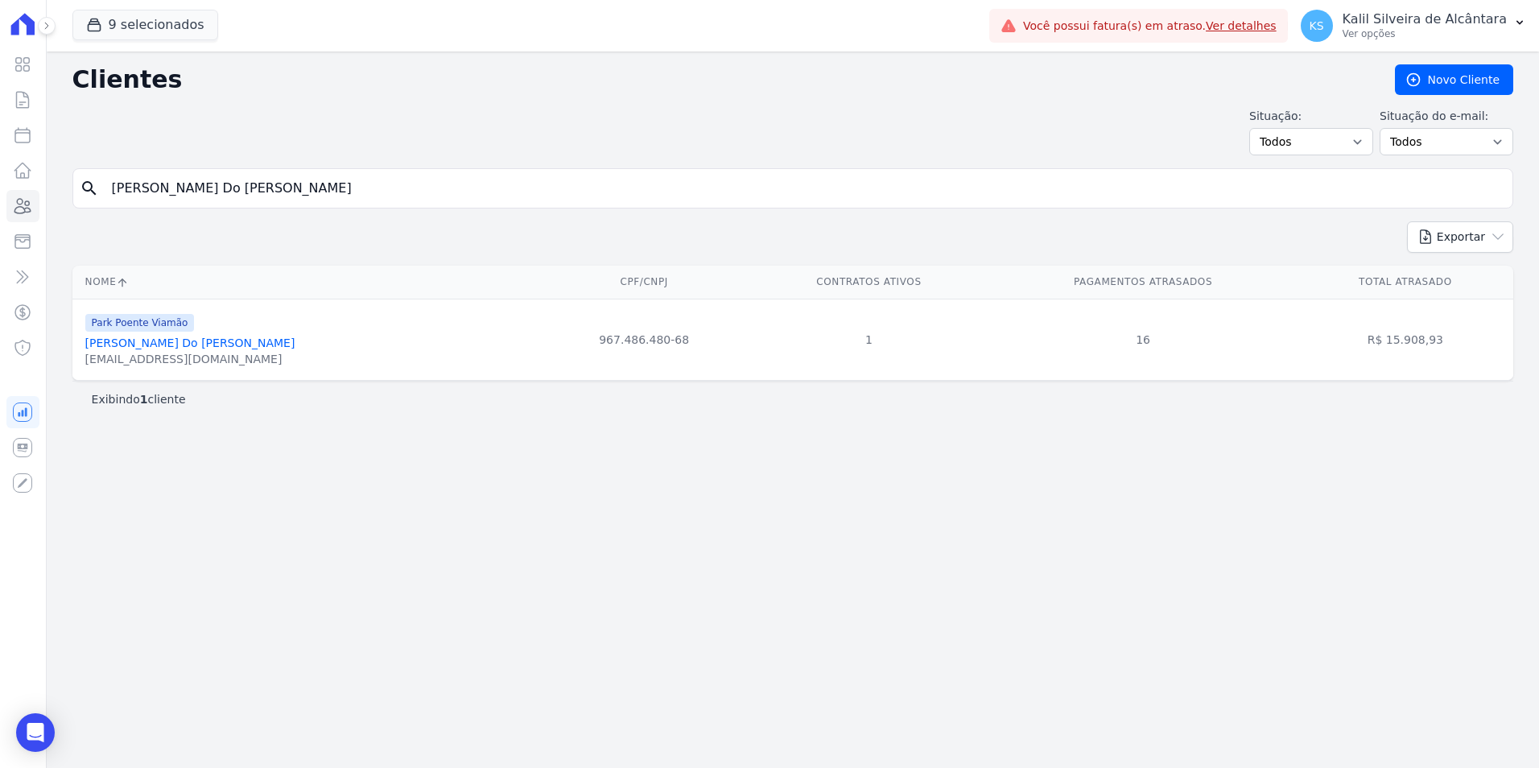
click at [0, 197] on html "Visão Geral Contratos [GEOGRAPHIC_DATA] Lotes Clientes Minha Carteira Transferê…" at bounding box center [769, 384] width 1539 height 768
click at [343, 180] on input "[PERSON_NAME] Do [PERSON_NAME]" at bounding box center [804, 188] width 1404 height 32
drag, startPoint x: 75, startPoint y: 182, endPoint x: -154, endPoint y: 192, distance: 228.9
click at [0, 192] on html "Visão Geral Contratos [GEOGRAPHIC_DATA] Lotes Clientes Minha Carteira Transferê…" at bounding box center [769, 384] width 1539 height 768
paste input "[PERSON_NAME]"
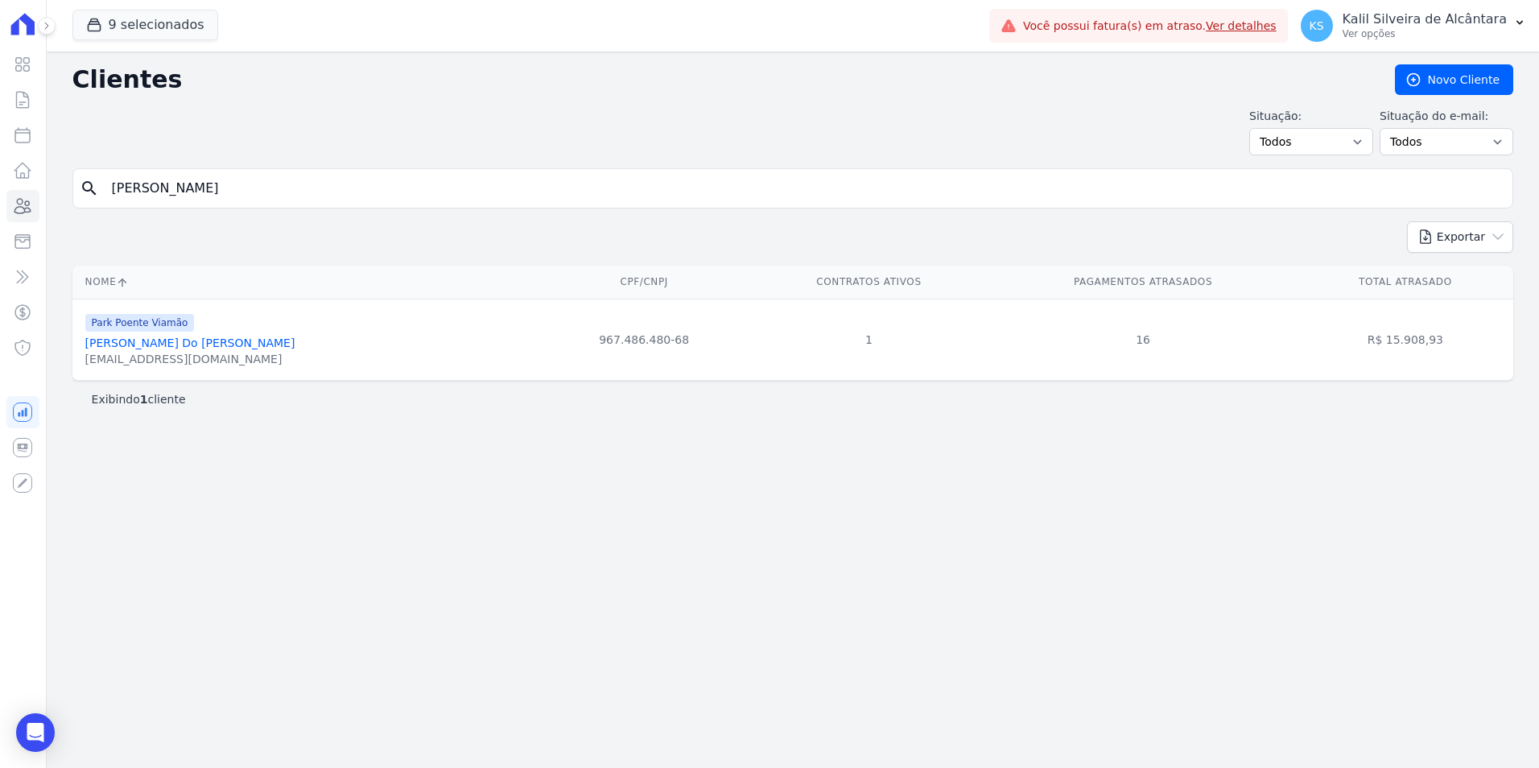
type input "[PERSON_NAME]"
drag, startPoint x: 287, startPoint y: 188, endPoint x: 39, endPoint y: 196, distance: 248.0
click at [49, 193] on div "Clientes [GEOGRAPHIC_DATA] Situação: Todos Adimplentes Inadimplentes Situação d…" at bounding box center [793, 410] width 1492 height 716
click at [216, 343] on div "Park Poente Viamão [PERSON_NAME] [EMAIL_ADDRESS][DOMAIN_NAME]" at bounding box center [300, 339] width 430 height 55
click at [179, 342] on link "[PERSON_NAME]" at bounding box center [131, 342] width 93 height 13
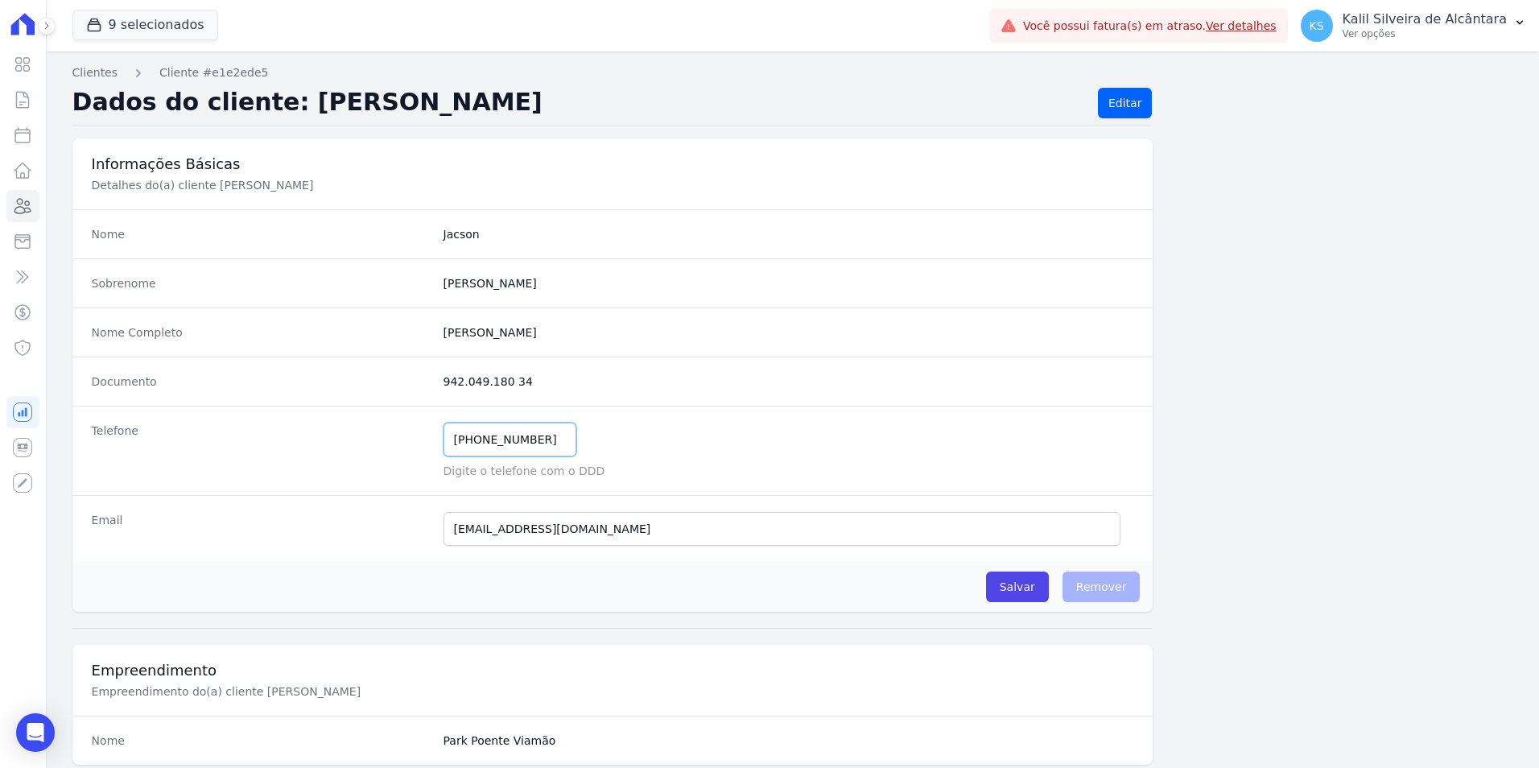
drag, startPoint x: 548, startPoint y: 437, endPoint x: 319, endPoint y: 435, distance: 229.4
click at [355, 435] on div "Telefone [PHONE_NUMBER] Mensagem de SMS ainda não enviada.. Mensagem de [PERSON…" at bounding box center [612, 450] width 1081 height 89
click at [33, 208] on link "Clientes" at bounding box center [22, 206] width 33 height 32
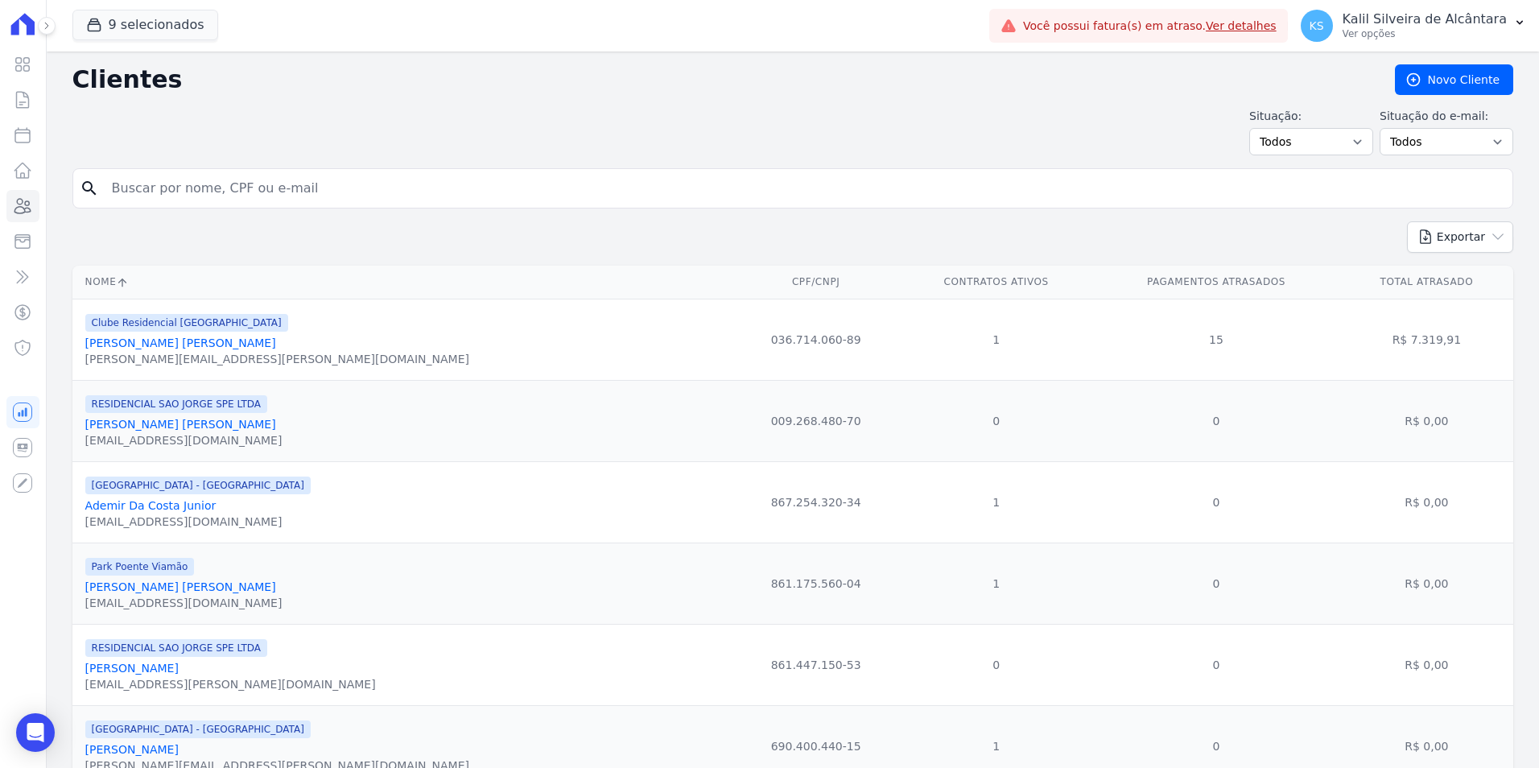
click at [218, 188] on input "search" at bounding box center [804, 188] width 1404 height 32
paste input "[PERSON_NAME] [PERSON_NAME]"
type input "[PERSON_NAME] [PERSON_NAME]"
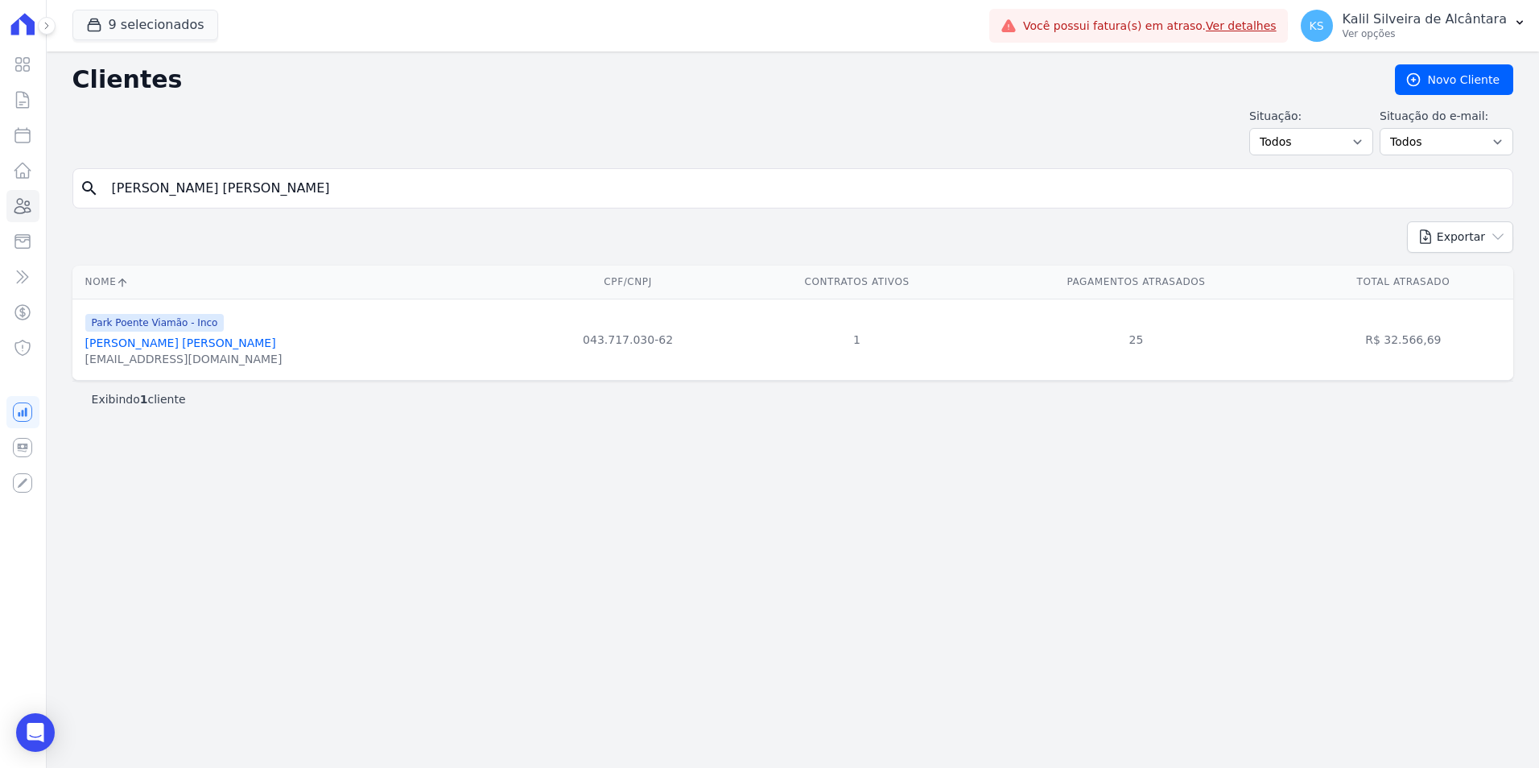
click at [212, 345] on link "[PERSON_NAME] [PERSON_NAME]" at bounding box center [180, 342] width 191 height 13
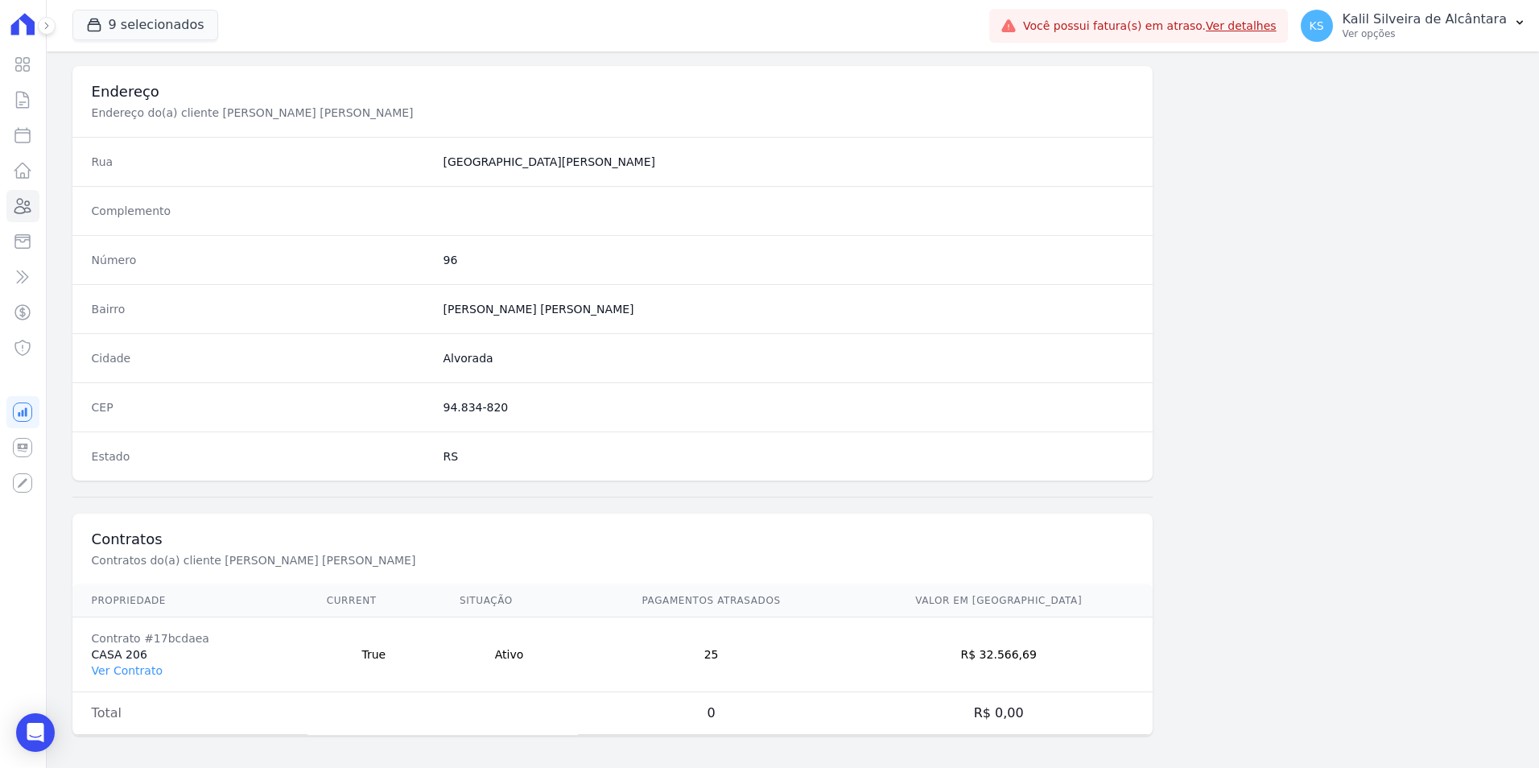
scroll to position [738, 0]
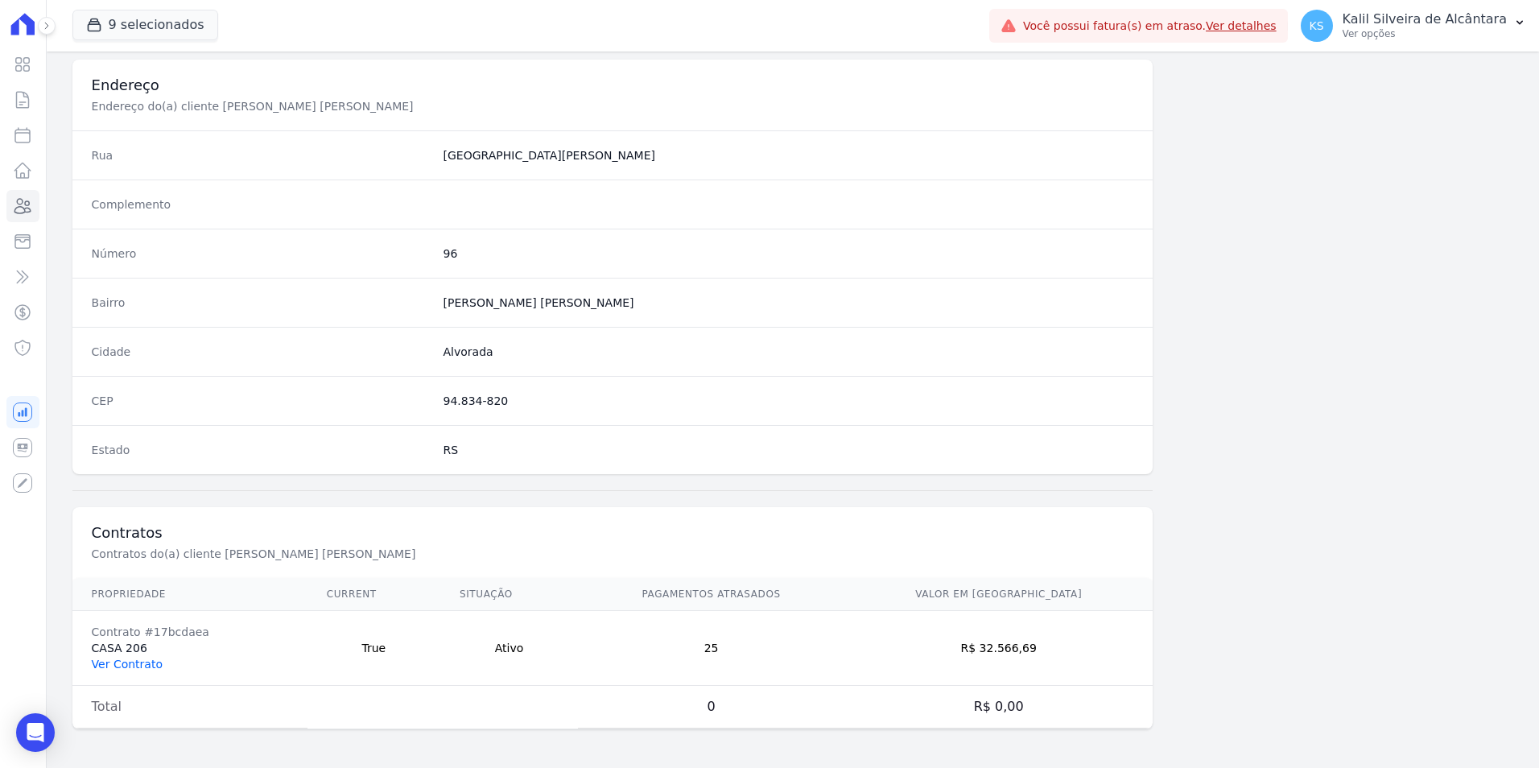
click at [134, 662] on link "Ver Contrato" at bounding box center [127, 664] width 71 height 13
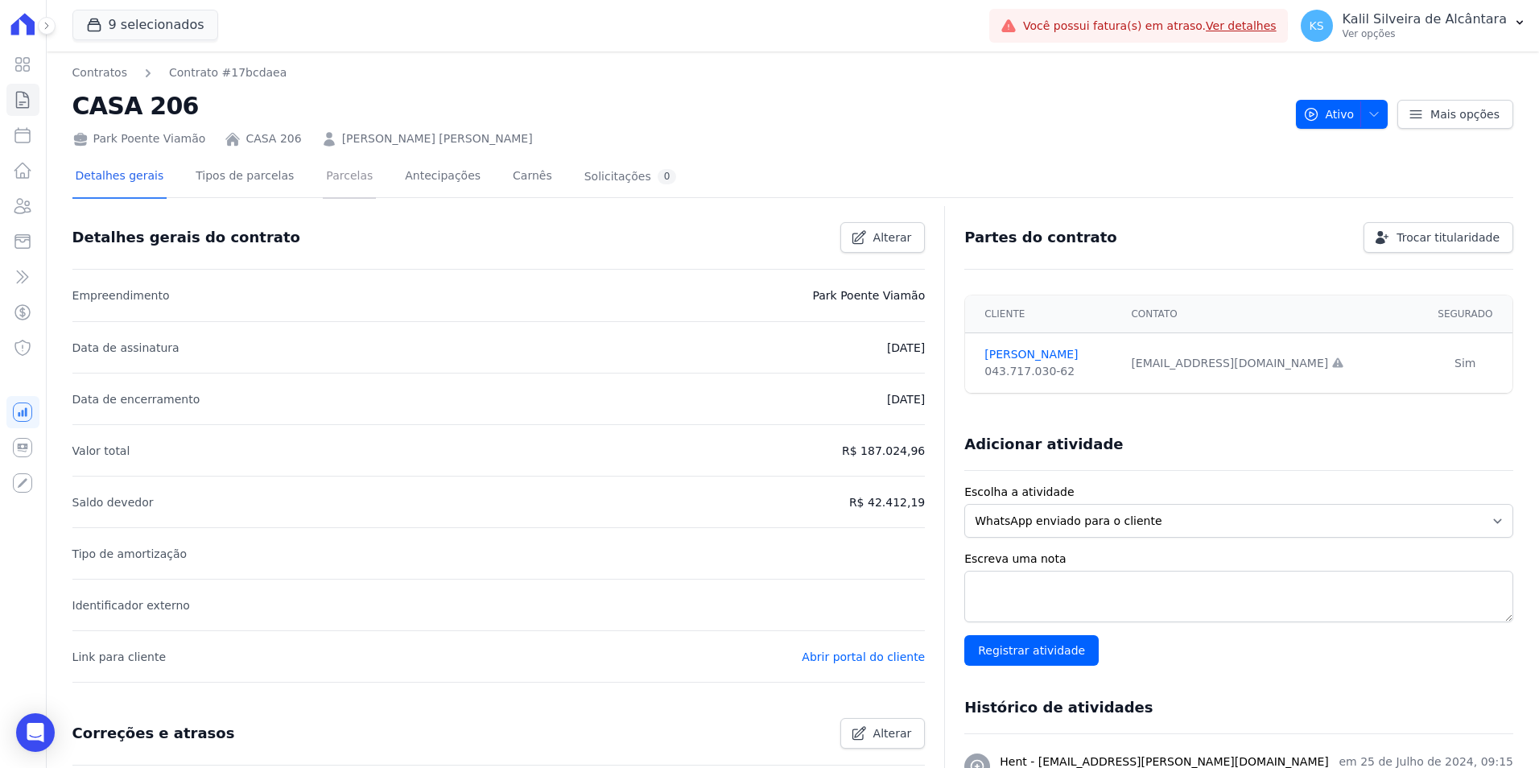
click at [323, 188] on link "Parcelas" at bounding box center [349, 177] width 53 height 43
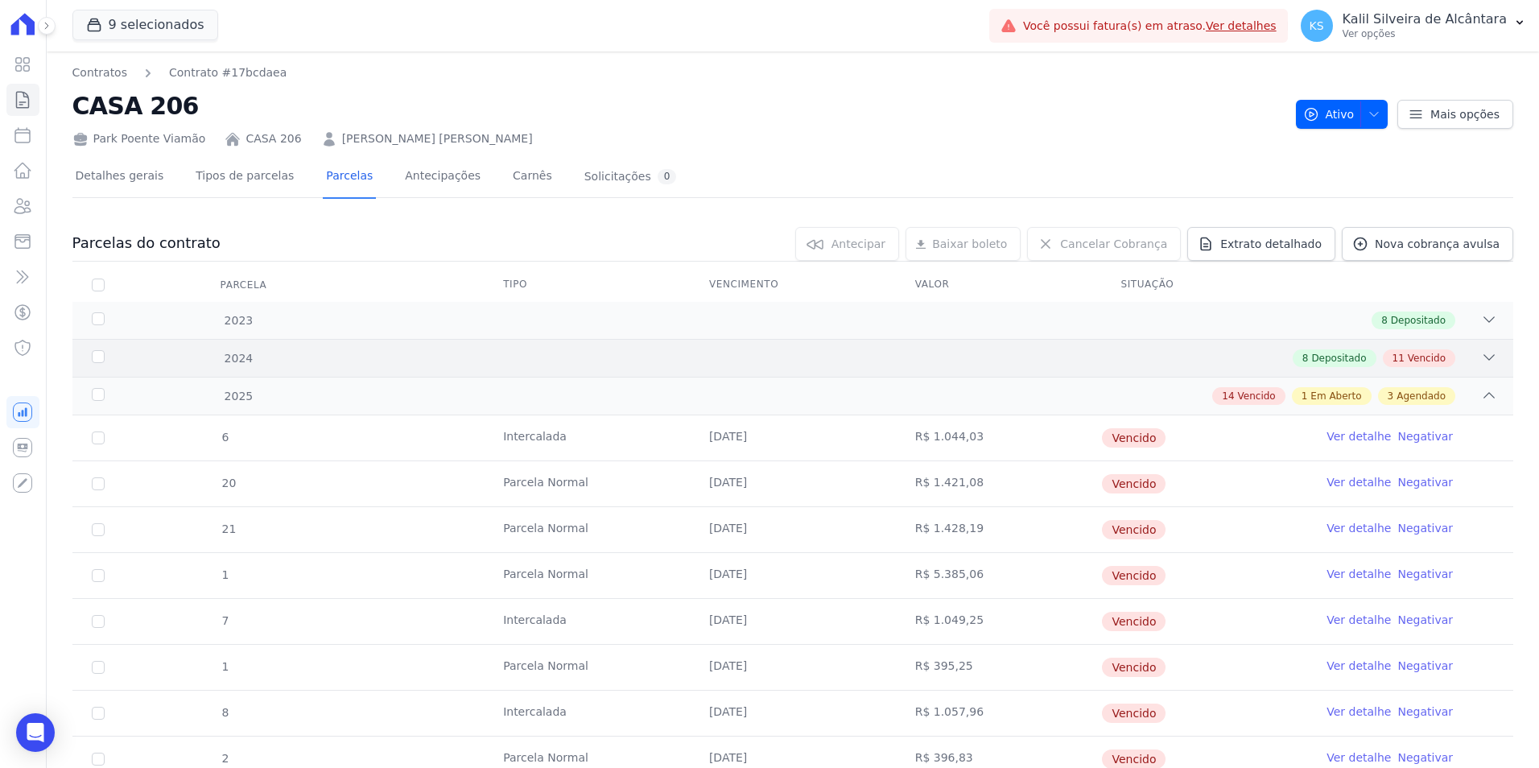
click at [674, 348] on div "2024 8 Depositado 11 Vencido" at bounding box center [792, 358] width 1441 height 38
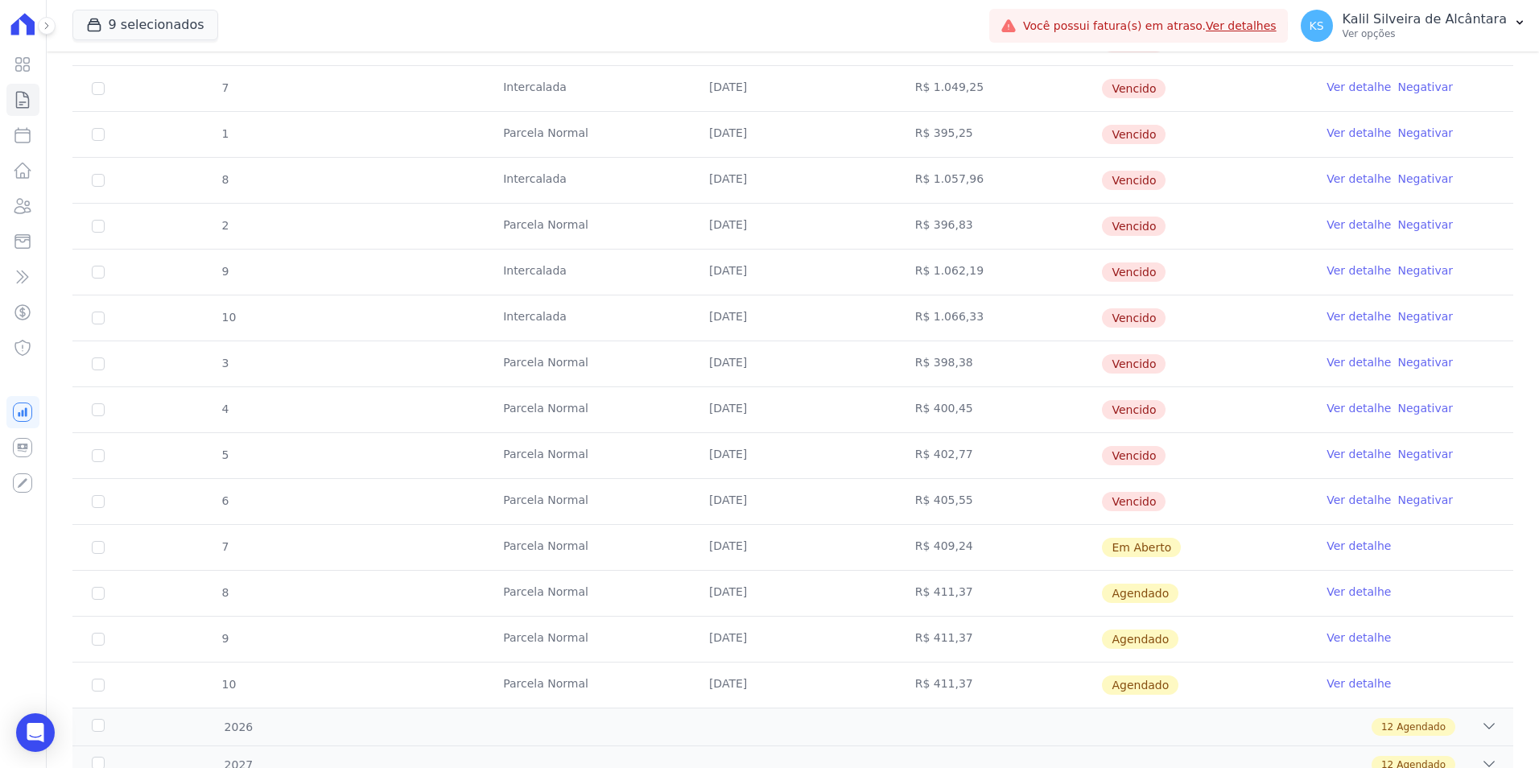
scroll to position [1506, 0]
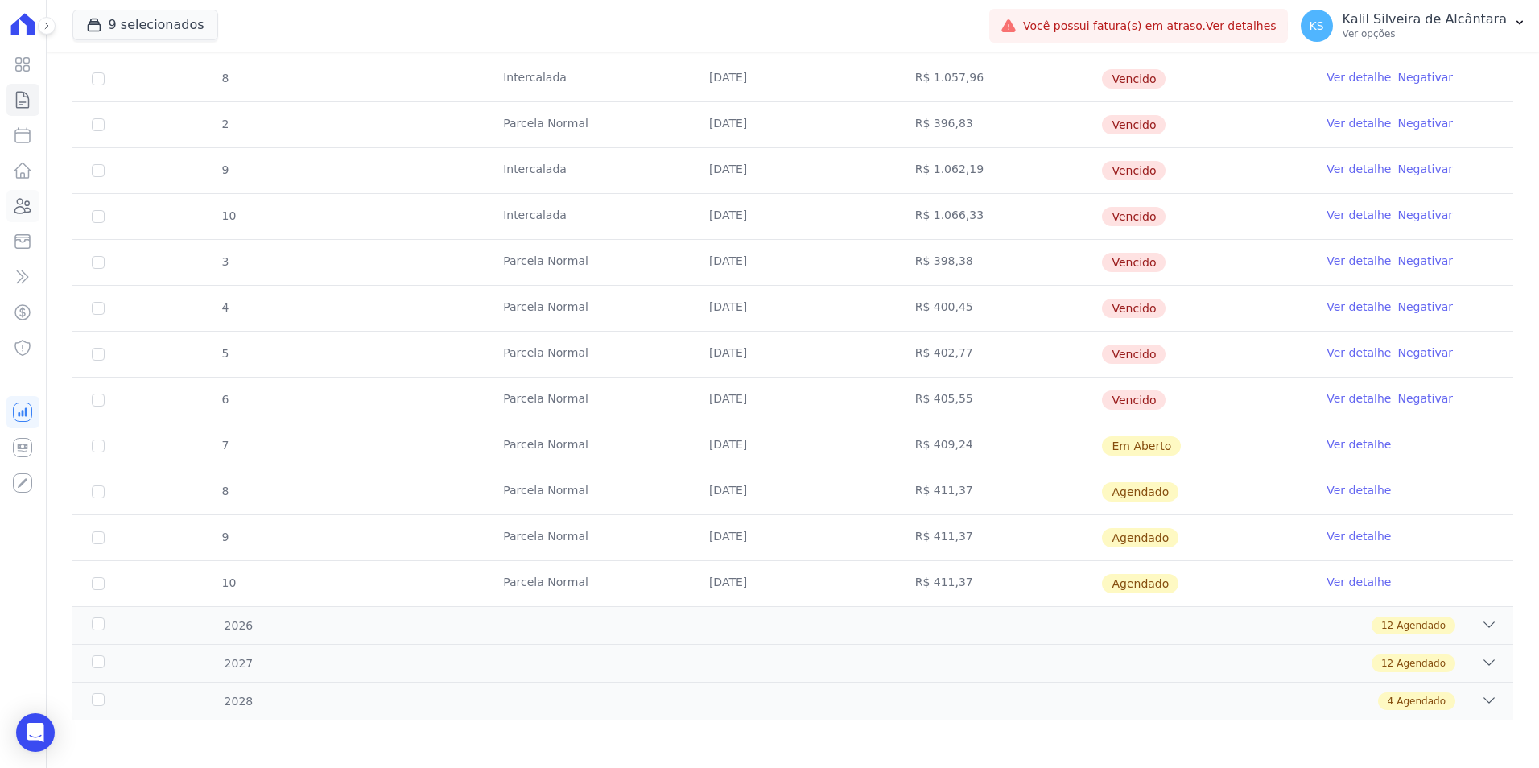
click at [34, 205] on link "Clientes" at bounding box center [22, 206] width 33 height 32
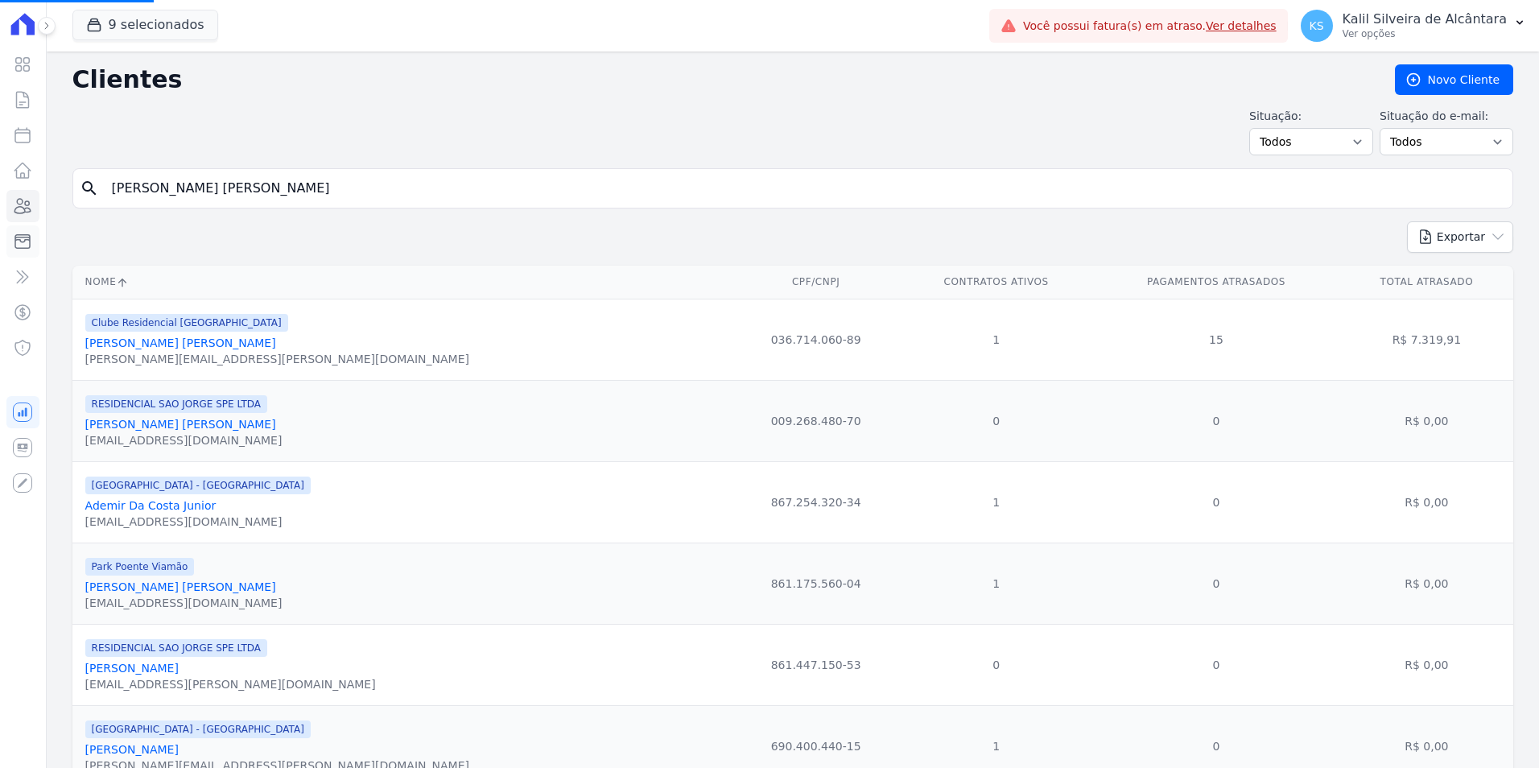
drag, startPoint x: 423, startPoint y: 195, endPoint x: 28, endPoint y: 227, distance: 395.8
click at [222, 199] on input "[PERSON_NAME] [PERSON_NAME]" at bounding box center [804, 188] width 1404 height 32
paste input "[PERSON_NAME] [PERSON_NAME]"
type input "[PERSON_NAME] [PERSON_NAME] [PERSON_NAME]"
click at [431, 197] on input "search" at bounding box center [804, 188] width 1404 height 32
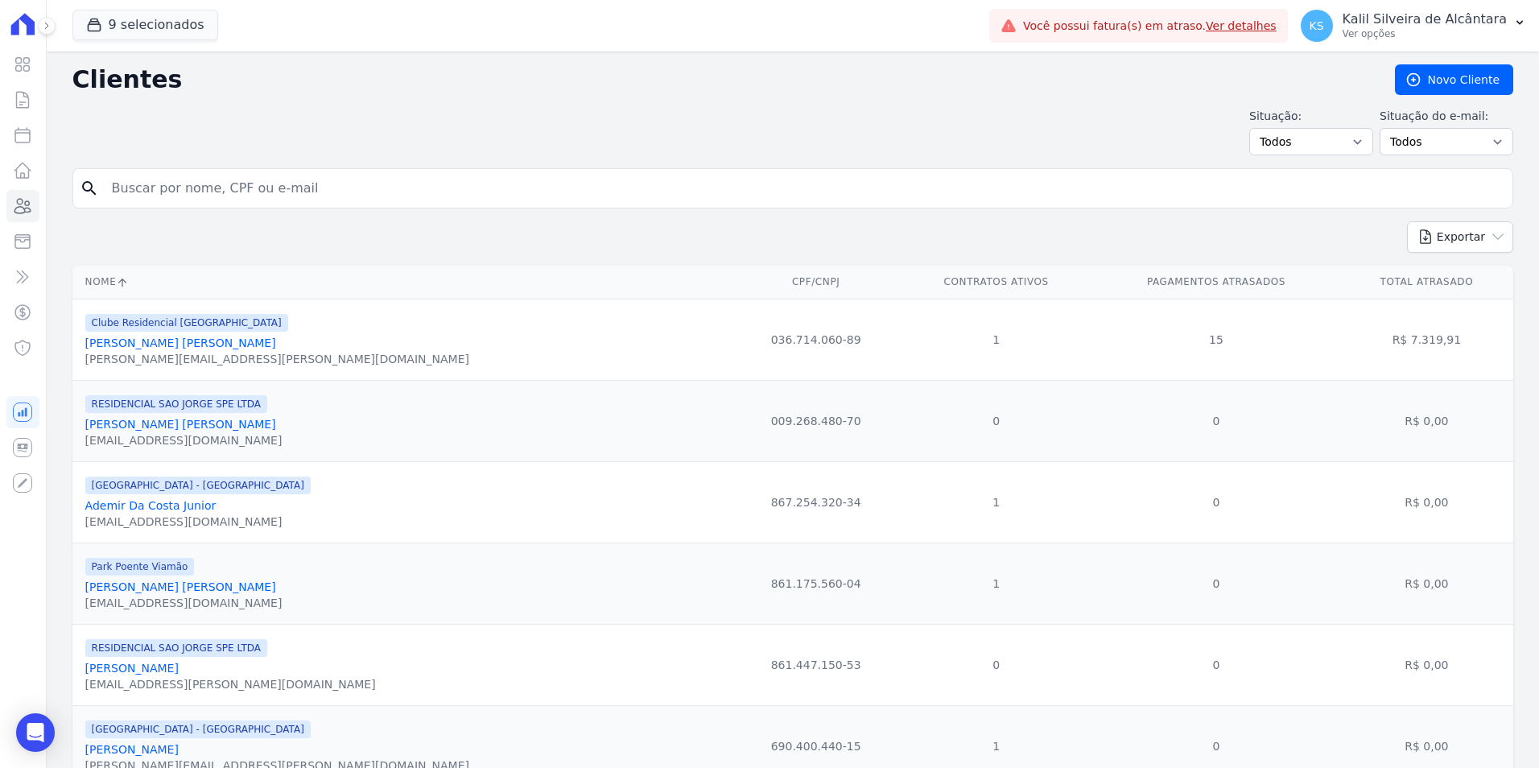
paste input "[PERSON_NAME] [PERSON_NAME] [PERSON_NAME]"
type input "[PERSON_NAME] [PERSON_NAME] [PERSON_NAME]"
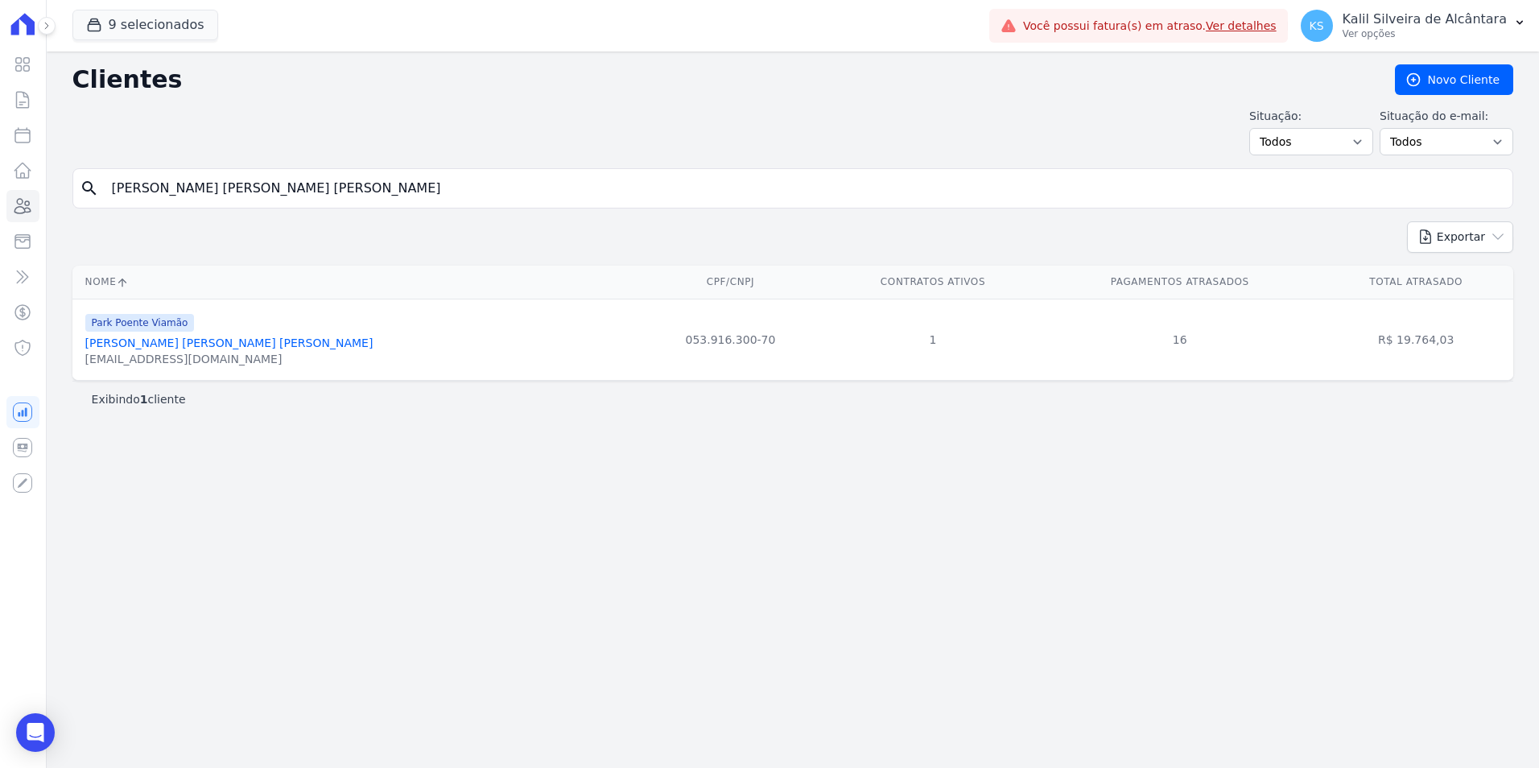
click at [129, 347] on link "[PERSON_NAME] [PERSON_NAME] [PERSON_NAME]" at bounding box center [229, 342] width 288 height 13
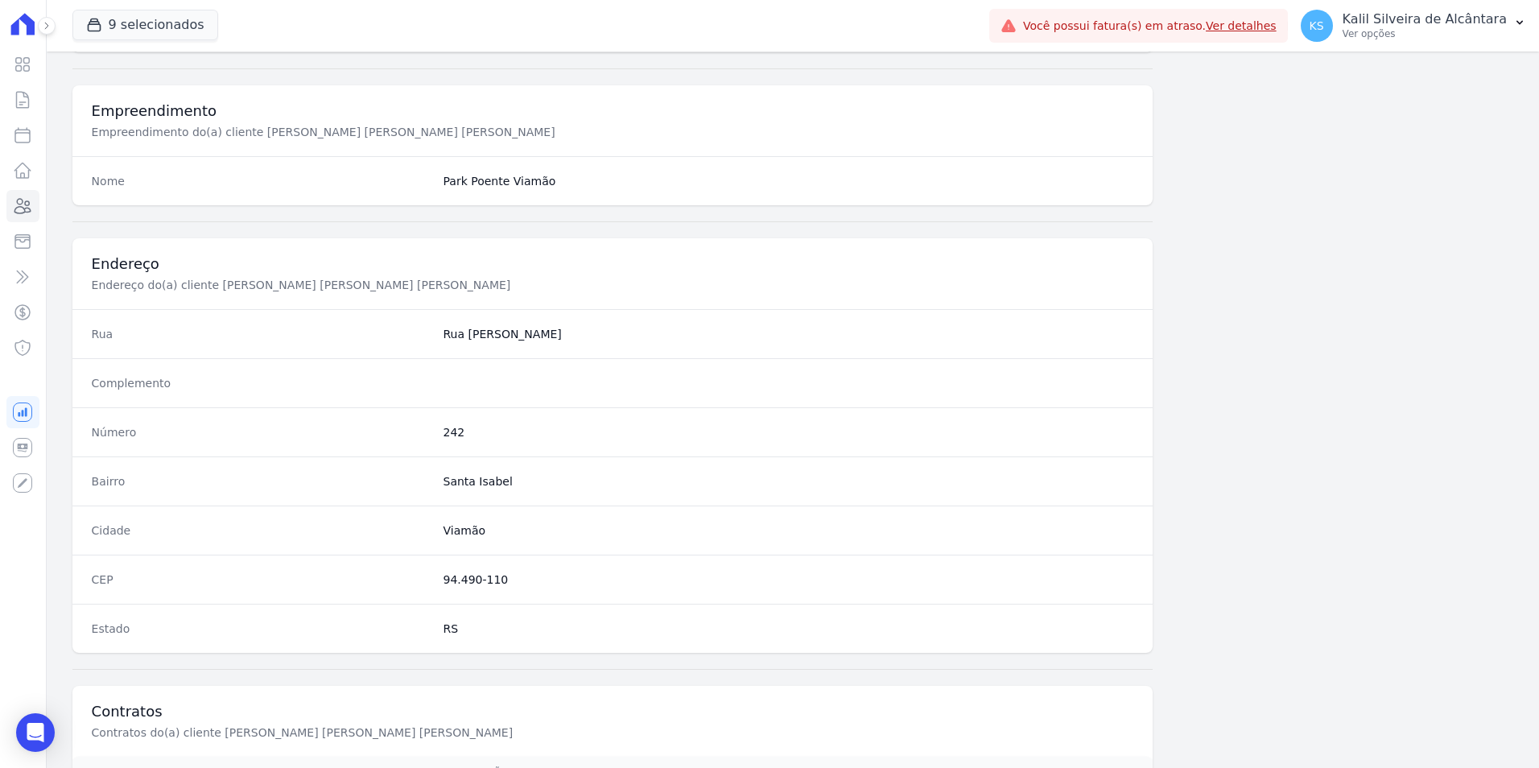
scroll to position [738, 0]
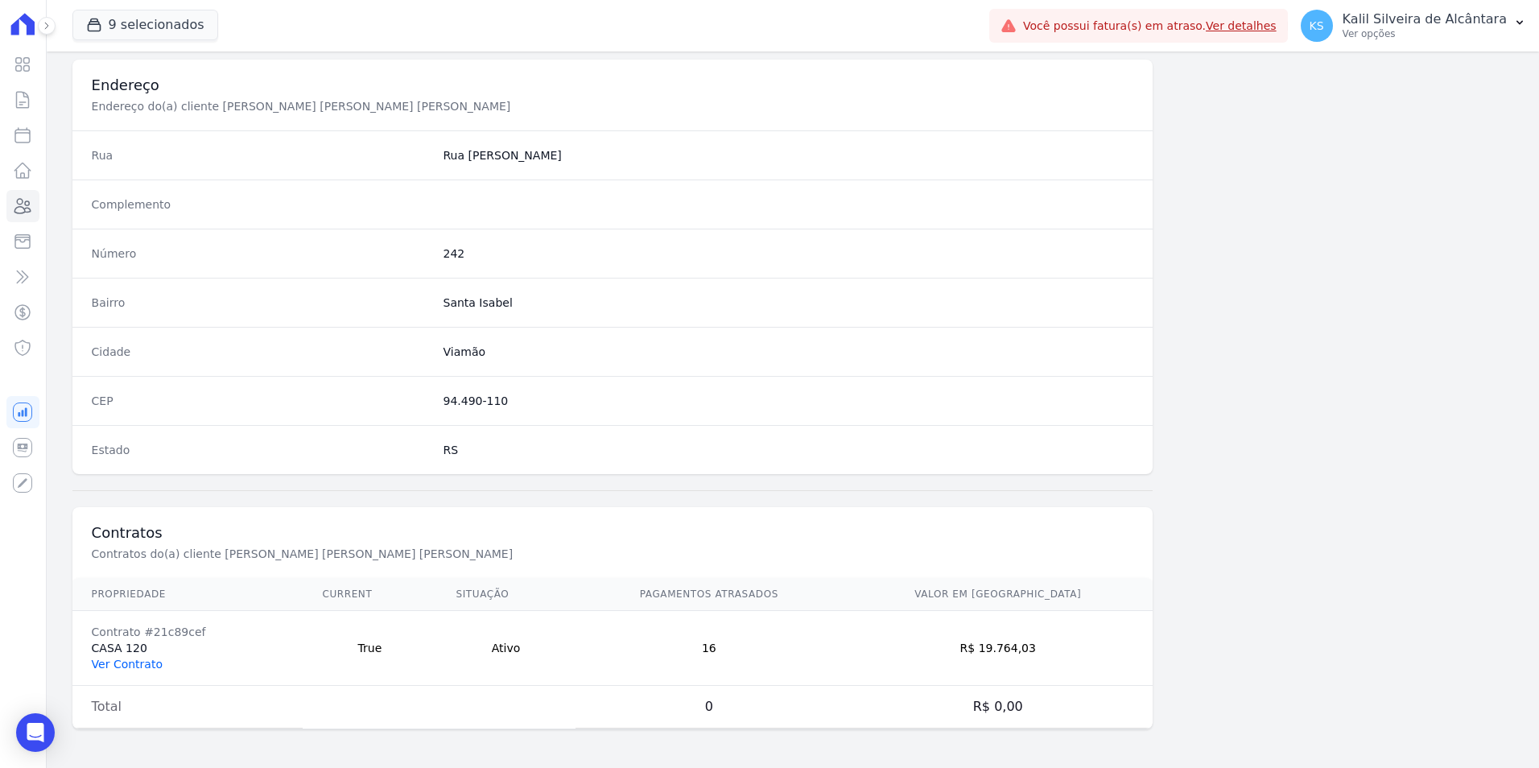
click at [145, 663] on link "Ver Contrato" at bounding box center [127, 664] width 71 height 13
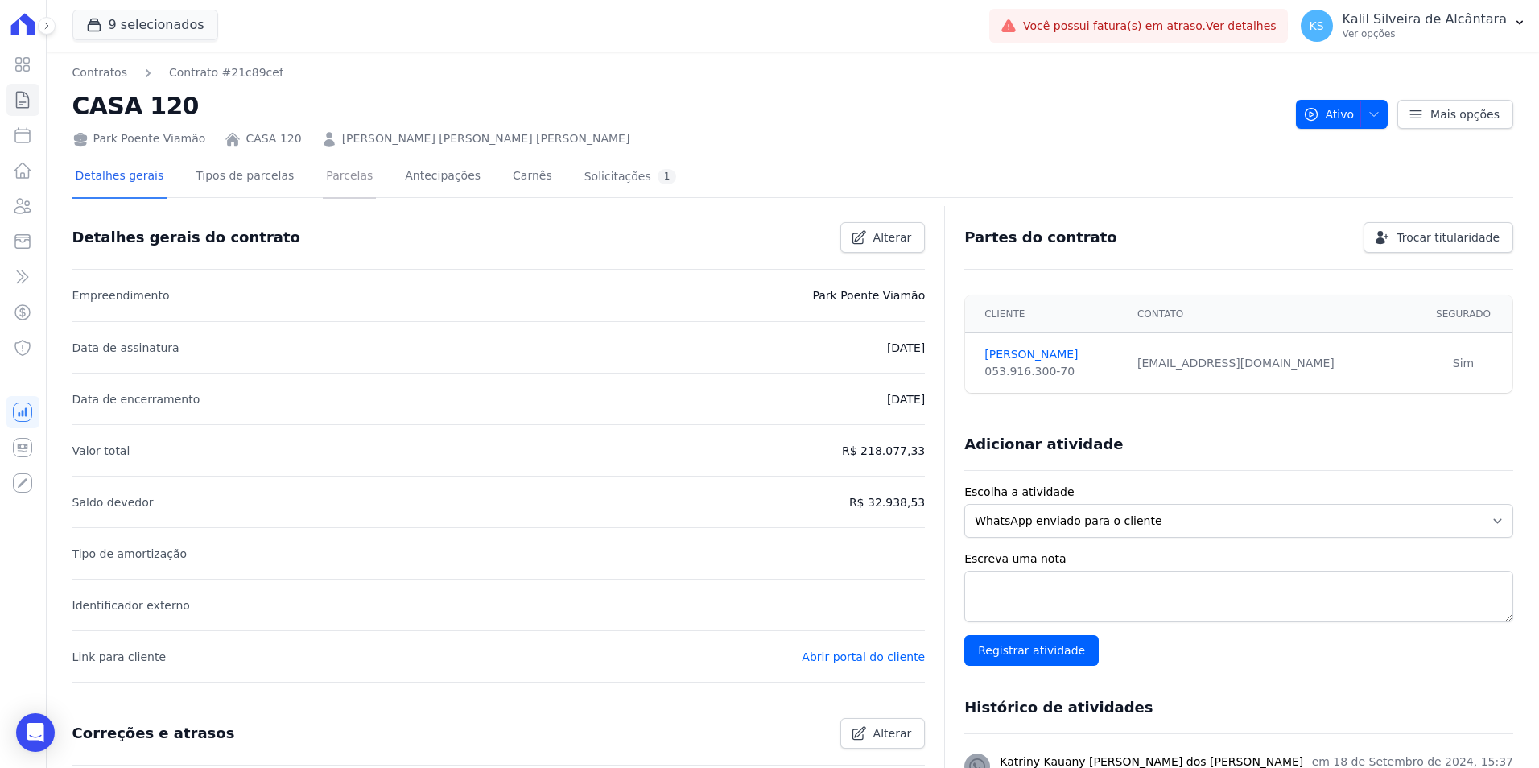
click at [328, 180] on link "Parcelas" at bounding box center [349, 177] width 53 height 43
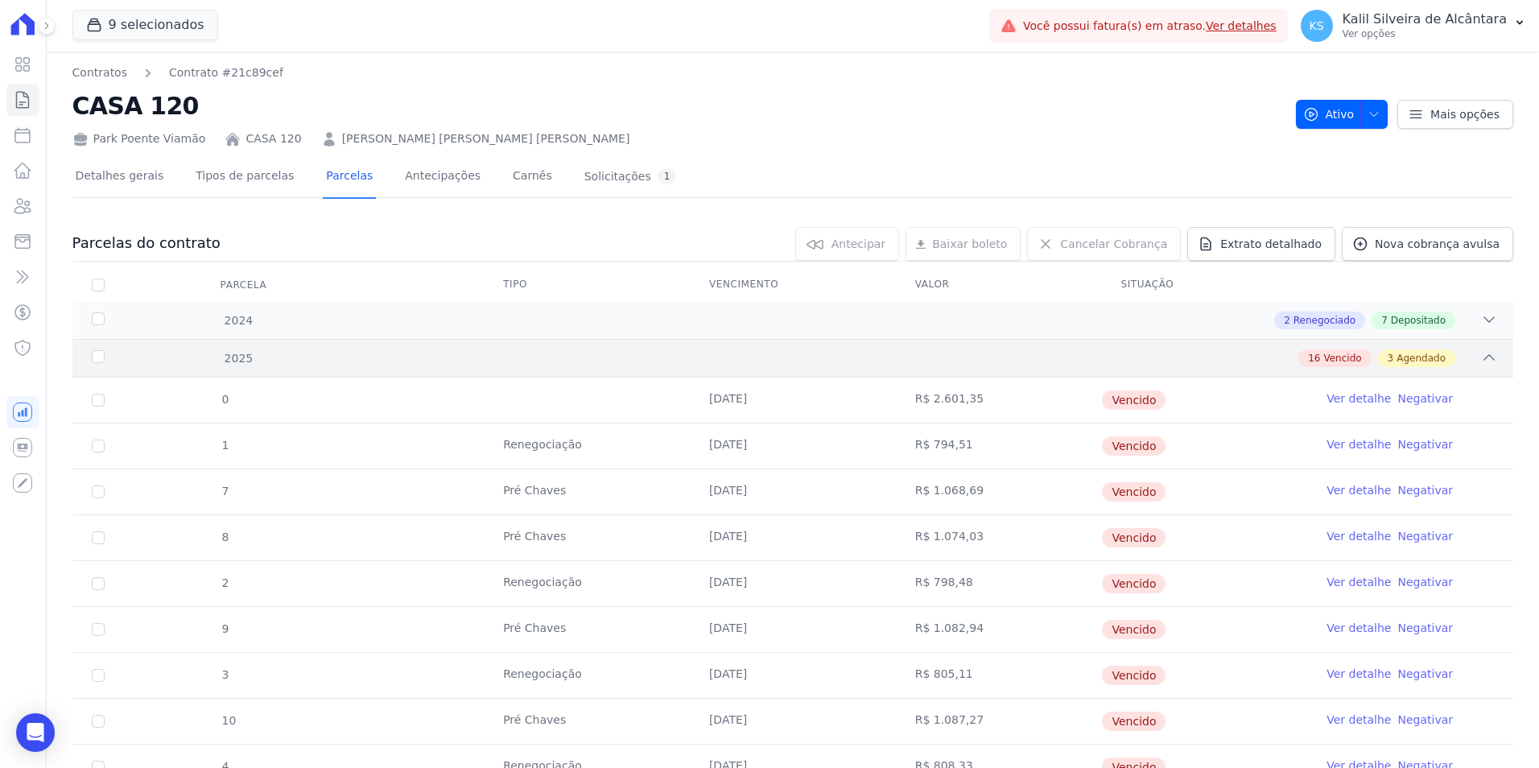
click at [307, 361] on div "16 Vencido 3 Agendado" at bounding box center [863, 358] width 1267 height 18
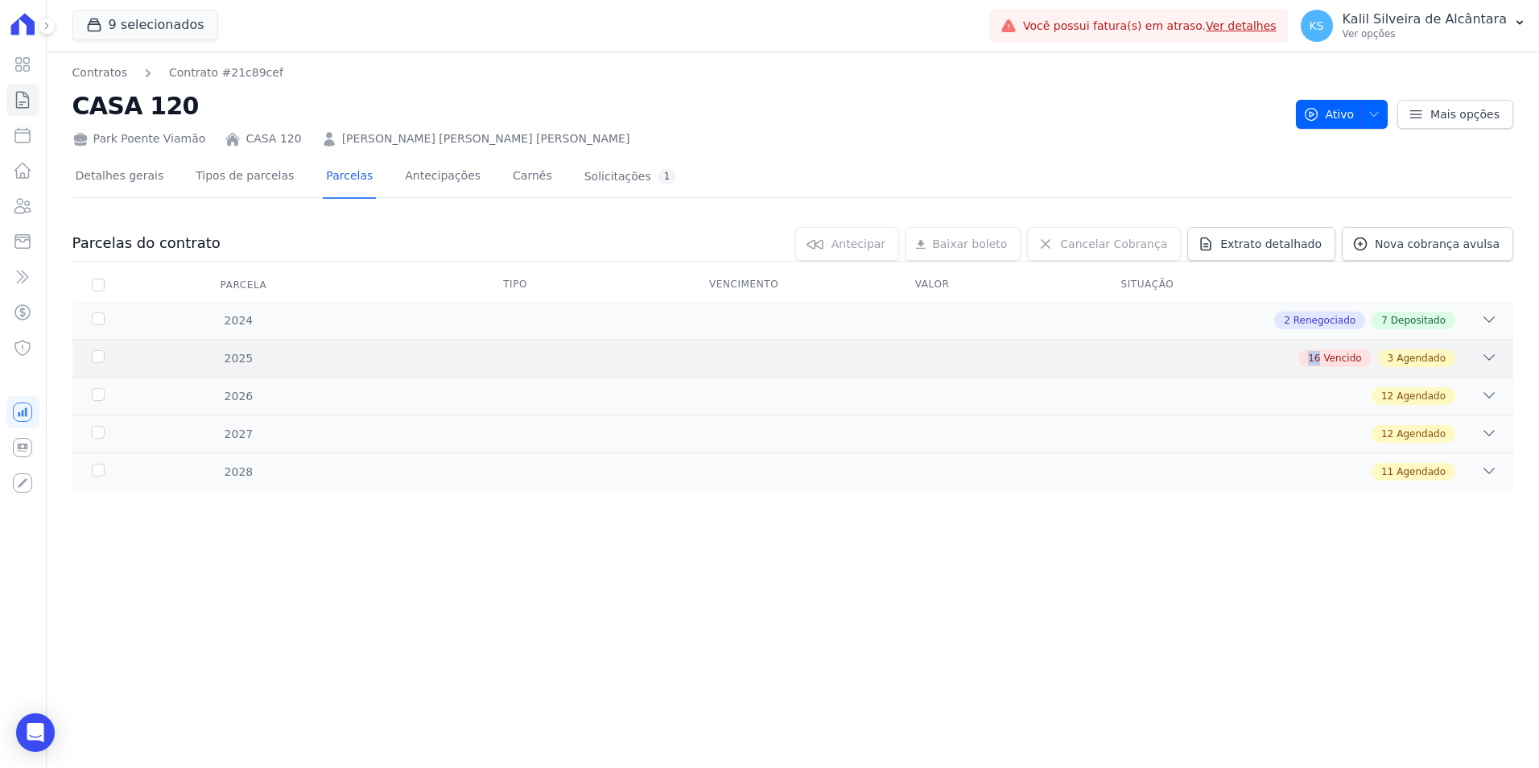
click at [307, 361] on div "16 Vencido 3 Agendado" at bounding box center [863, 358] width 1267 height 18
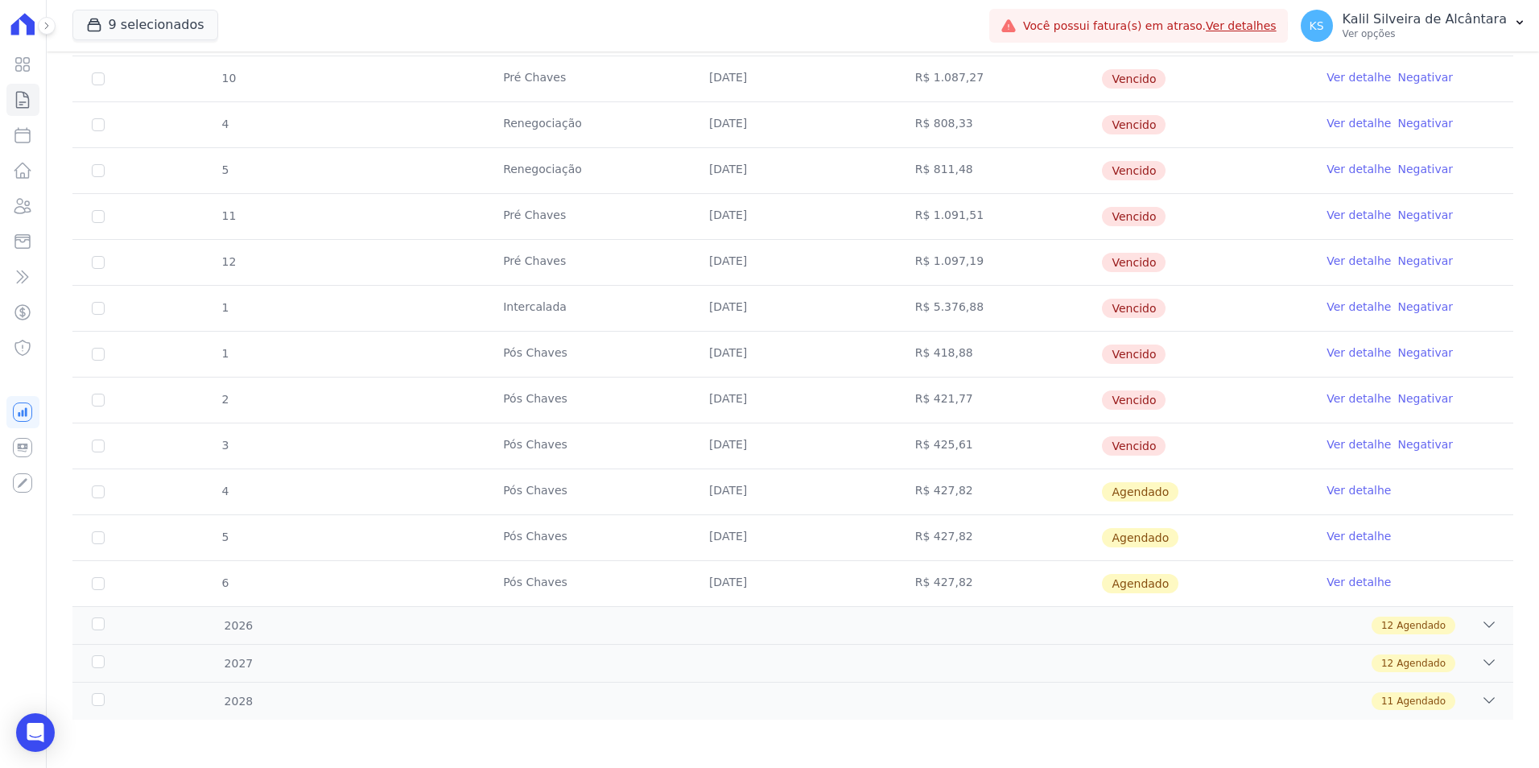
scroll to position [79, 0]
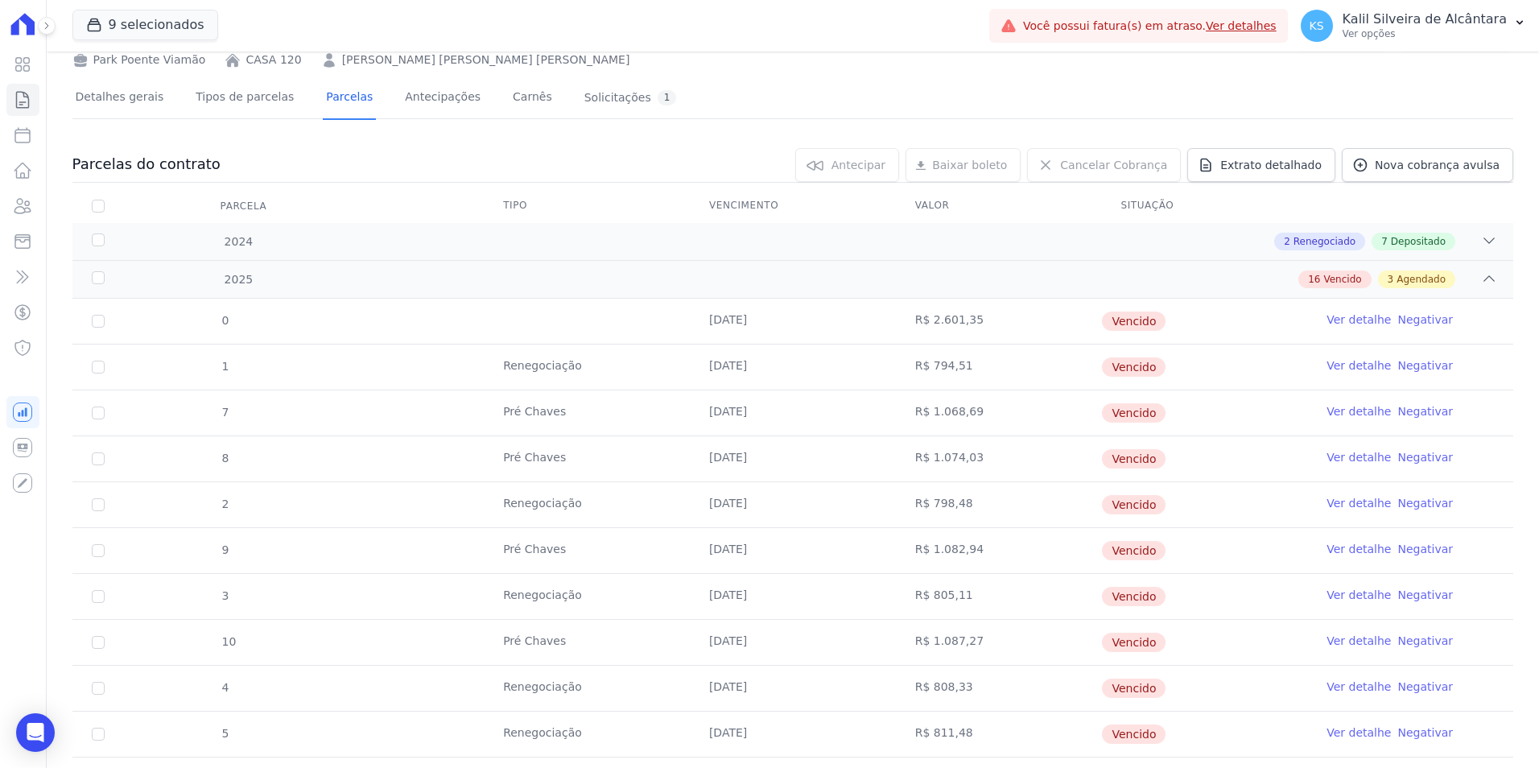
click at [422, 222] on tr "Parcela Tipo Vencimento [GEOGRAPHIC_DATA] Situação" at bounding box center [792, 206] width 1441 height 34
click at [425, 234] on div "2 Renegociado 7 Depositado" at bounding box center [863, 242] width 1267 height 18
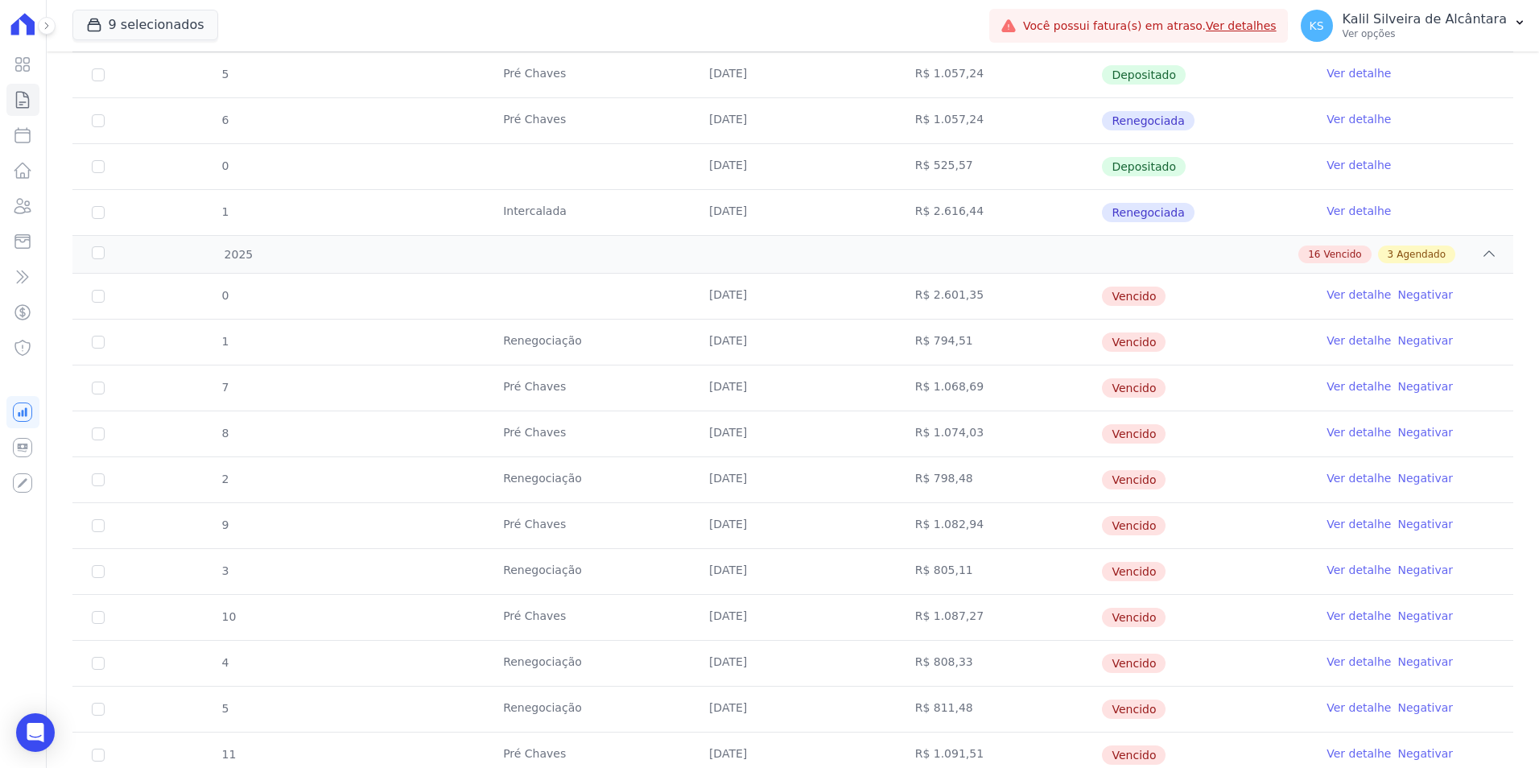
scroll to position [159, 0]
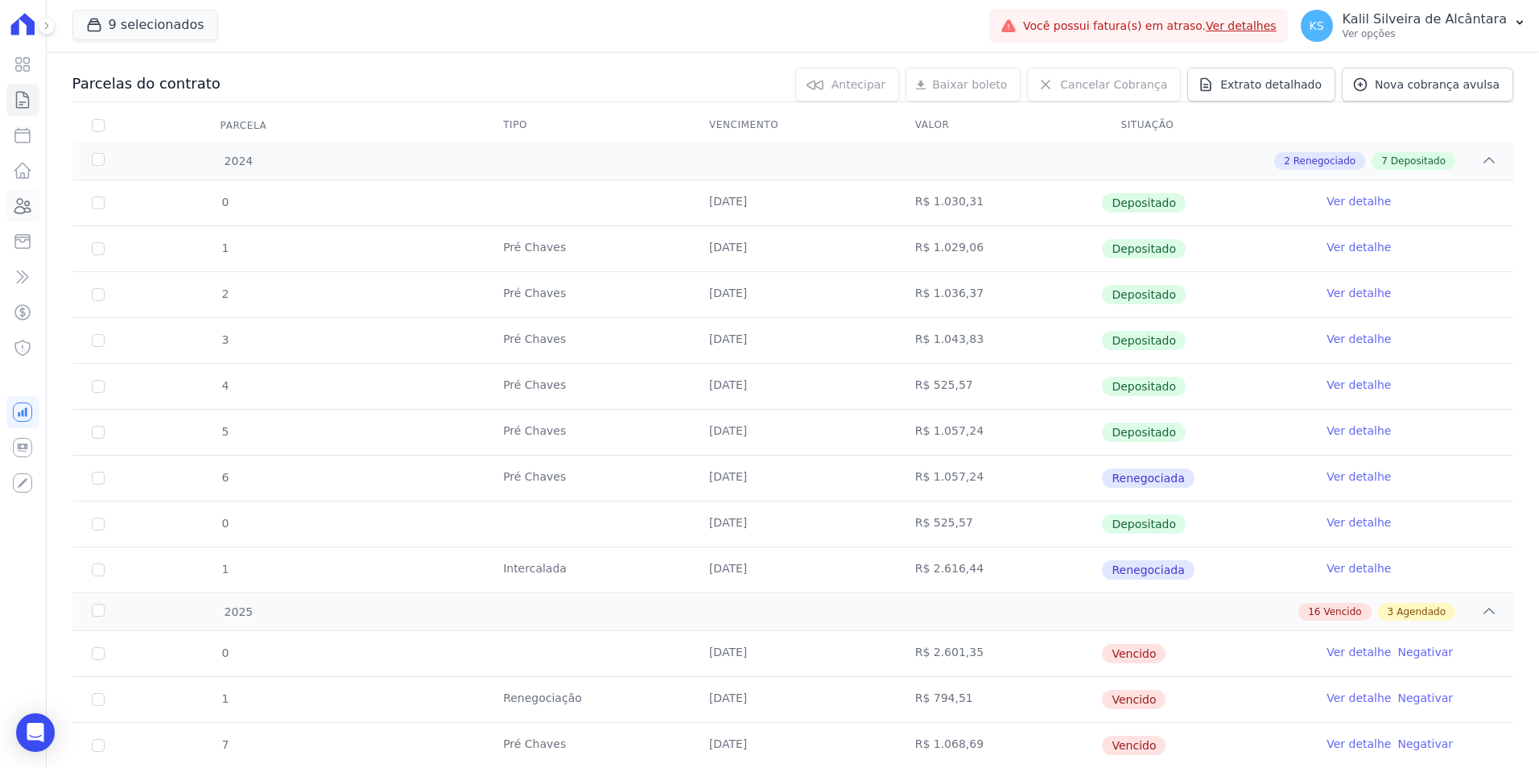
click at [22, 210] on icon at bounding box center [22, 205] width 19 height 19
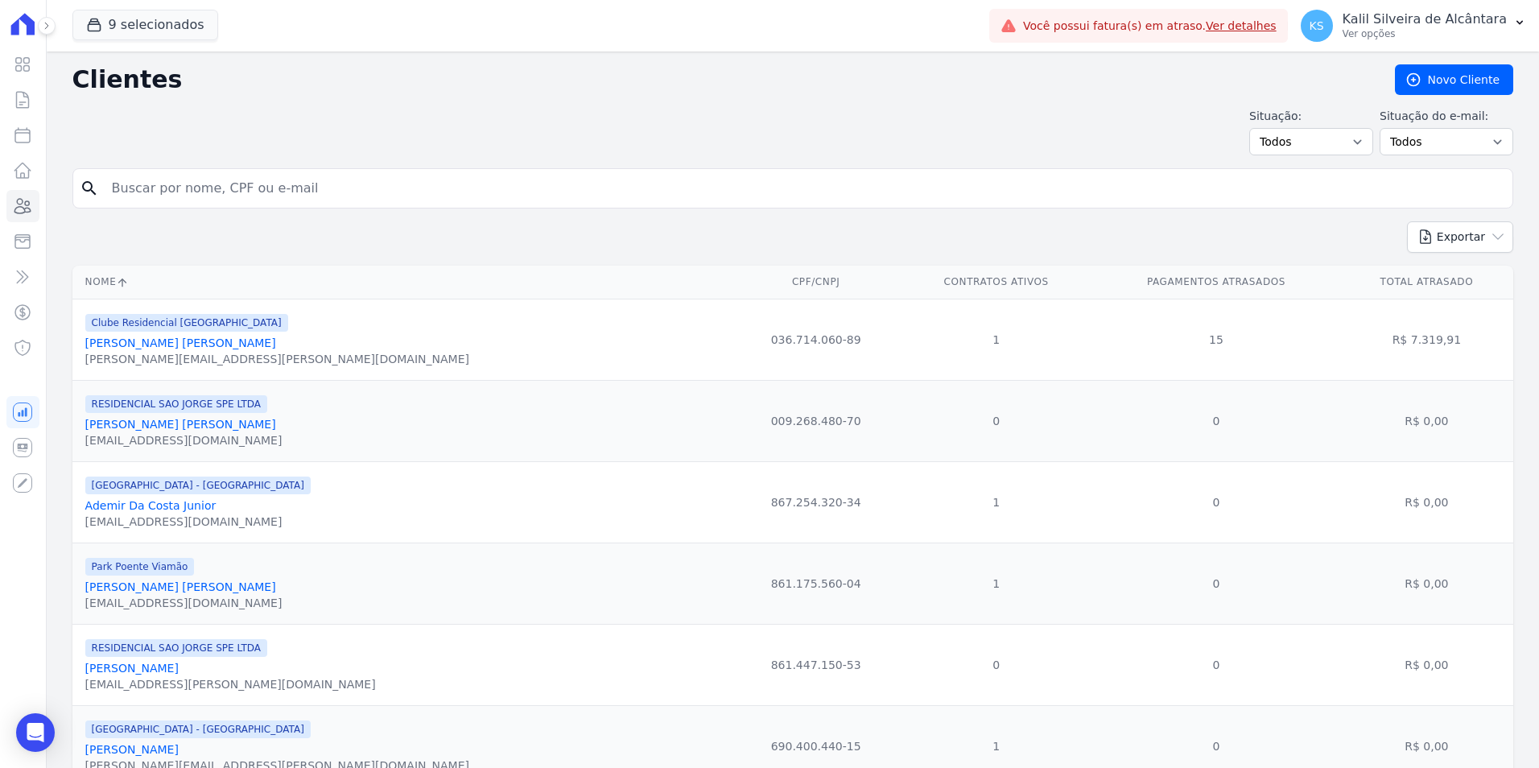
click at [336, 191] on input "search" at bounding box center [804, 188] width 1404 height 32
paste input "[PERSON_NAME] [PERSON_NAME]"
type input "[PERSON_NAME] [PERSON_NAME]"
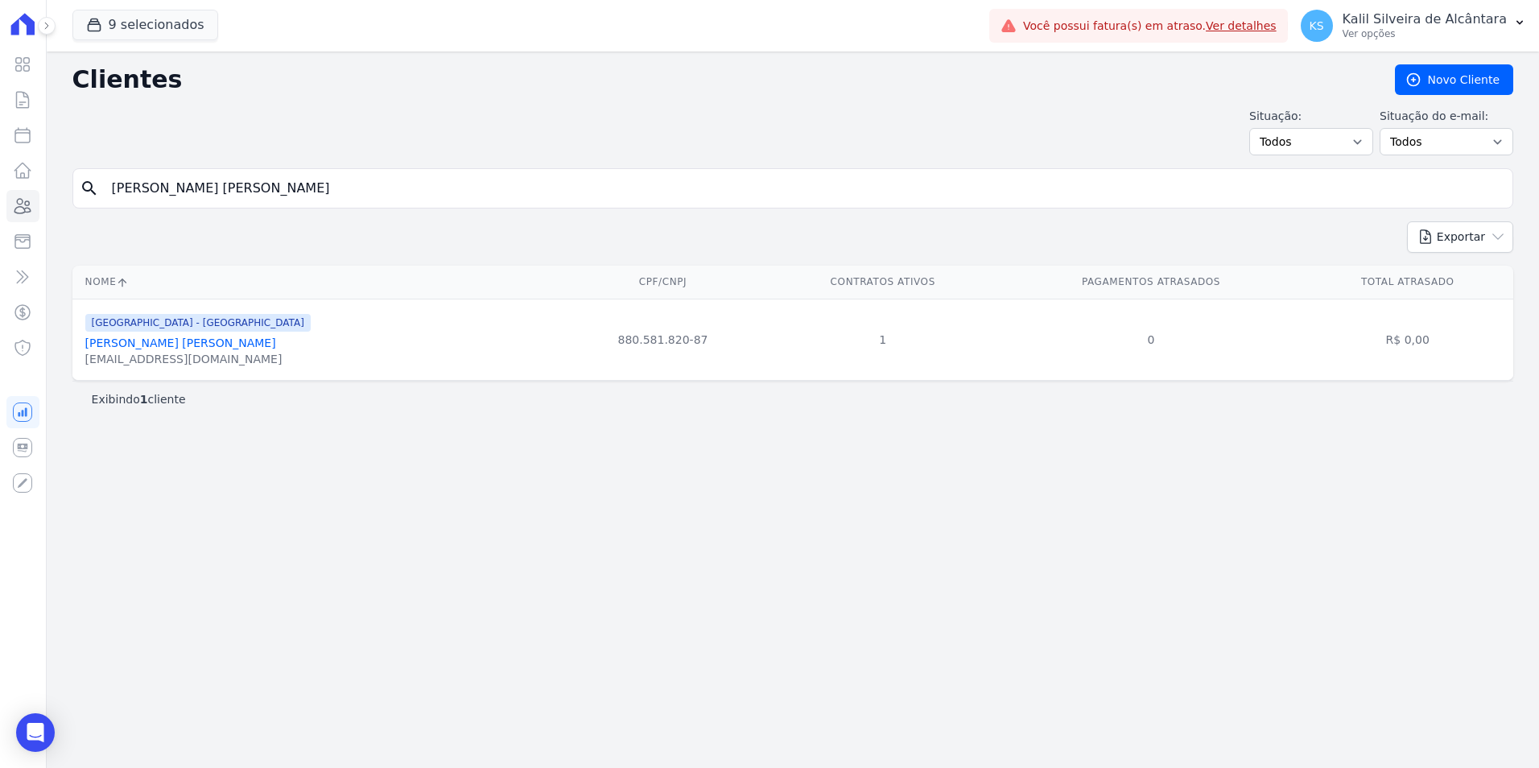
click at [196, 344] on link "[PERSON_NAME] [PERSON_NAME]" at bounding box center [180, 342] width 191 height 13
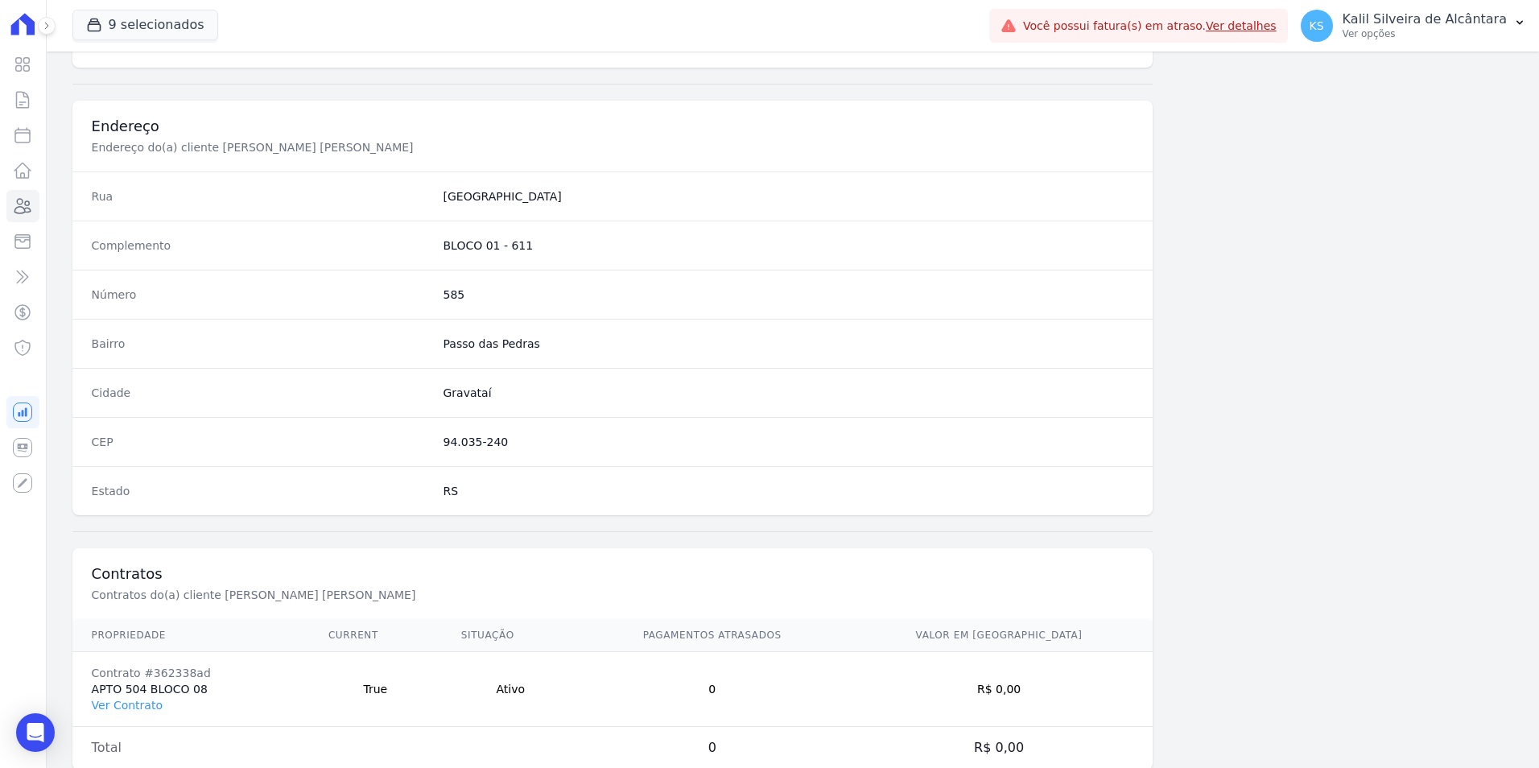
scroll to position [738, 0]
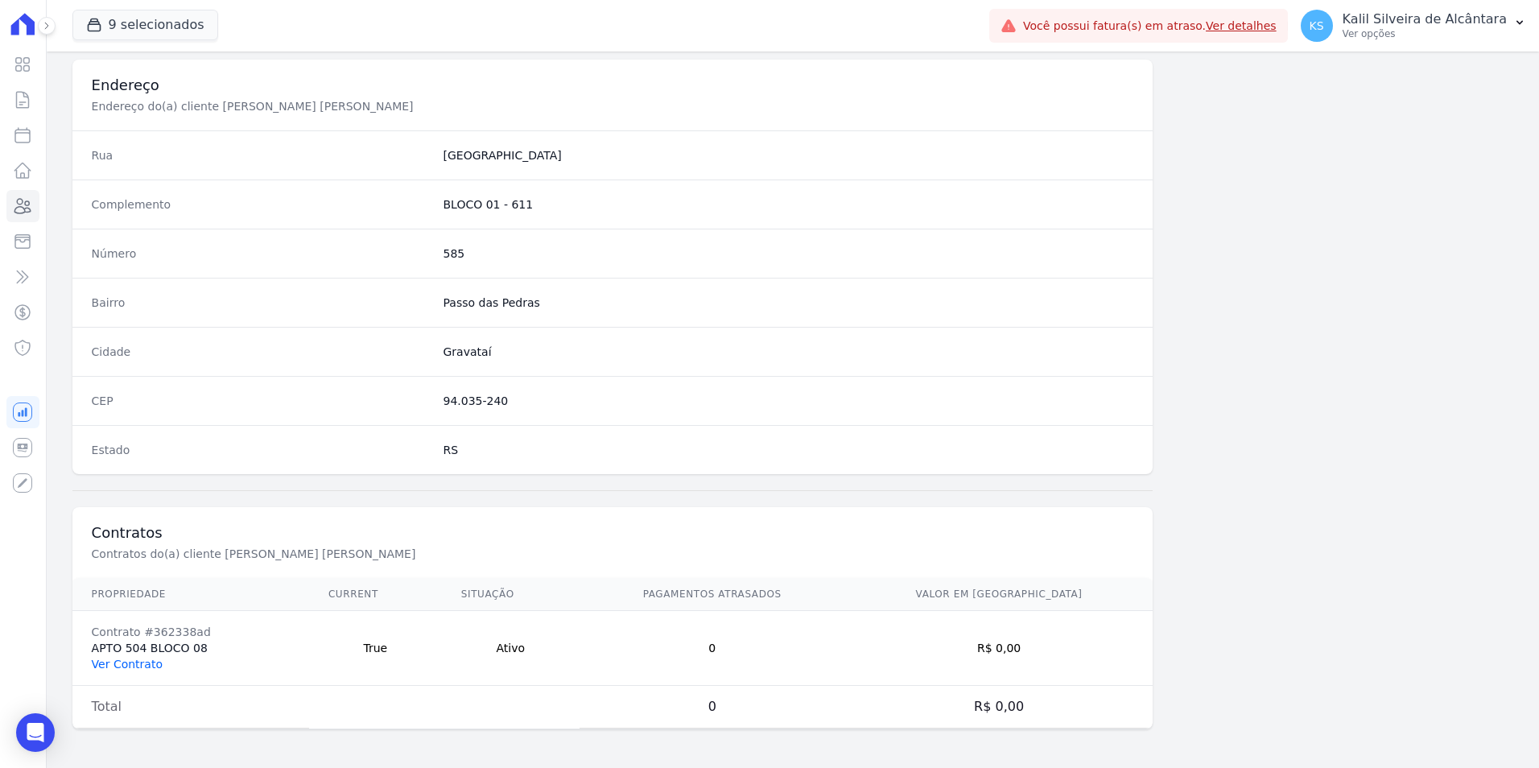
click at [131, 663] on link "Ver Contrato" at bounding box center [127, 664] width 71 height 13
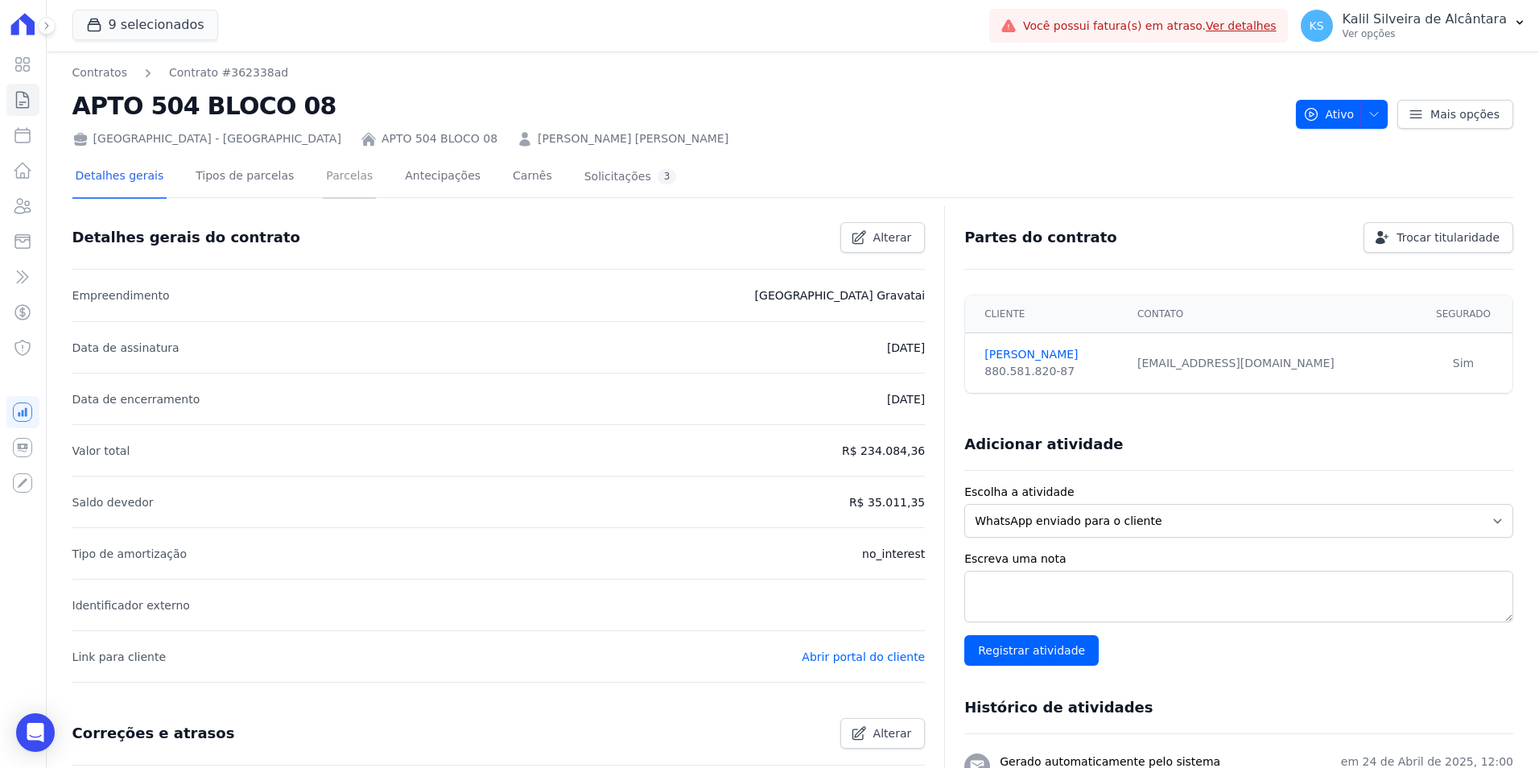
click at [333, 189] on link "Parcelas" at bounding box center [349, 177] width 53 height 43
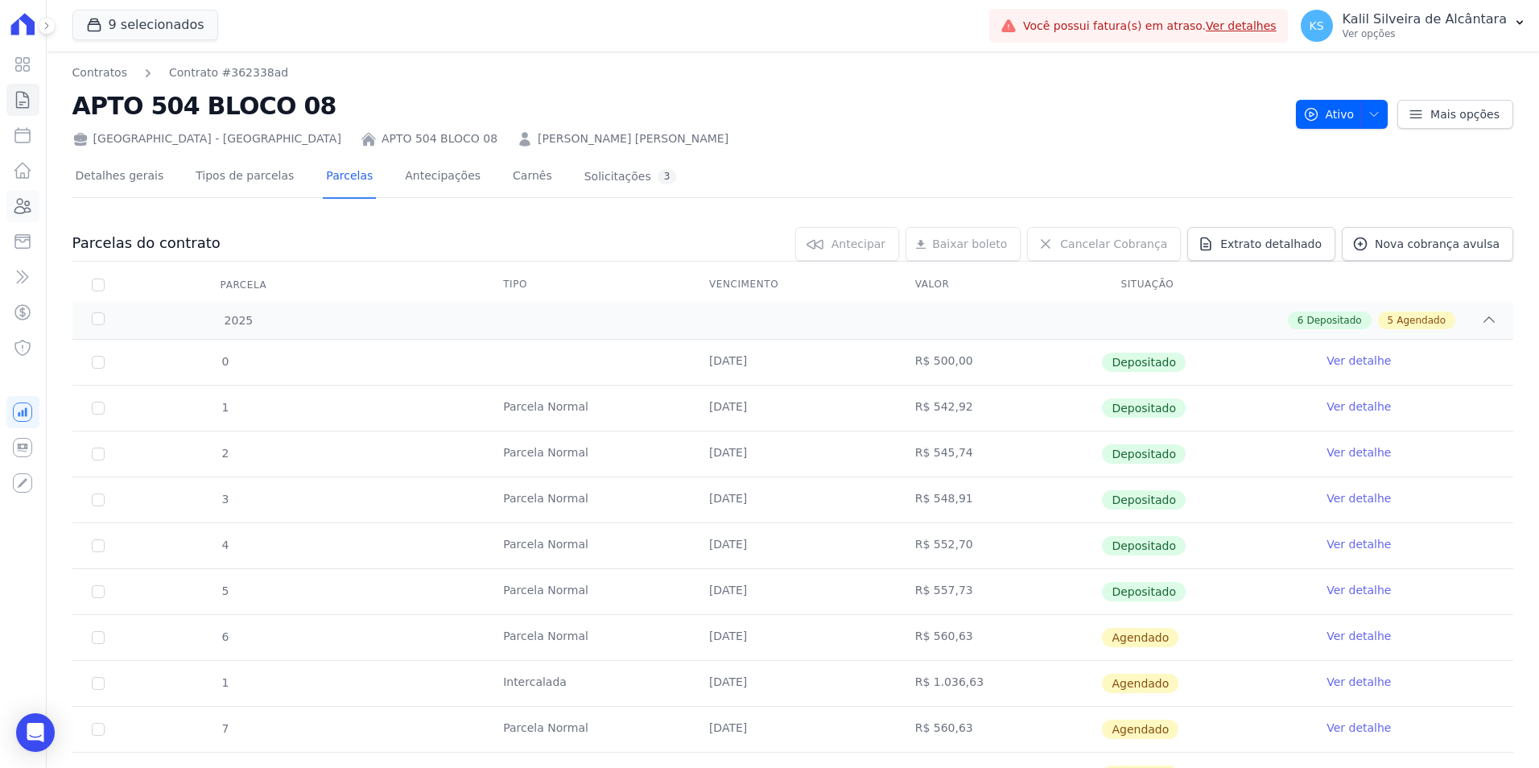
click at [31, 208] on icon at bounding box center [22, 205] width 19 height 19
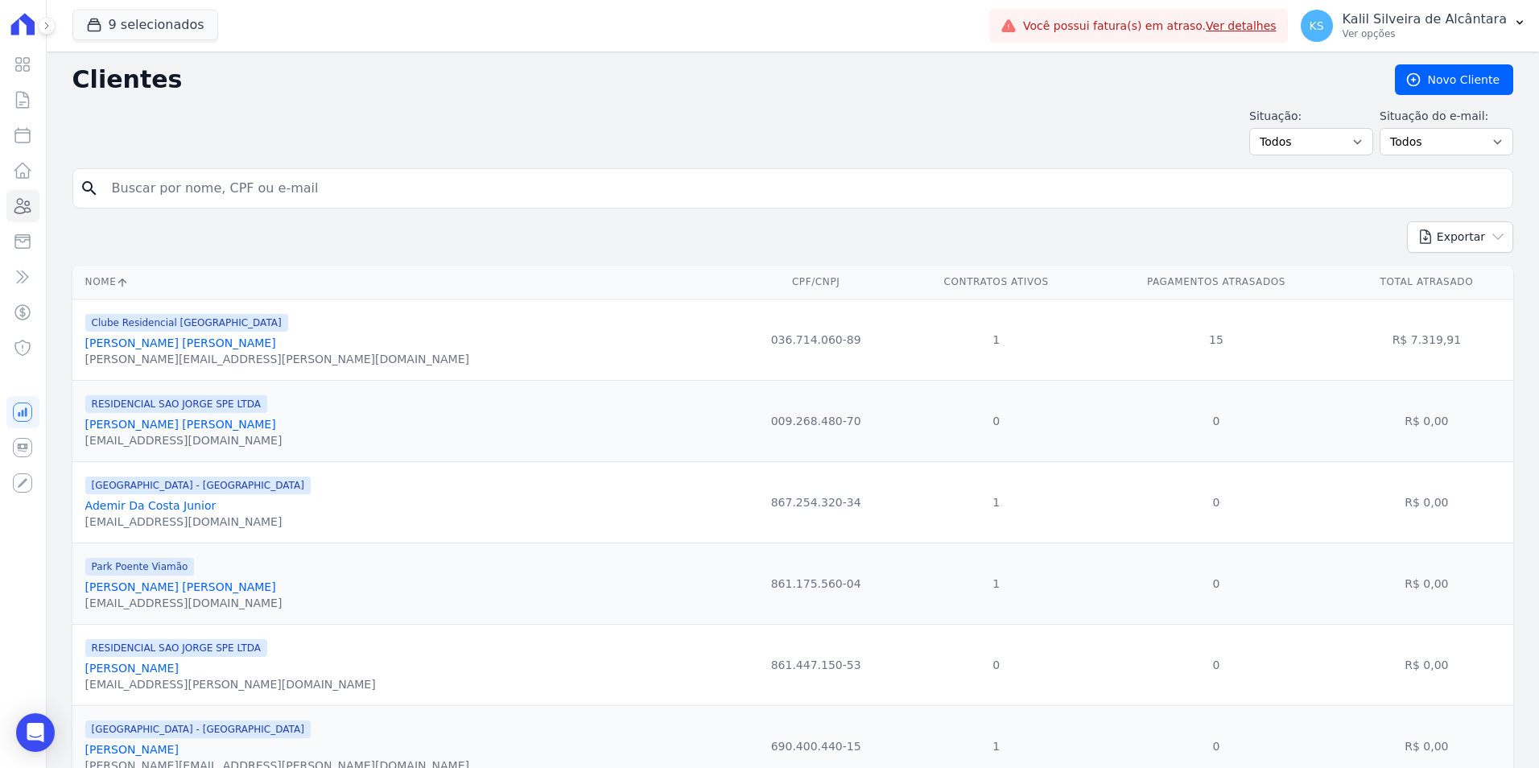
click at [329, 188] on input "search" at bounding box center [804, 188] width 1404 height 32
paste input "[PERSON_NAME]"
type input "[PERSON_NAME]"
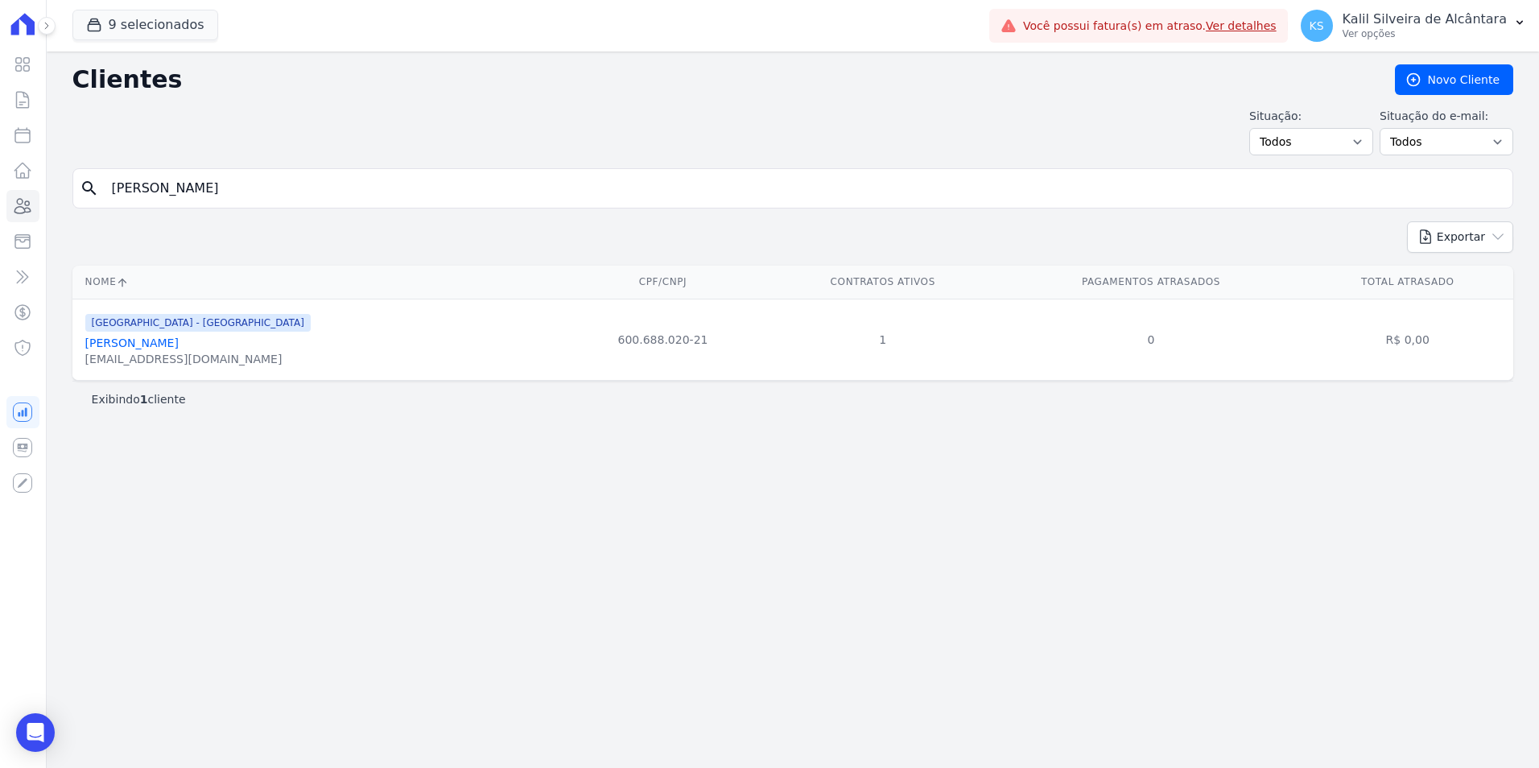
click at [168, 343] on link "[PERSON_NAME]" at bounding box center [131, 342] width 93 height 13
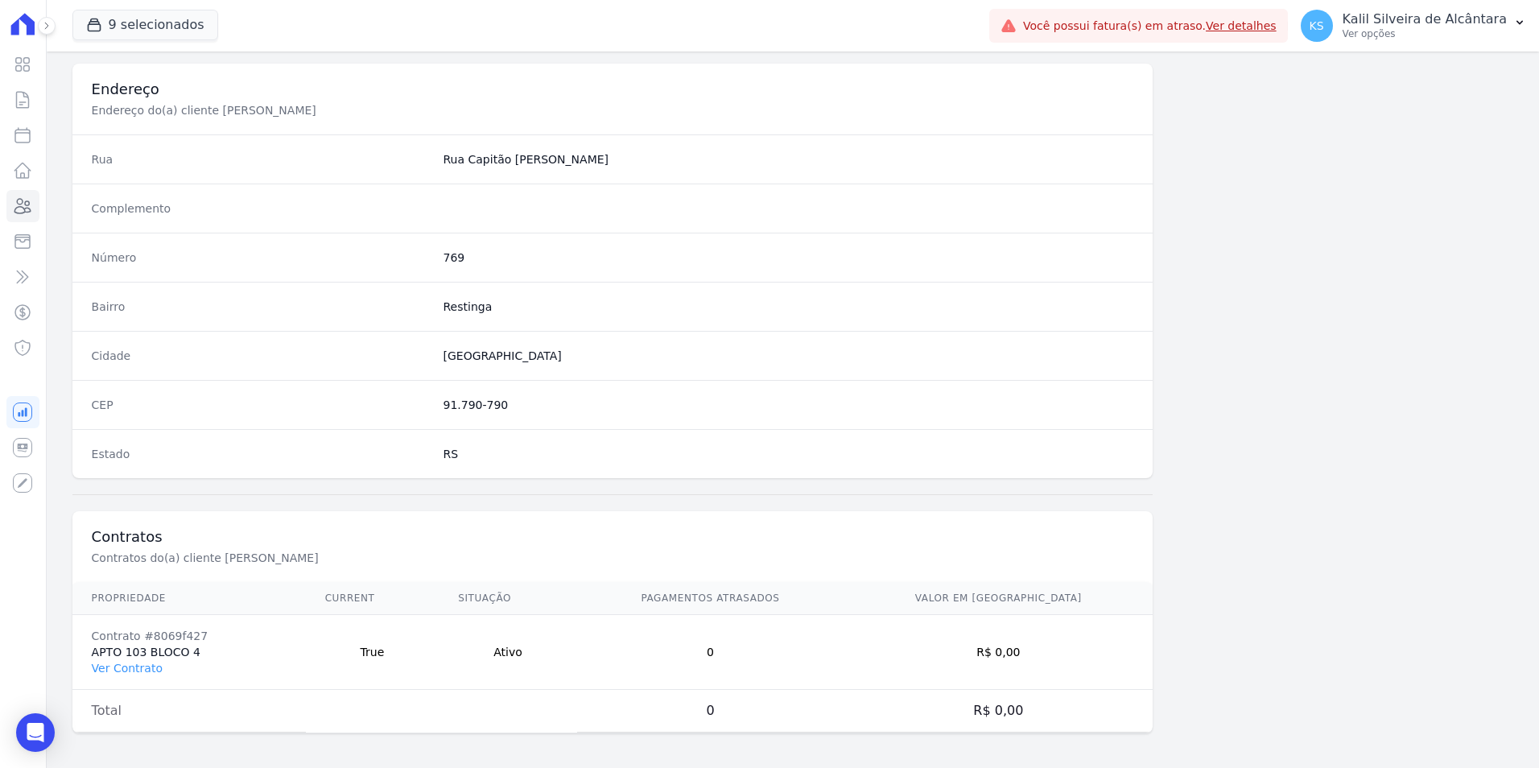
scroll to position [738, 0]
click at [142, 665] on link "Ver Contrato" at bounding box center [127, 664] width 71 height 13
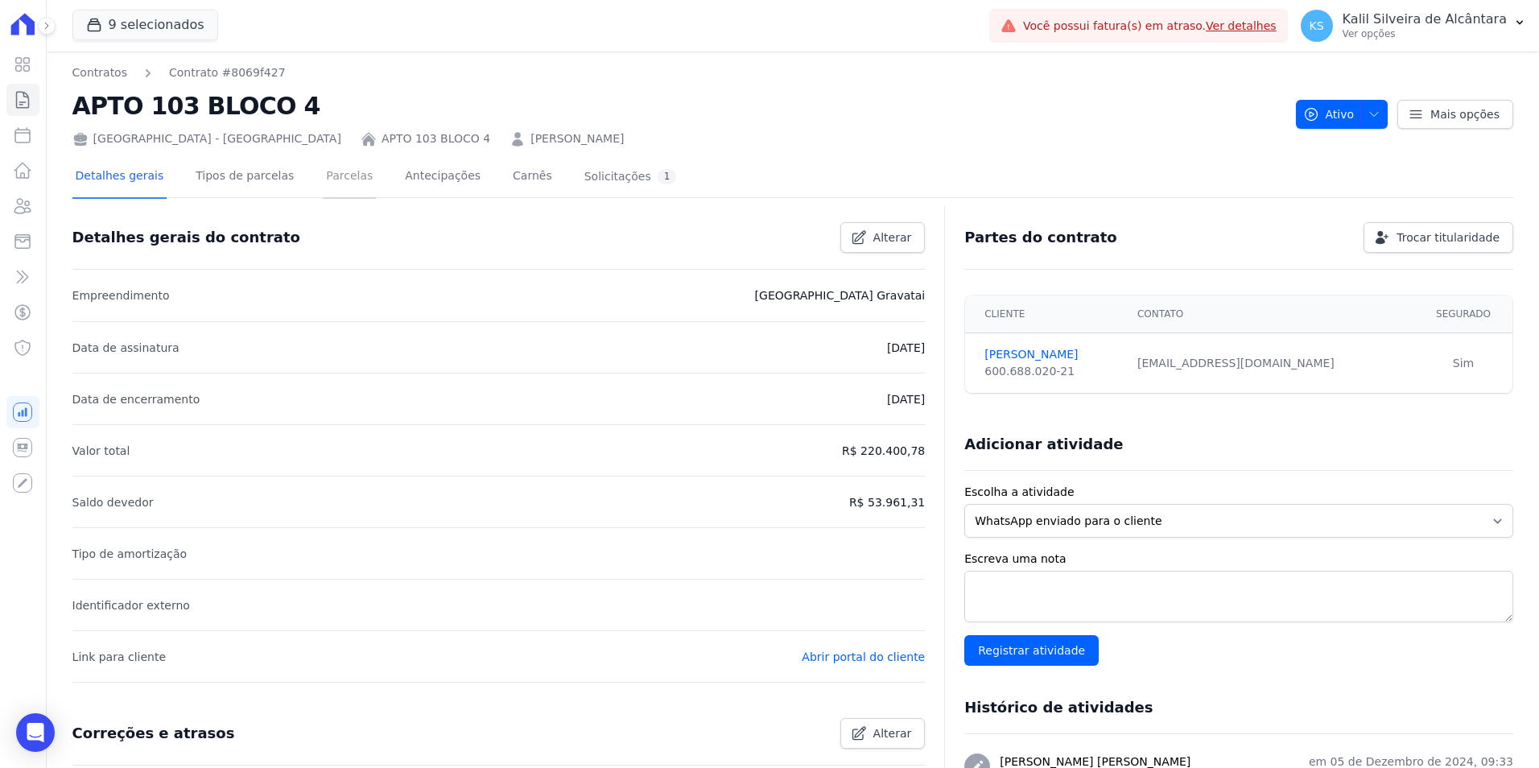
click at [323, 190] on link "Parcelas" at bounding box center [349, 177] width 53 height 43
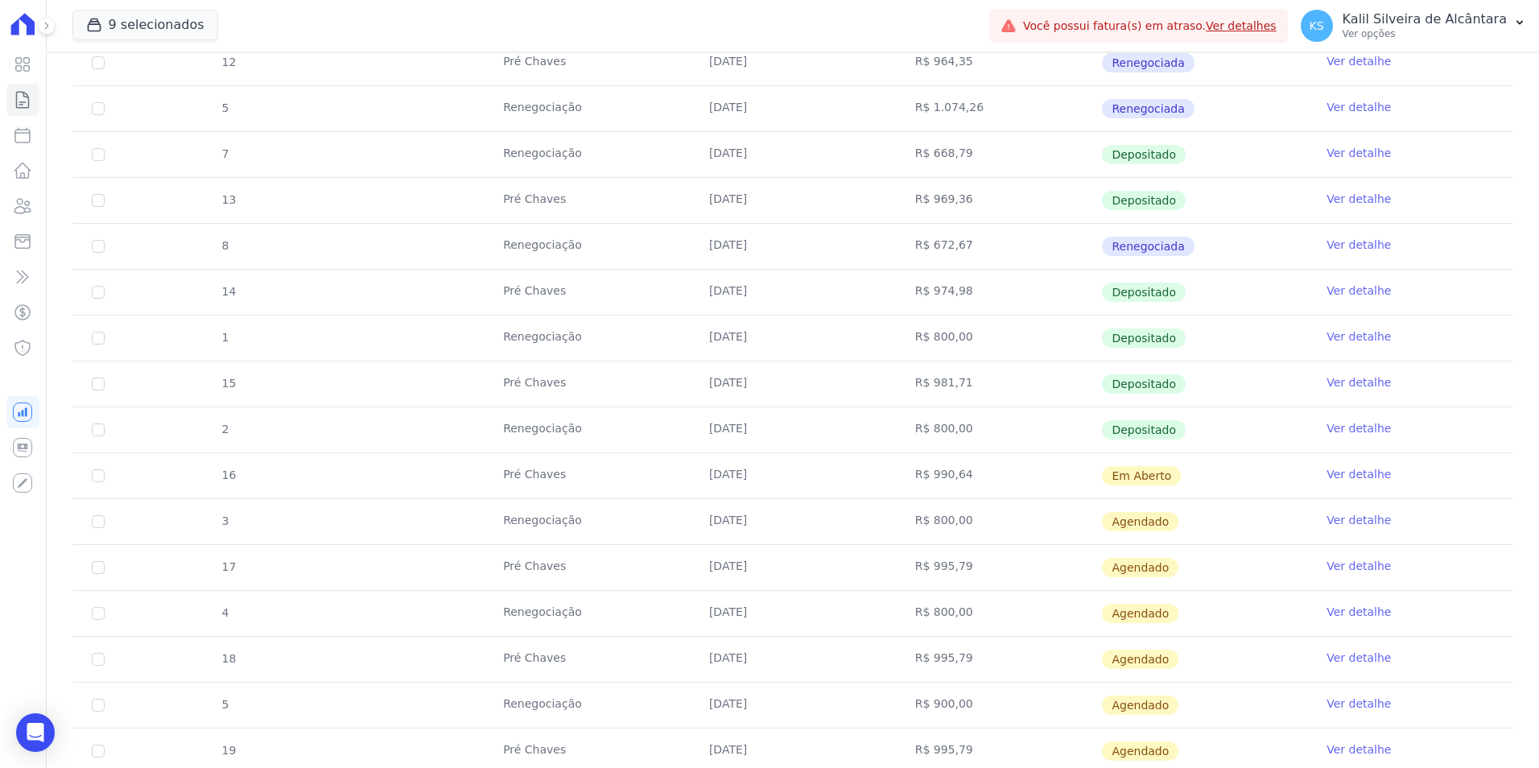
scroll to position [966, 0]
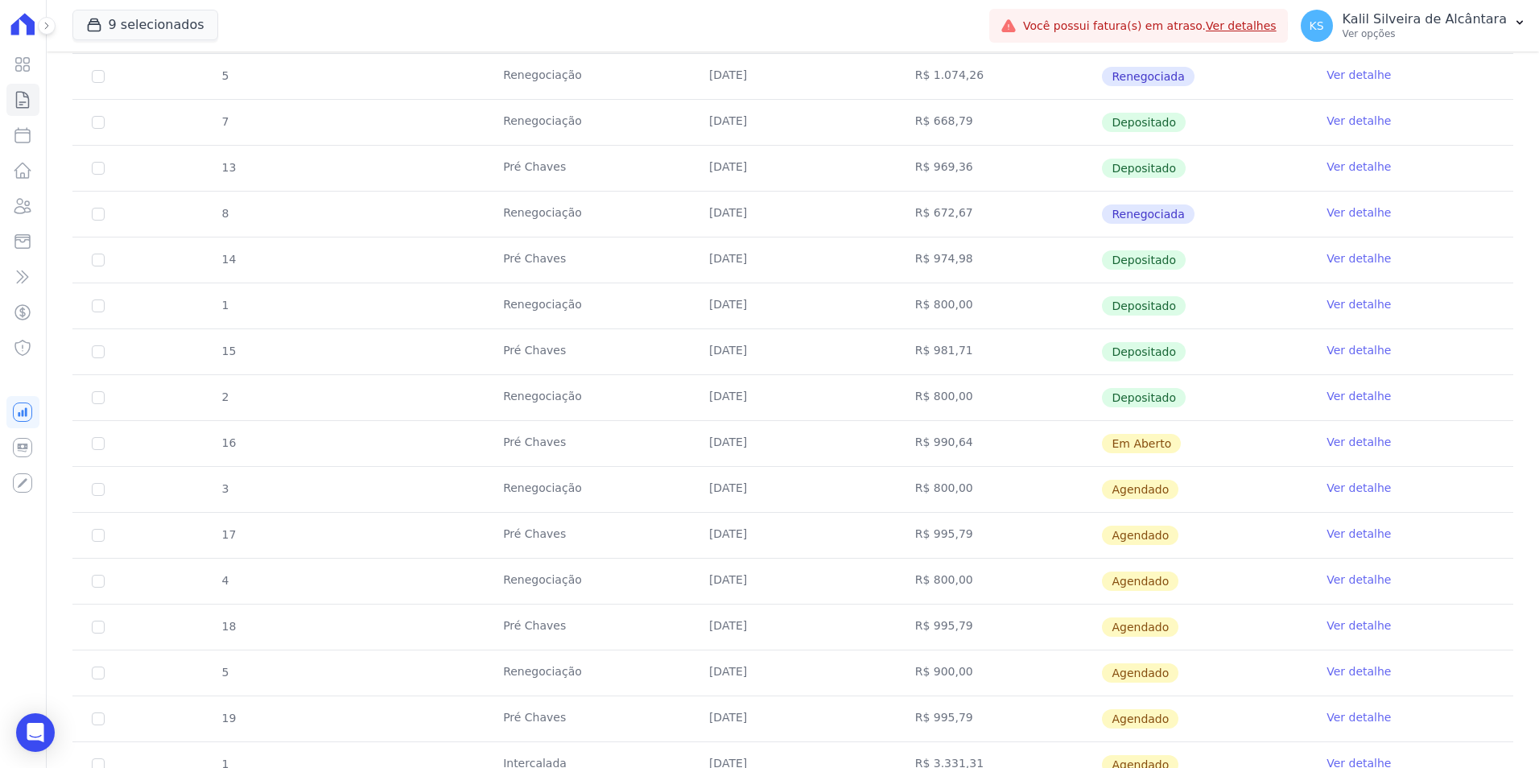
drag, startPoint x: 548, startPoint y: 408, endPoint x: 776, endPoint y: 408, distance: 227.8
click at [776, 408] on tr "2 Renegociação [DATE] R$ 800,00 Depositado Ver detalhe" at bounding box center [792, 397] width 1441 height 46
click at [514, 484] on td "Renegociação" at bounding box center [587, 489] width 206 height 45
click at [34, 213] on link "Clientes" at bounding box center [22, 206] width 33 height 32
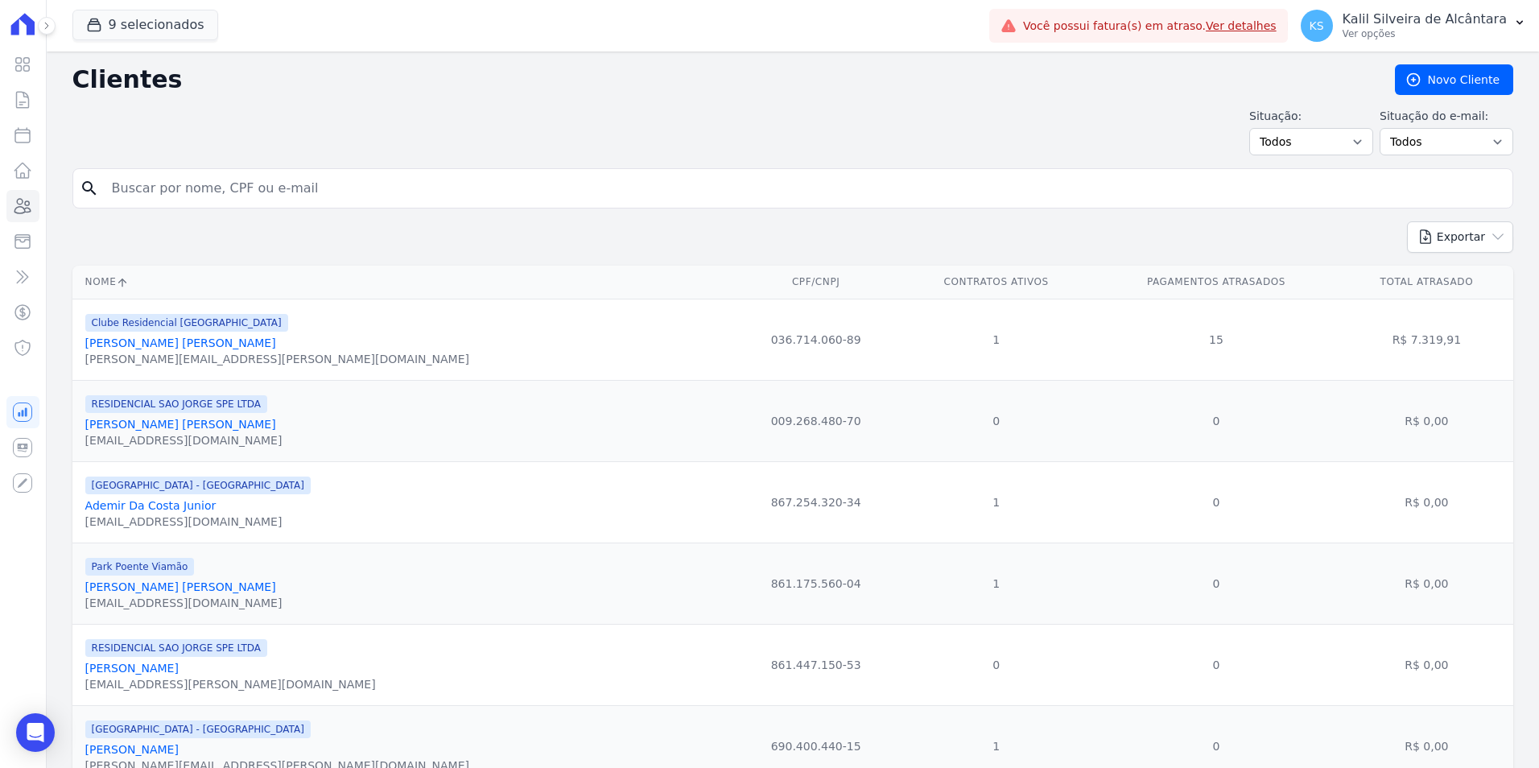
click at [229, 191] on input "search" at bounding box center [804, 188] width 1404 height 32
paste input "[PERSON_NAME]"
type input "[PERSON_NAME]"
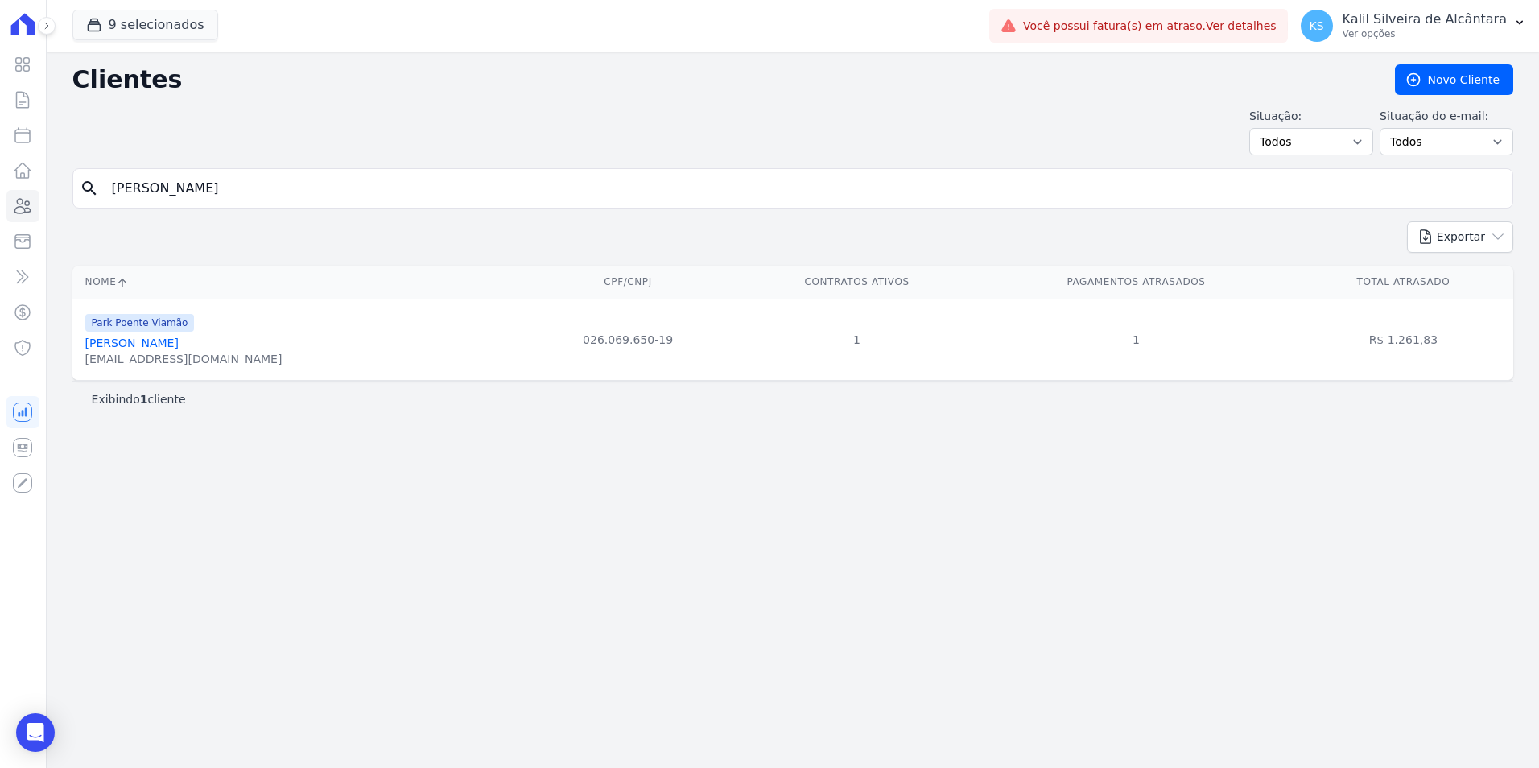
click at [98, 345] on link "[PERSON_NAME]" at bounding box center [131, 342] width 93 height 13
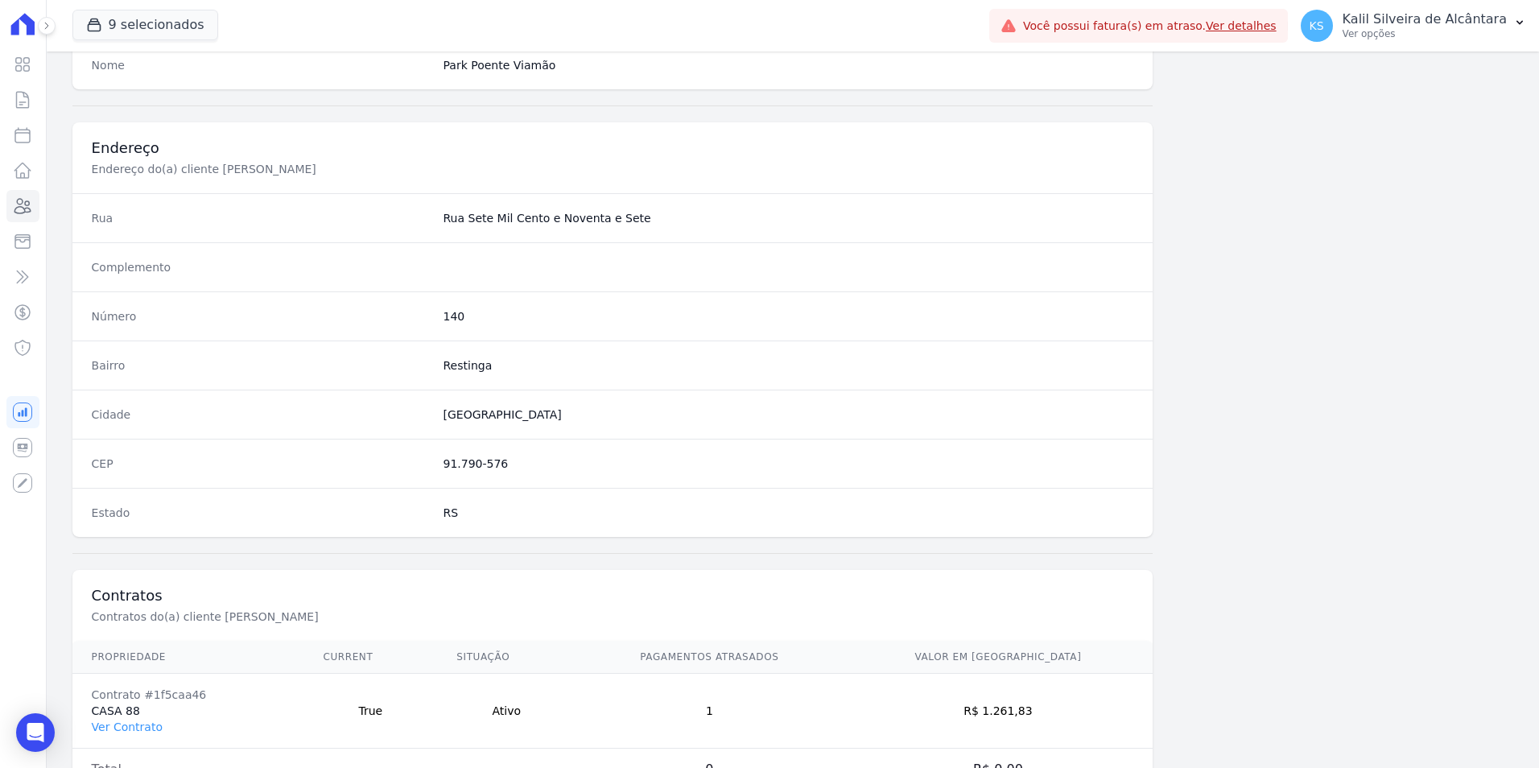
scroll to position [738, 0]
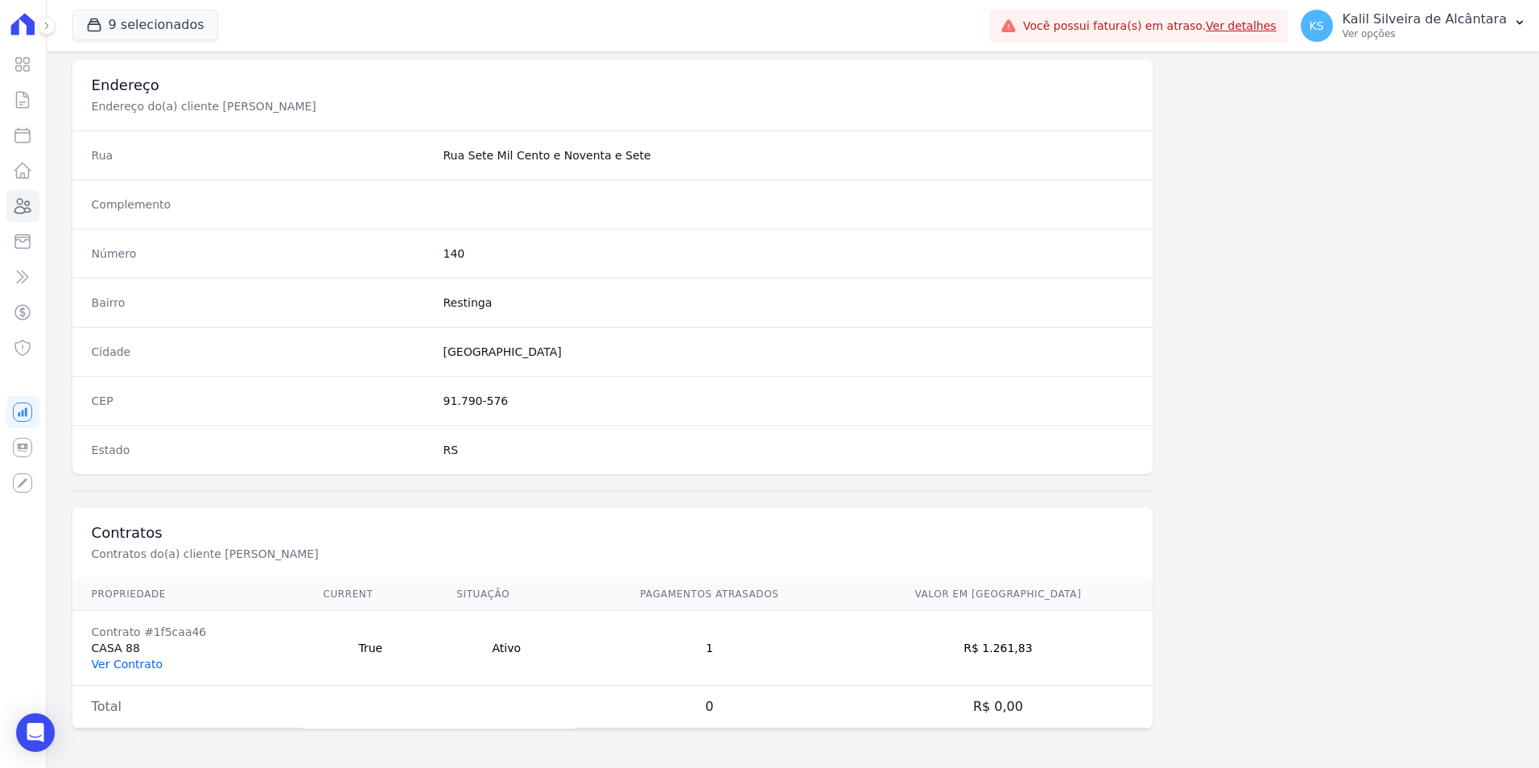
click at [137, 661] on link "Ver Contrato" at bounding box center [127, 664] width 71 height 13
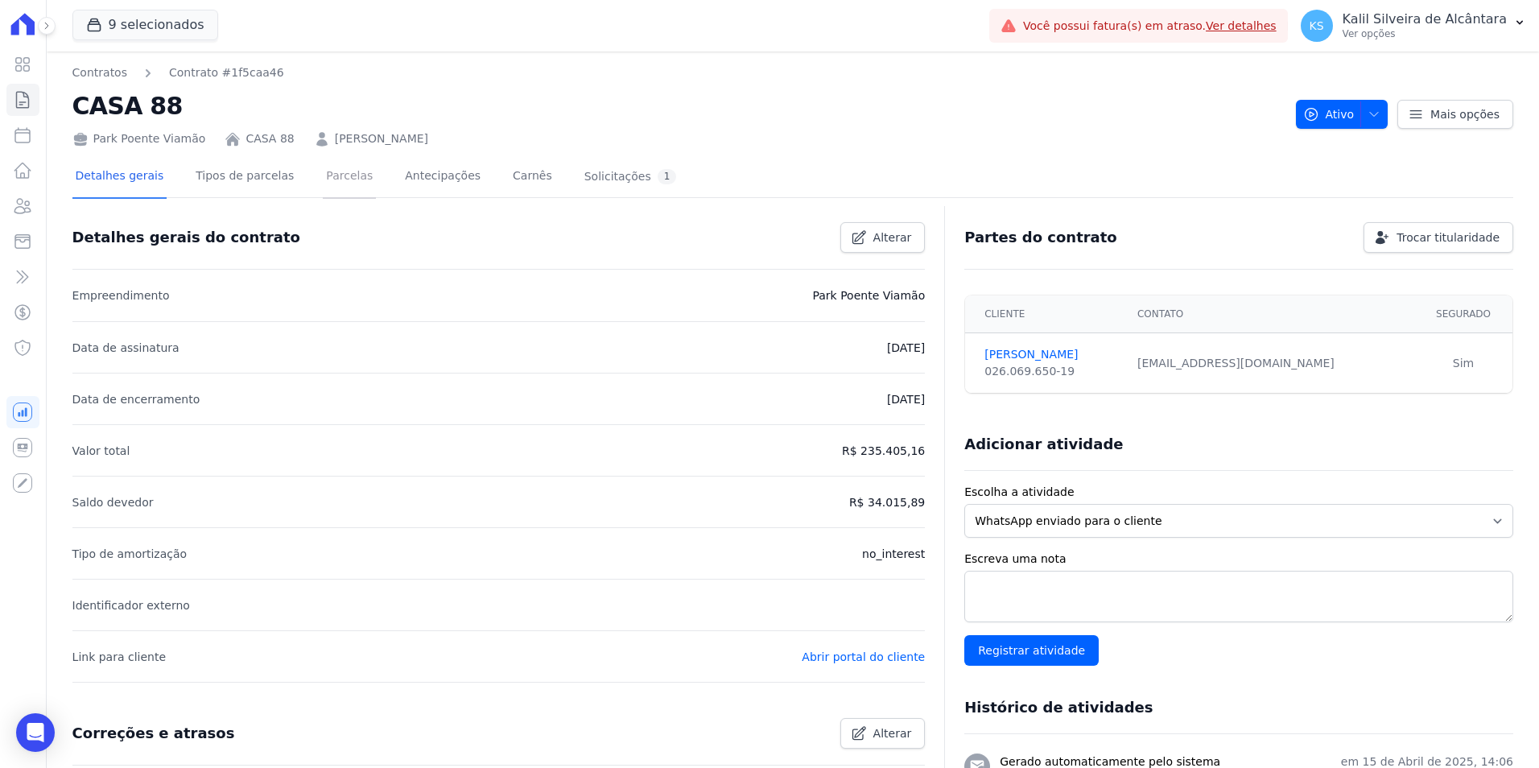
click at [329, 171] on link "Parcelas" at bounding box center [349, 177] width 53 height 43
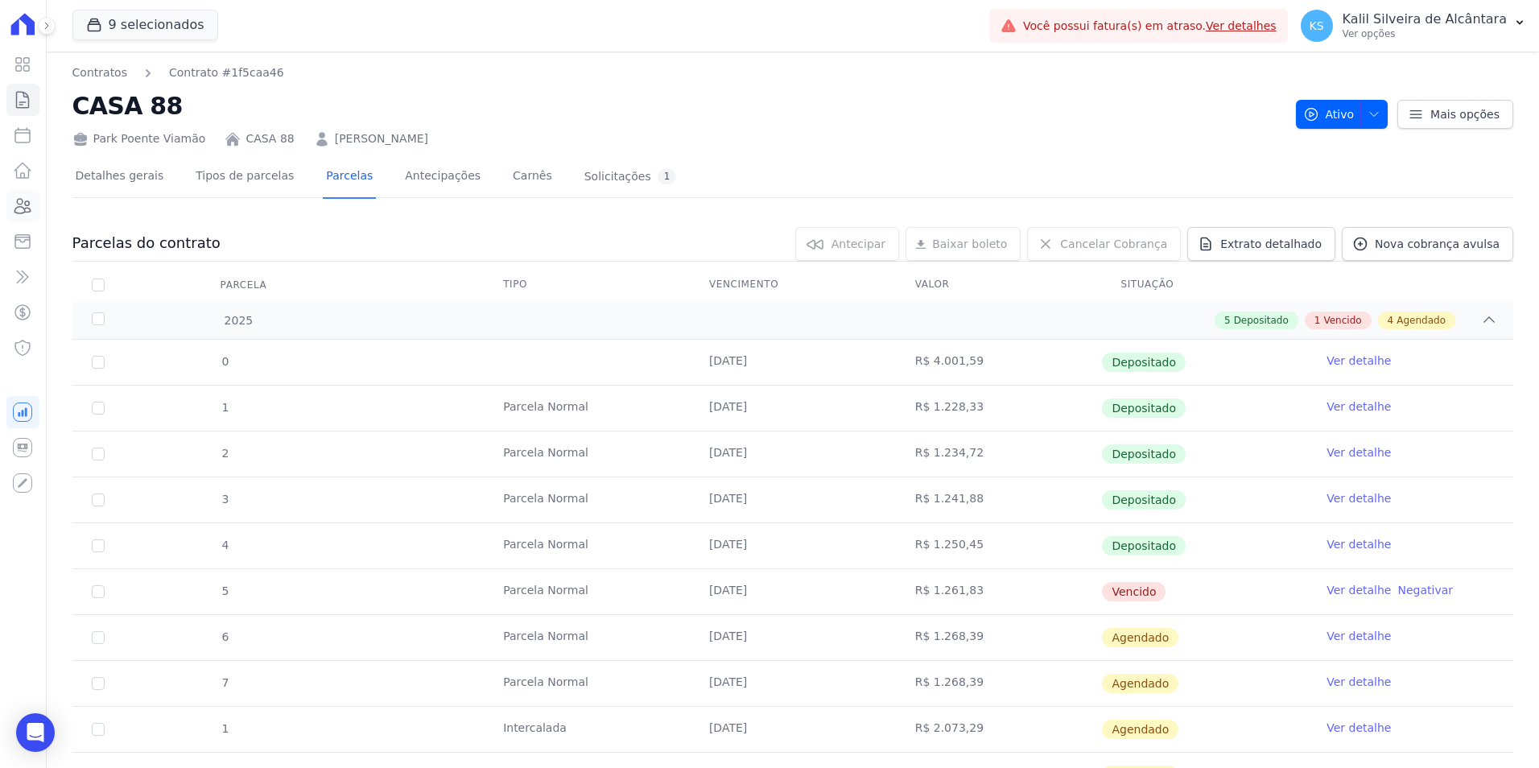
click at [19, 210] on icon at bounding box center [22, 205] width 19 height 19
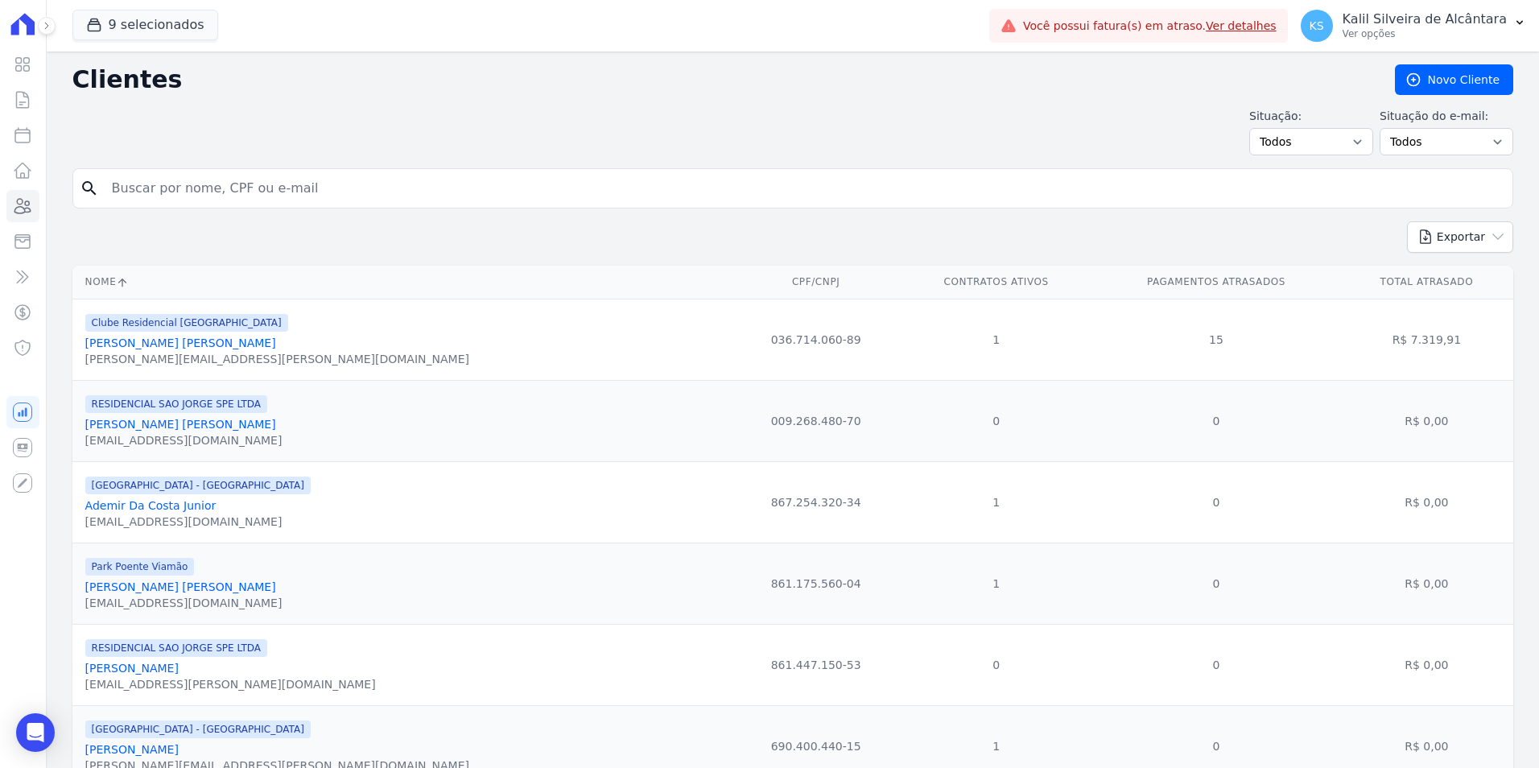
click at [270, 188] on input "search" at bounding box center [804, 188] width 1404 height 32
paste input "[PERSON_NAME]"
type input "[PERSON_NAME]"
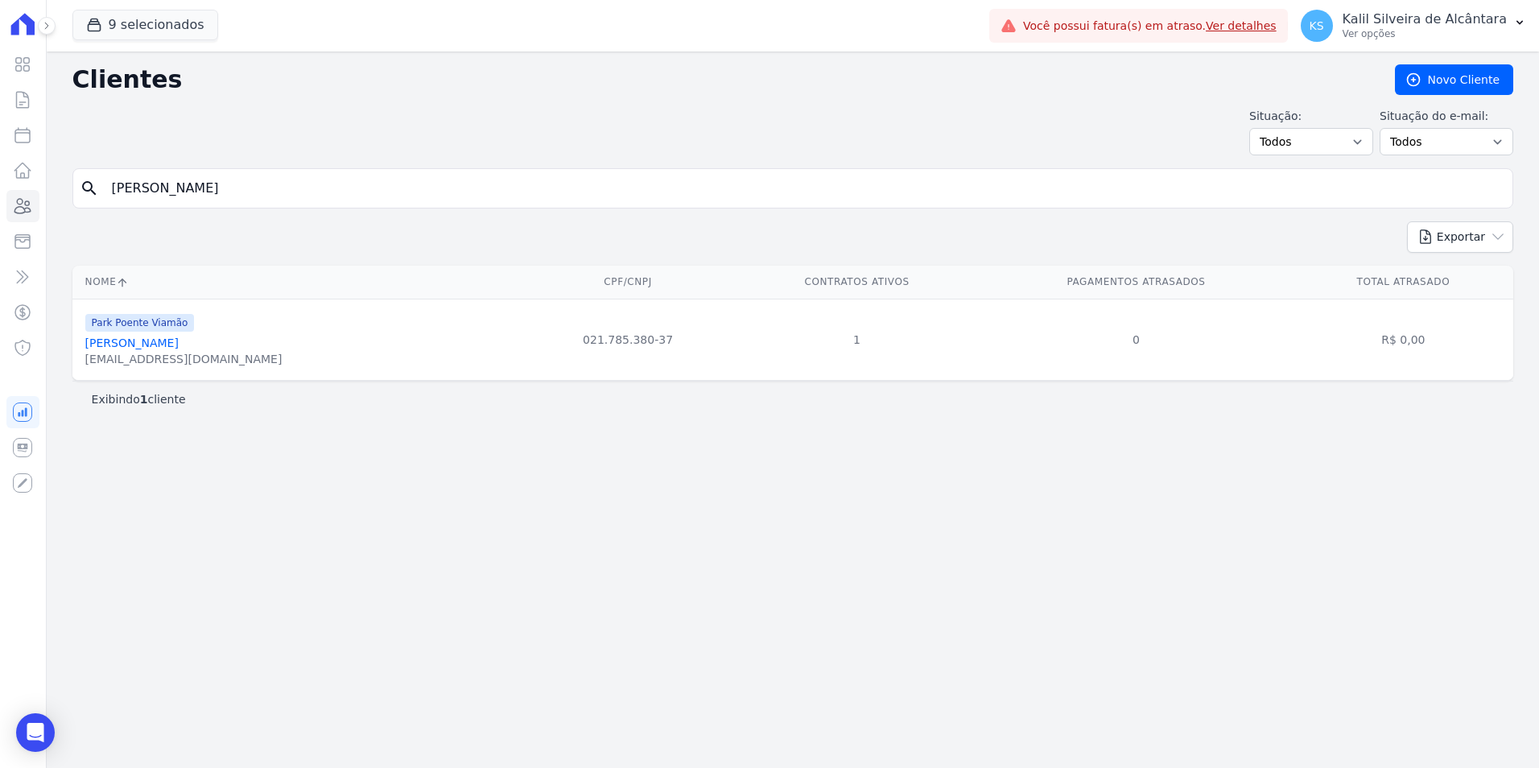
click at [135, 348] on link "[PERSON_NAME]" at bounding box center [131, 342] width 93 height 13
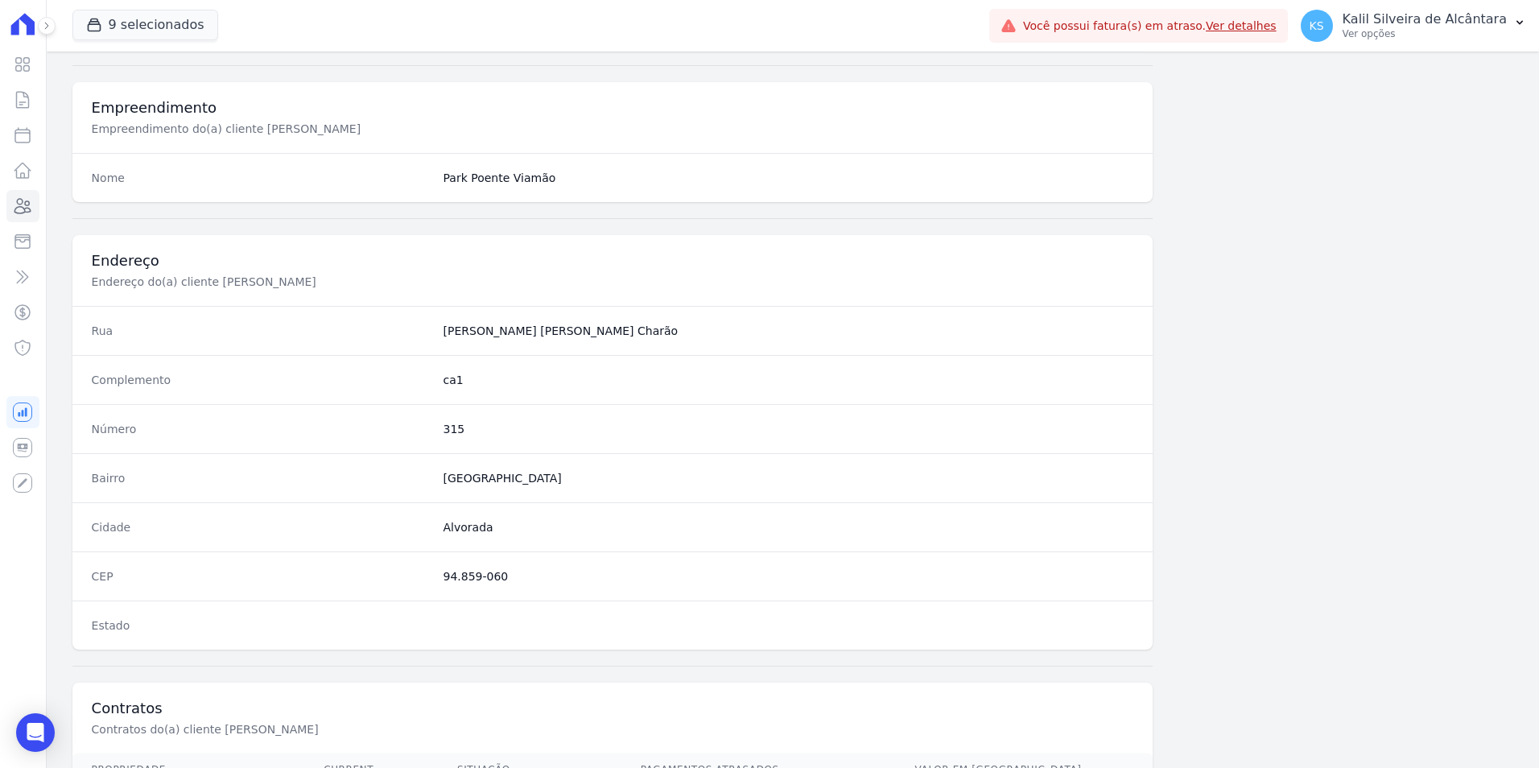
scroll to position [738, 0]
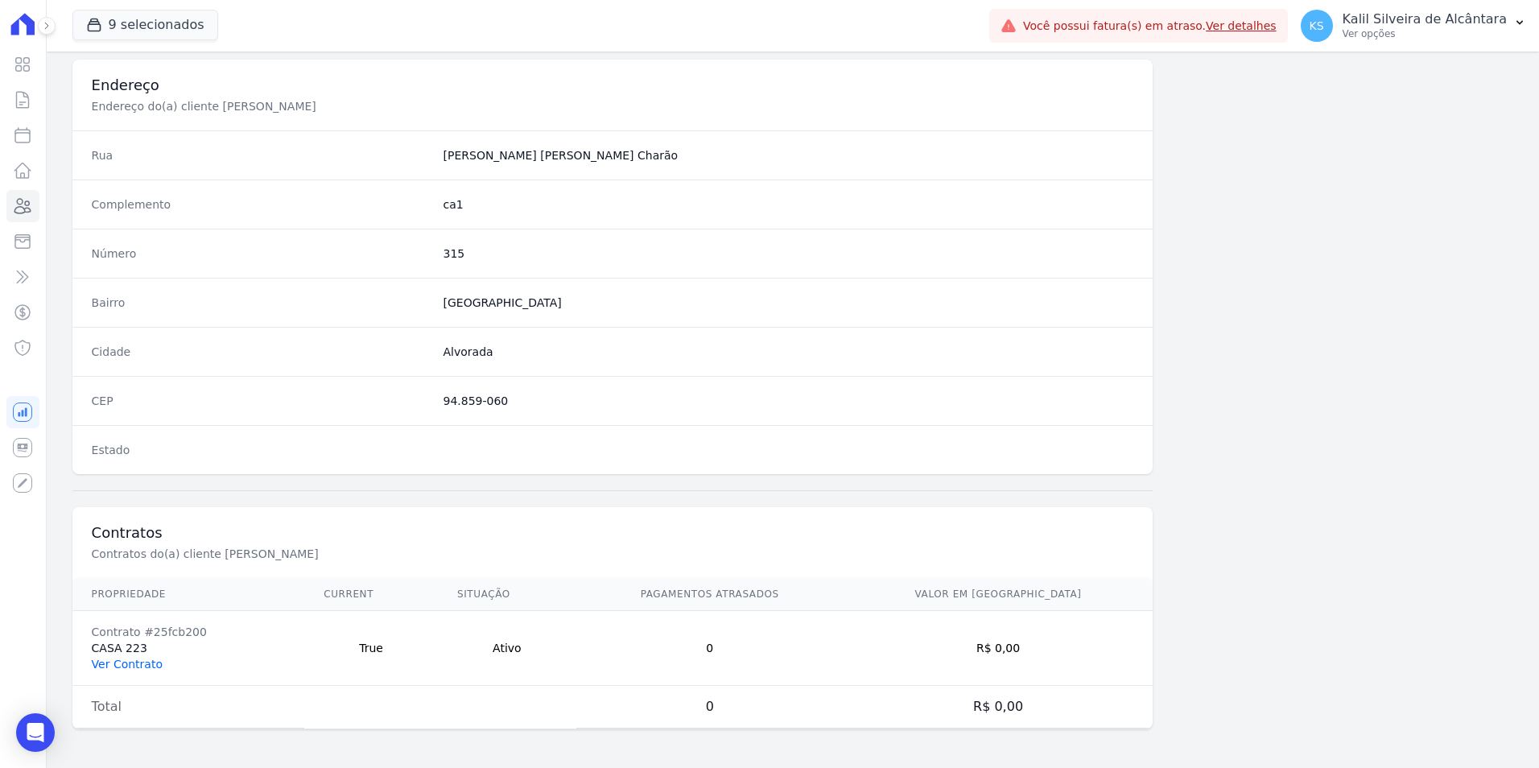
click at [126, 658] on link "Ver Contrato" at bounding box center [127, 664] width 71 height 13
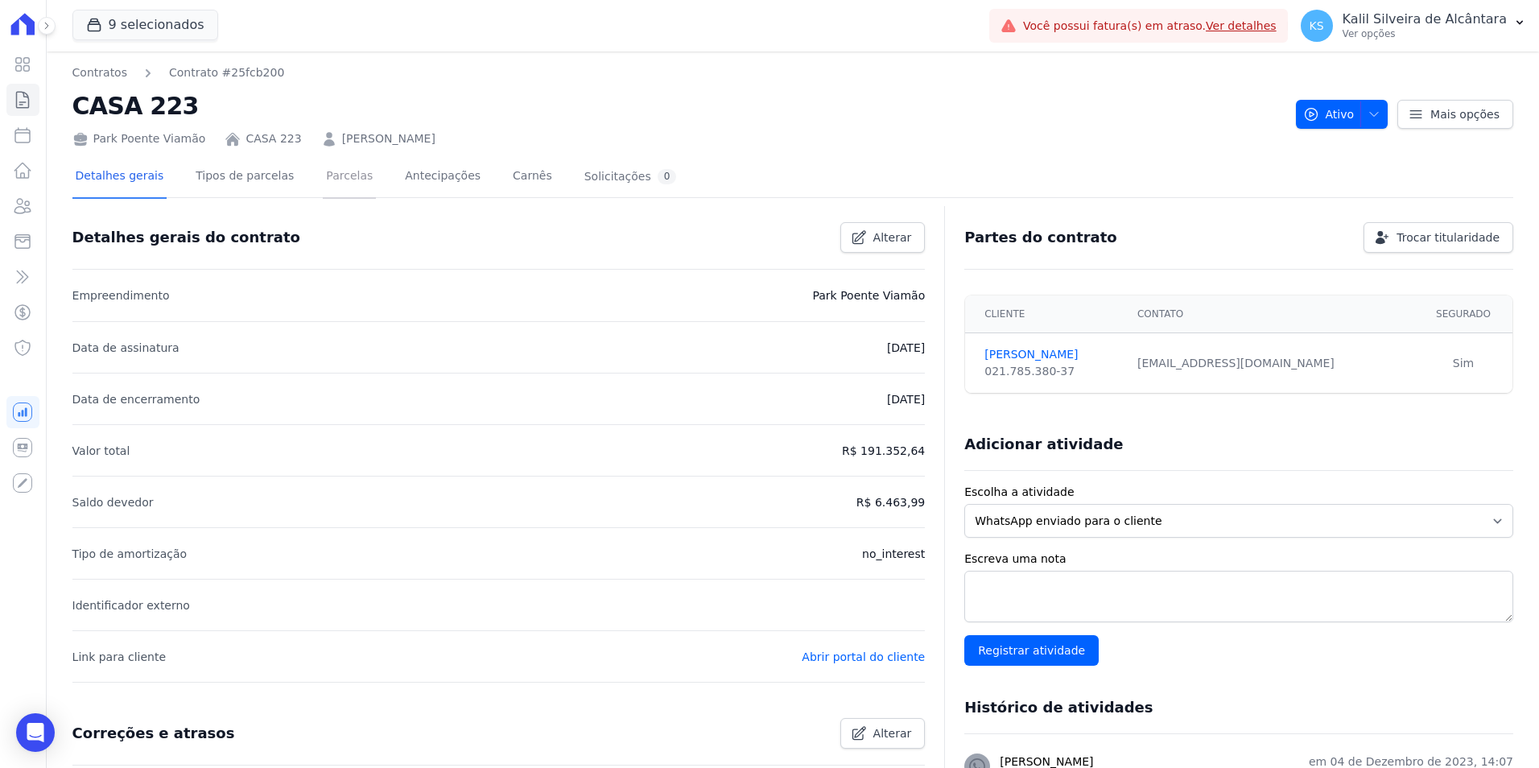
click at [323, 175] on link "Parcelas" at bounding box center [349, 177] width 53 height 43
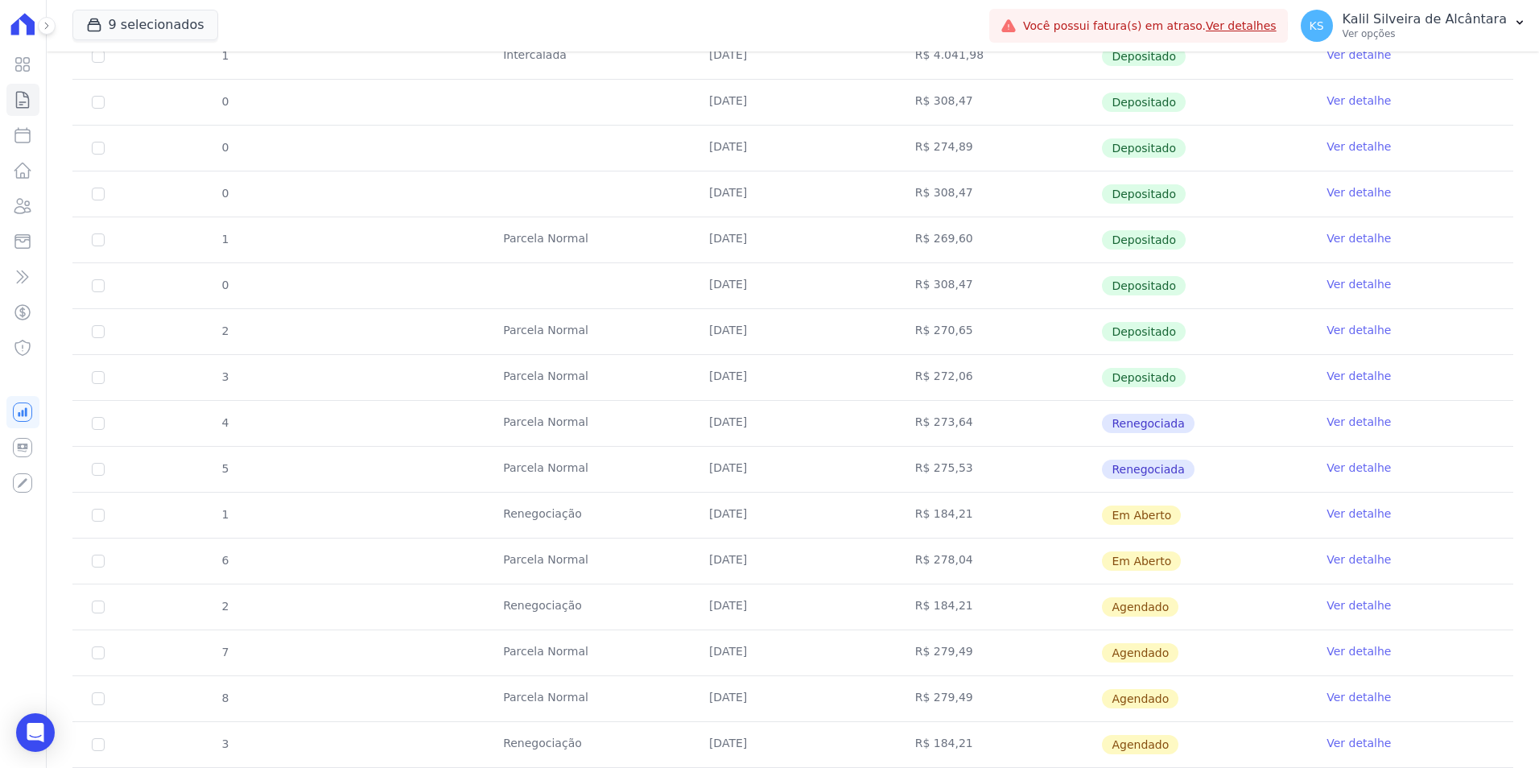
scroll to position [644, 0]
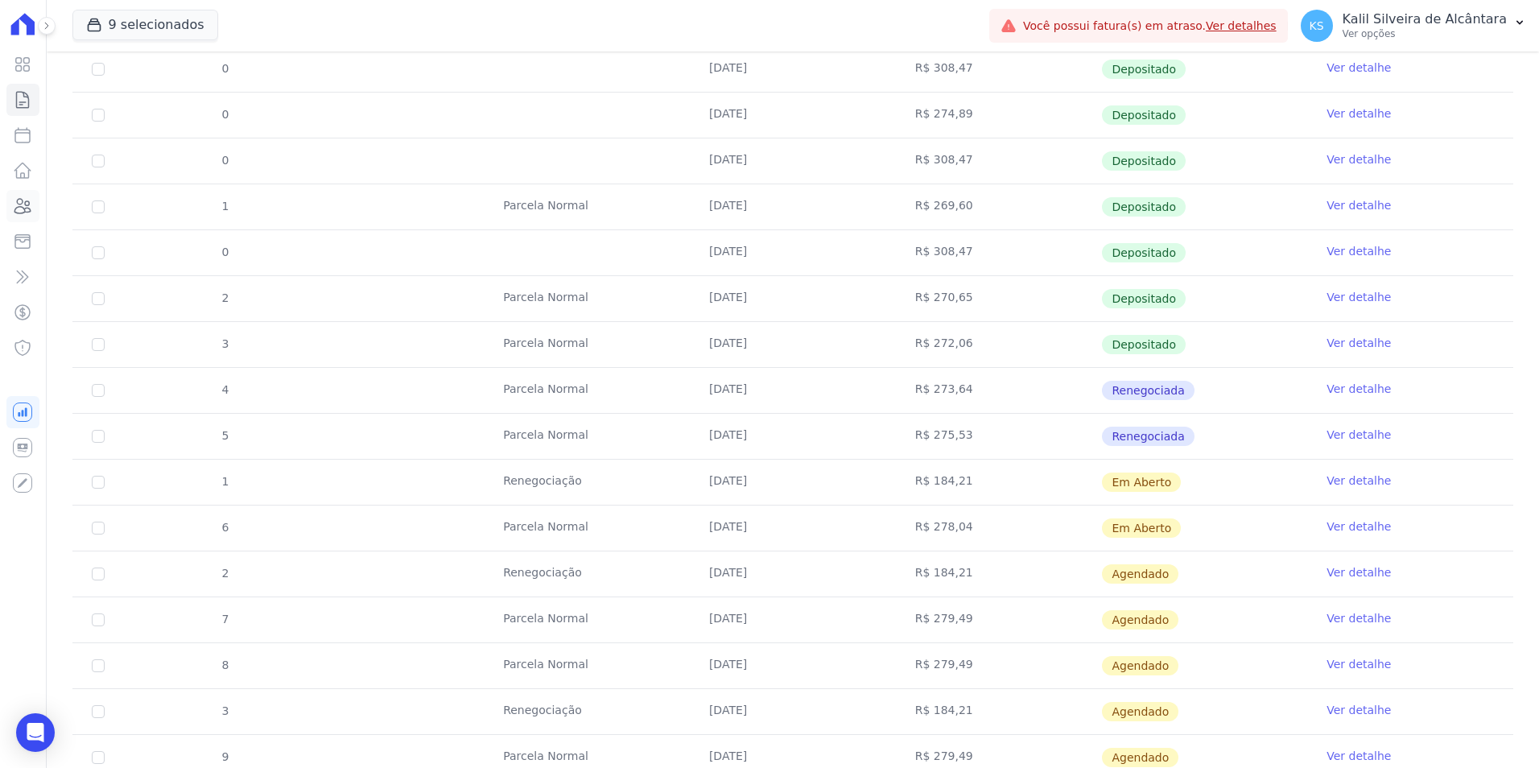
click at [31, 208] on icon at bounding box center [22, 205] width 19 height 19
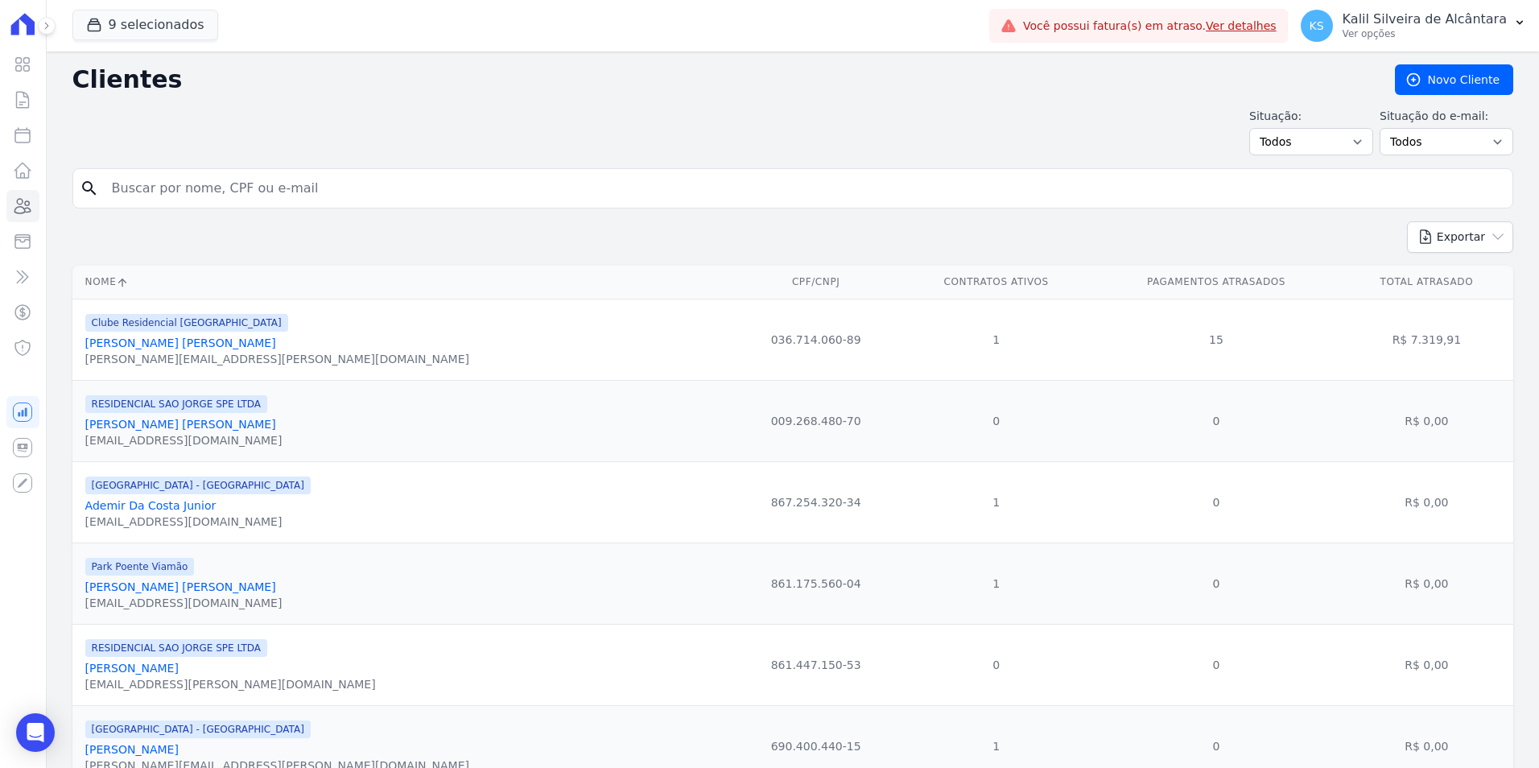
click at [218, 188] on input "search" at bounding box center [804, 188] width 1404 height 32
paste input "[PERSON_NAME] [PERSON_NAME]"
type input "[PERSON_NAME] [PERSON_NAME]"
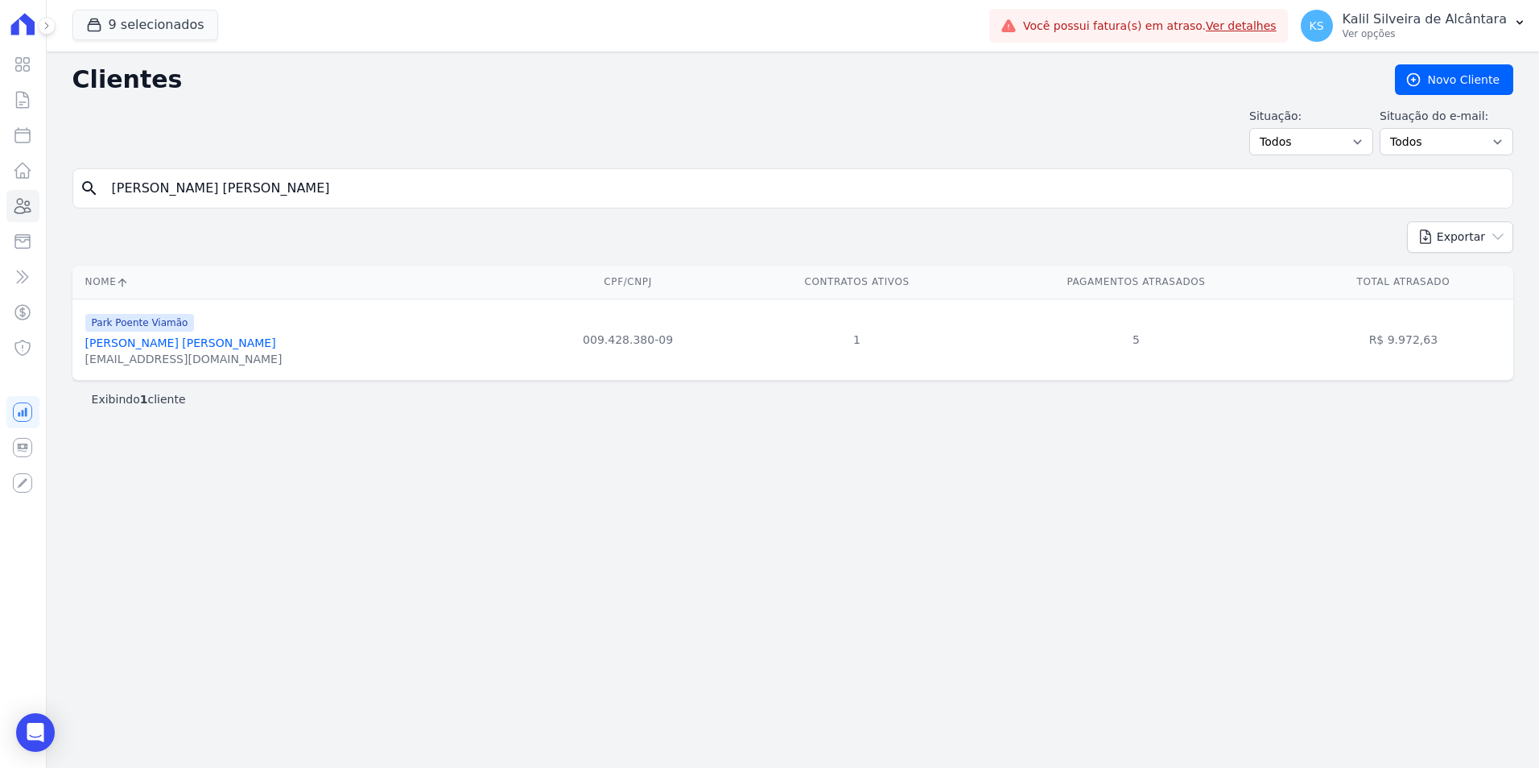
click at [177, 341] on link "[PERSON_NAME] [PERSON_NAME]" at bounding box center [180, 342] width 191 height 13
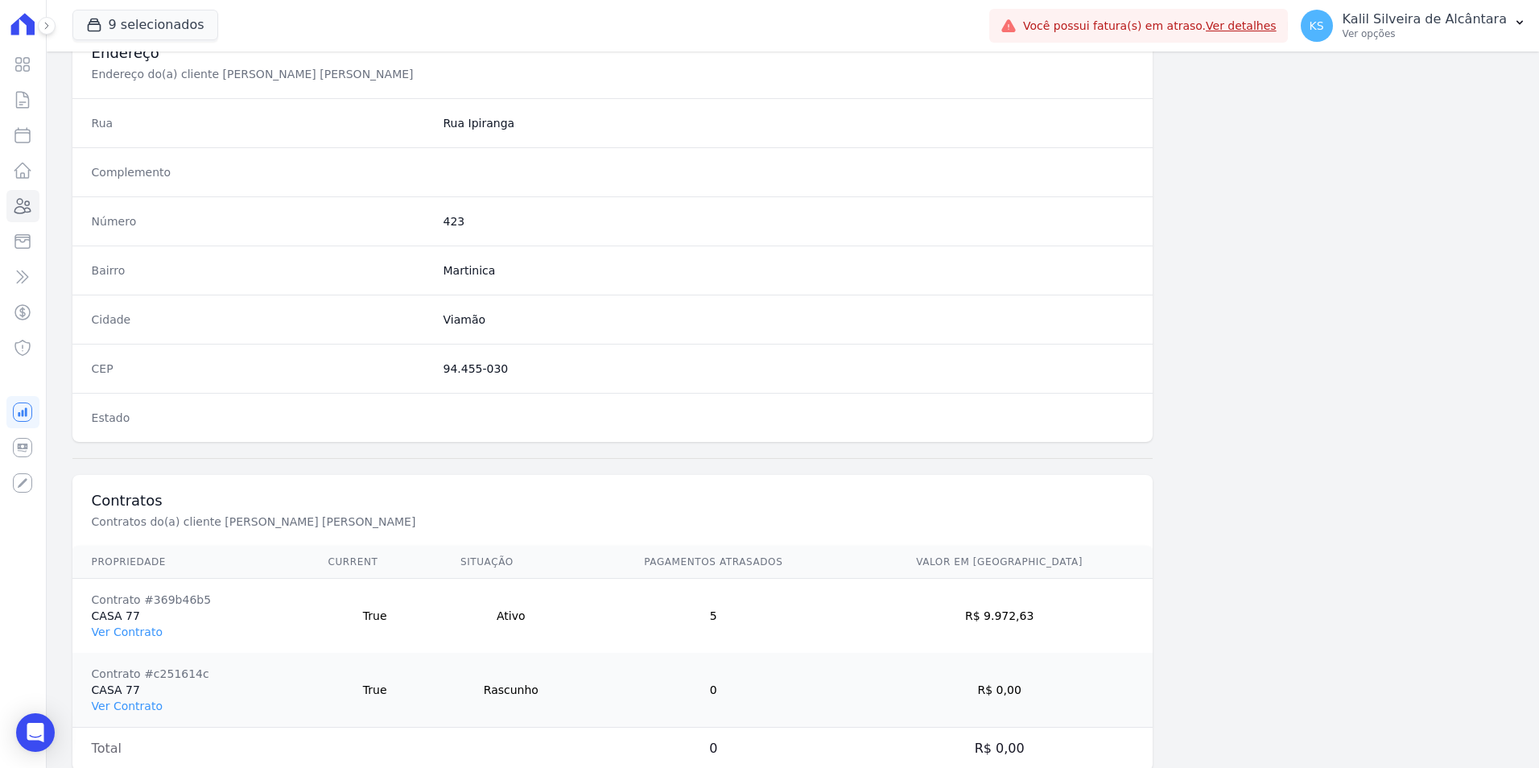
scroll to position [812, 0]
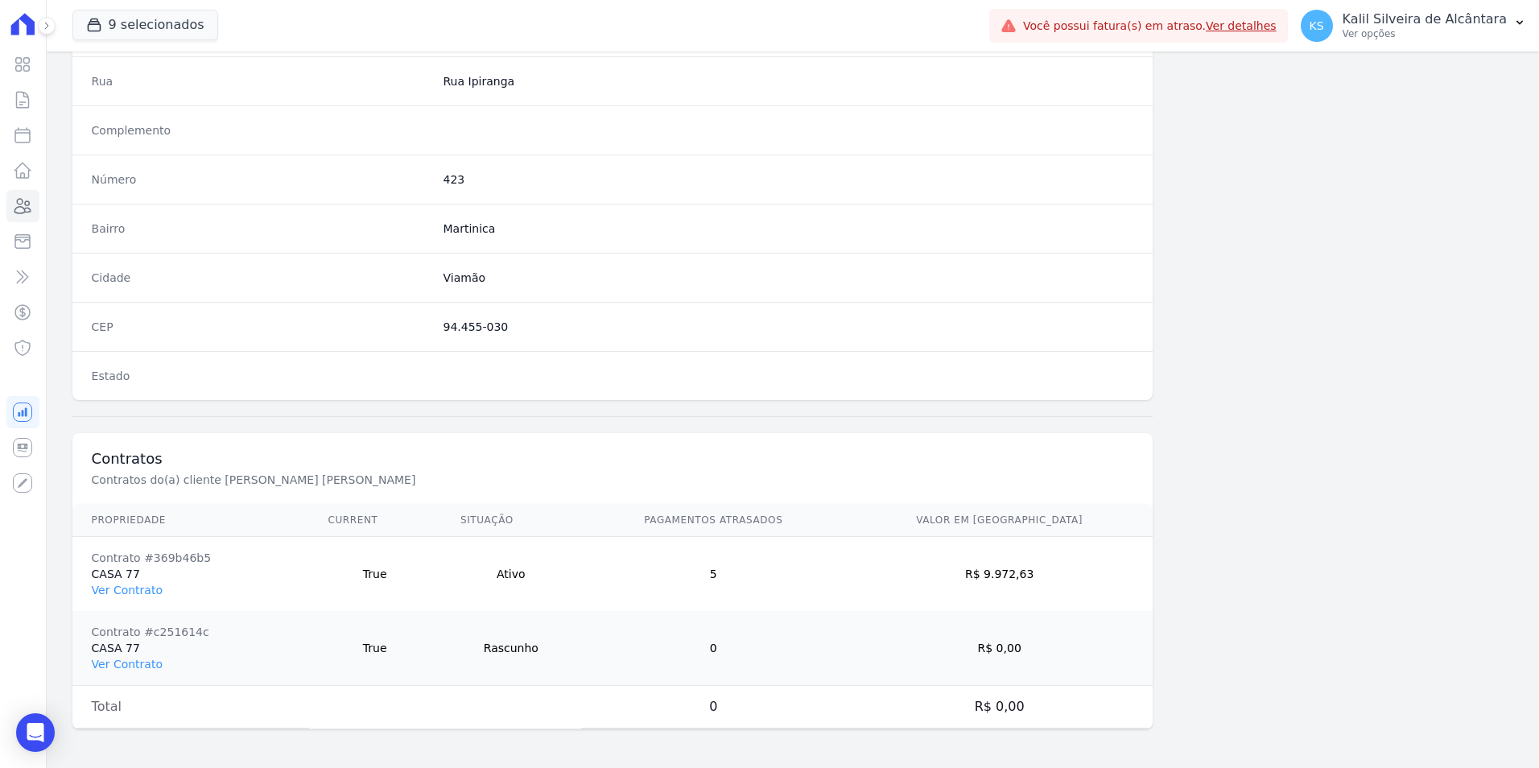
click at [114, 576] on td "Contrato #369b46b5 CASA 77 Ver Contrato" at bounding box center [190, 574] width 237 height 75
click at [115, 584] on link "Ver Contrato" at bounding box center [127, 590] width 71 height 13
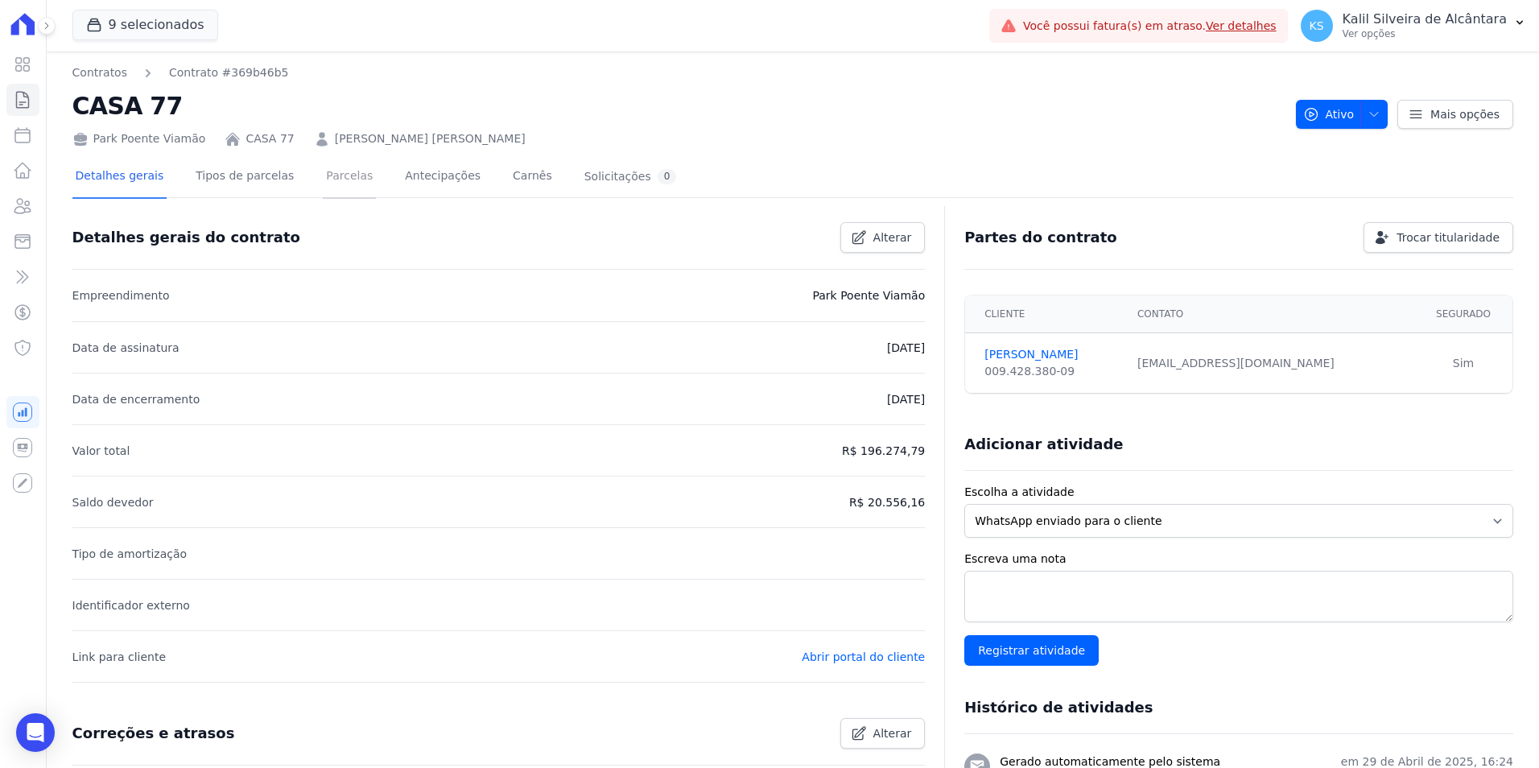
click at [331, 184] on link "Parcelas" at bounding box center [349, 177] width 53 height 43
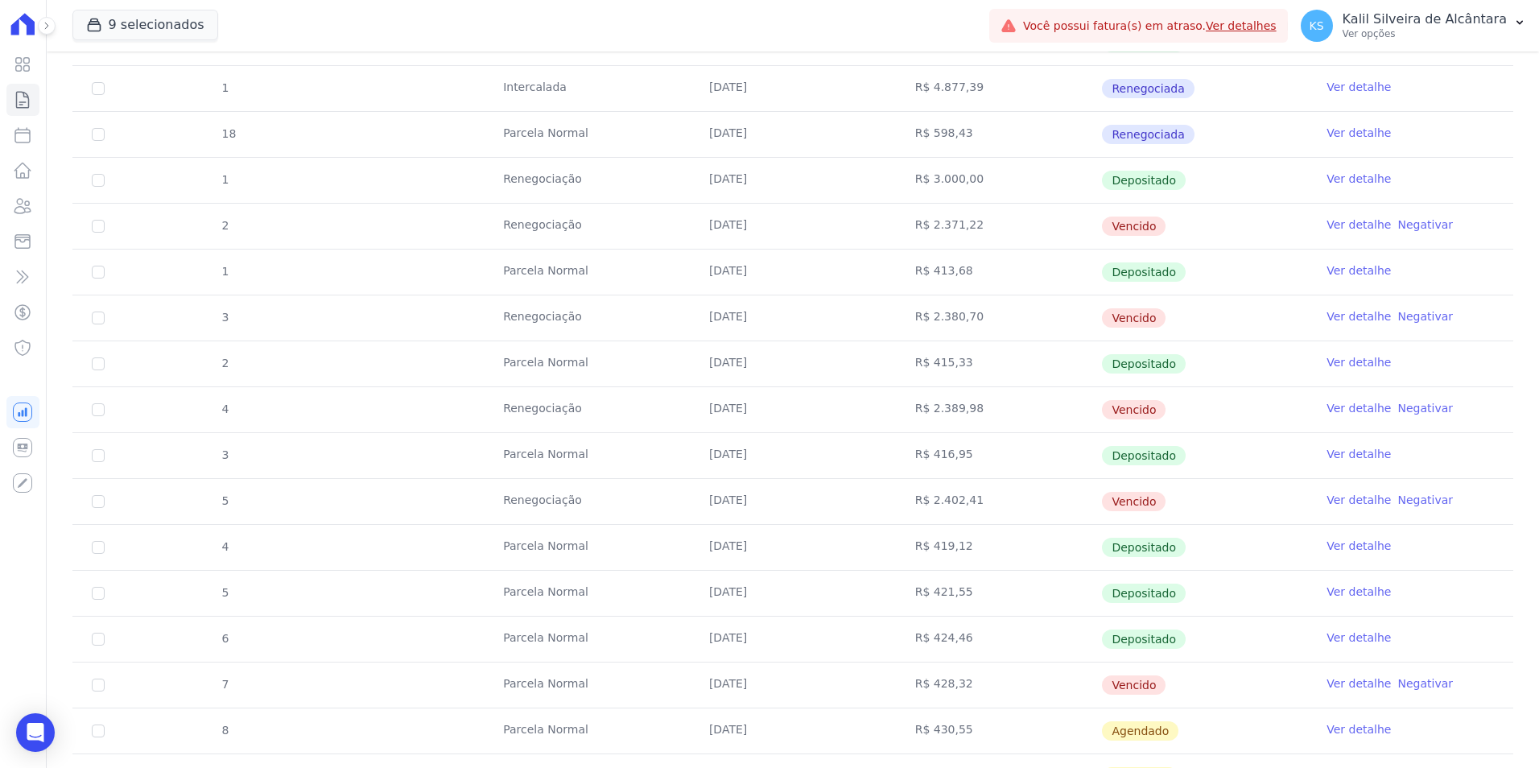
scroll to position [402, 0]
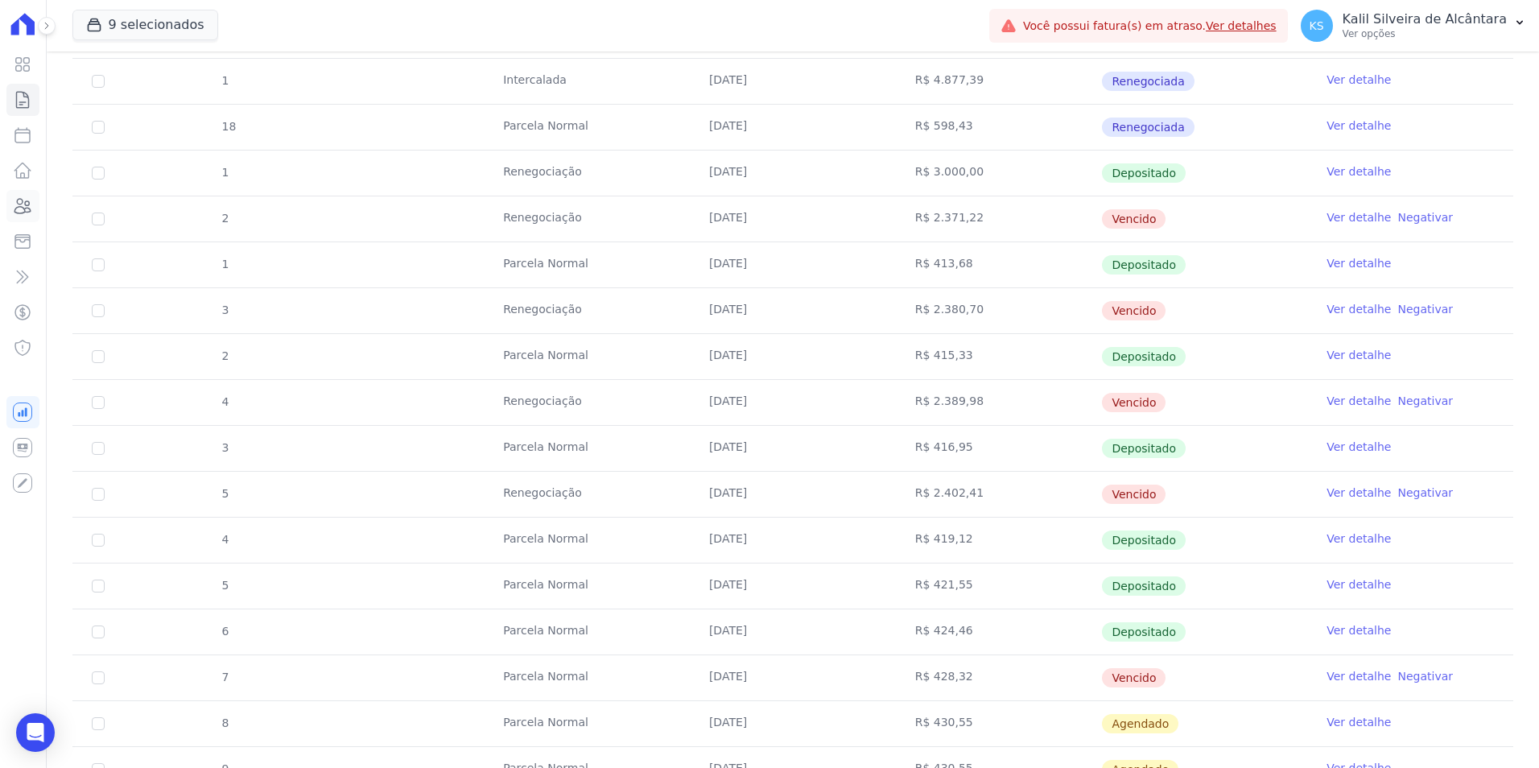
click at [31, 205] on icon at bounding box center [22, 205] width 19 height 19
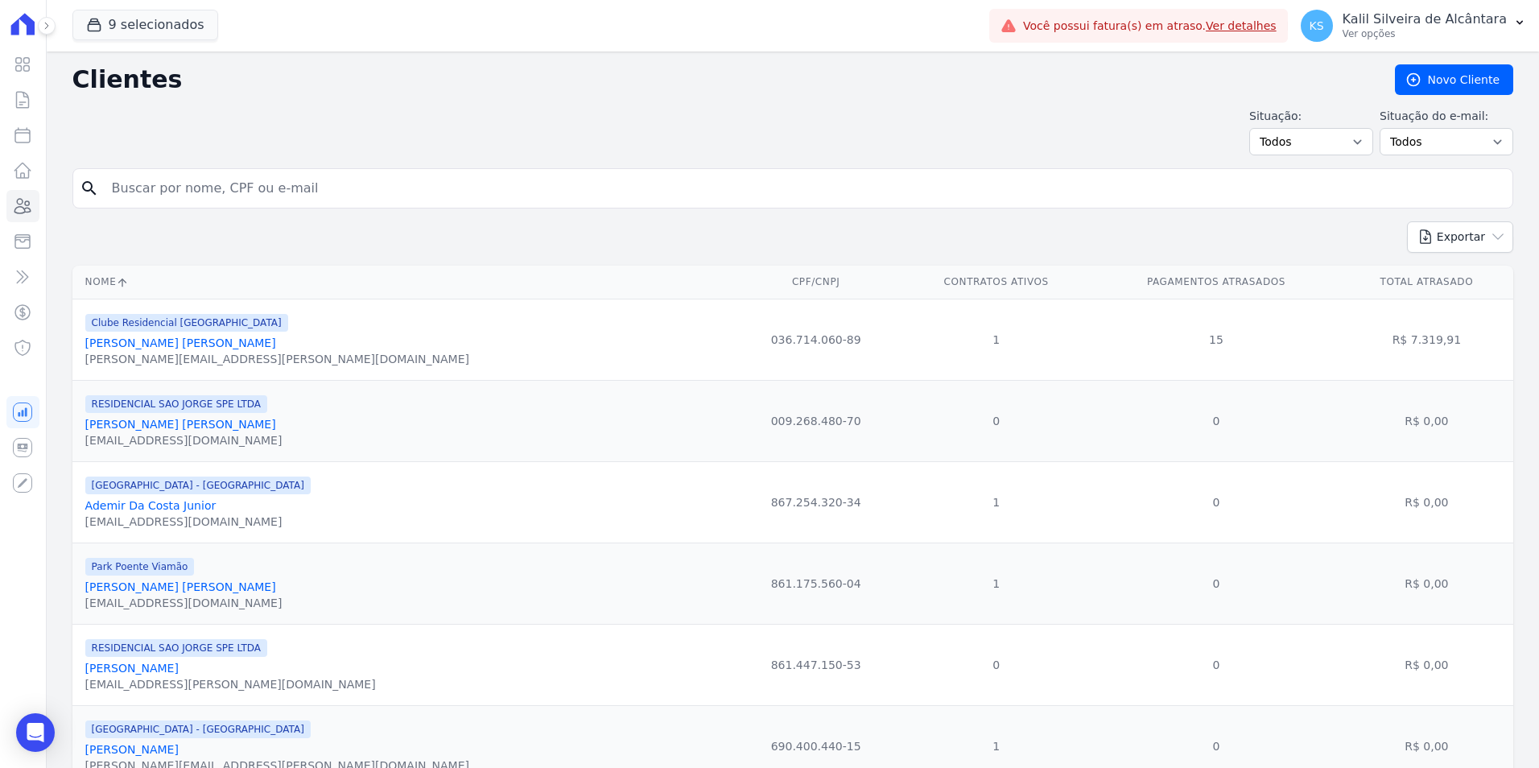
click at [180, 173] on input "search" at bounding box center [804, 188] width 1404 height 32
paste input "[PERSON_NAME] Wormm [PERSON_NAME]"
type input "[PERSON_NAME] Wormm [PERSON_NAME]"
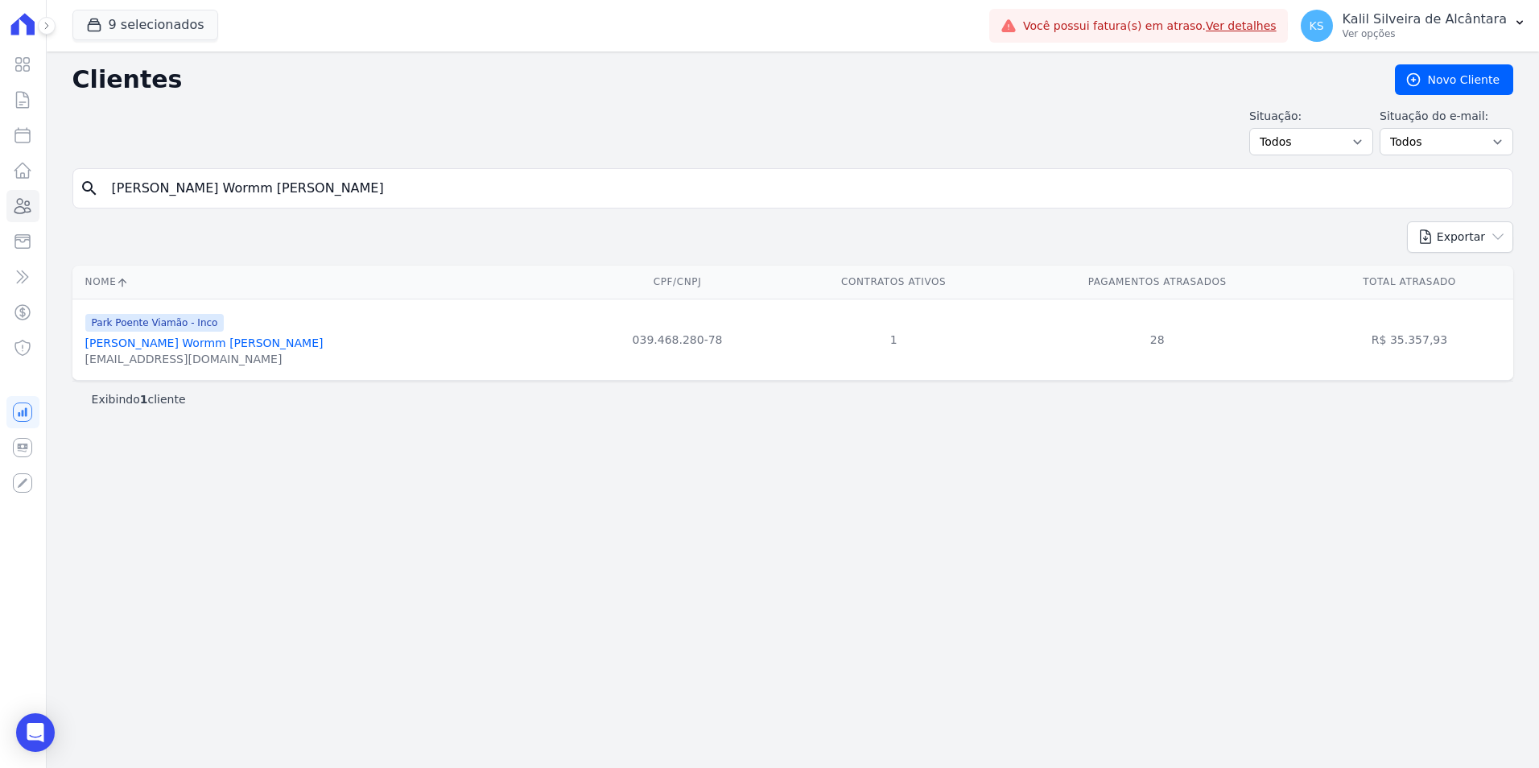
drag, startPoint x: 167, startPoint y: 182, endPoint x: -18, endPoint y: 202, distance: 186.2
click at [0, 202] on html "Visão Geral Contratos [GEOGRAPHIC_DATA] Lotes Clientes Minha Carteira Transferê…" at bounding box center [769, 384] width 1539 height 768
paste input "[PERSON_NAME]"
type input "[PERSON_NAME]"
